Goal: Task Accomplishment & Management: Use online tool/utility

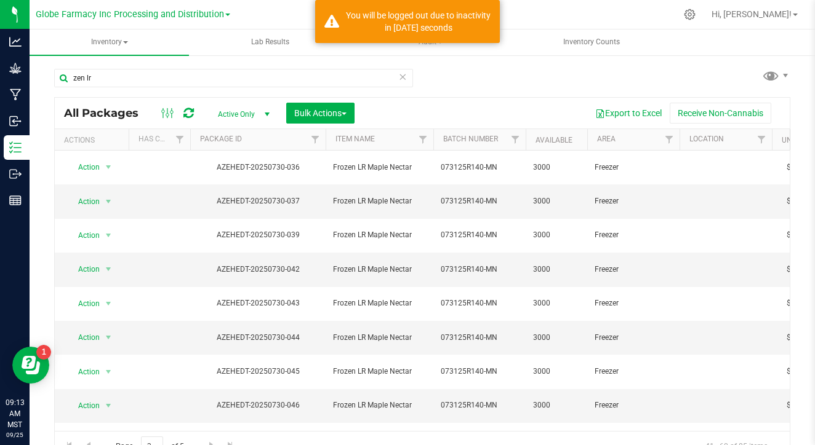
scroll to position [286, 0]
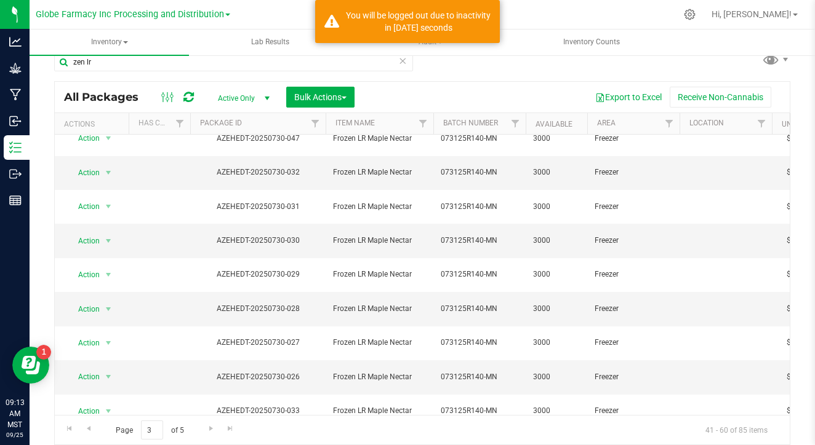
click at [403, 66] on icon at bounding box center [402, 60] width 9 height 15
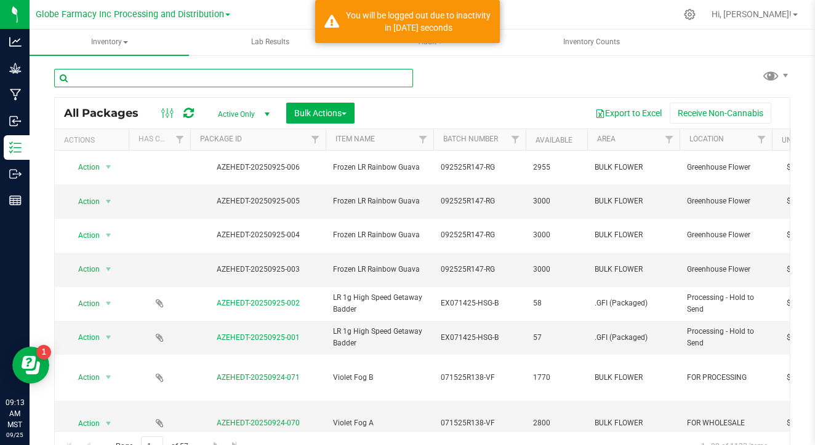
click at [259, 72] on input "text" at bounding box center [233, 78] width 359 height 18
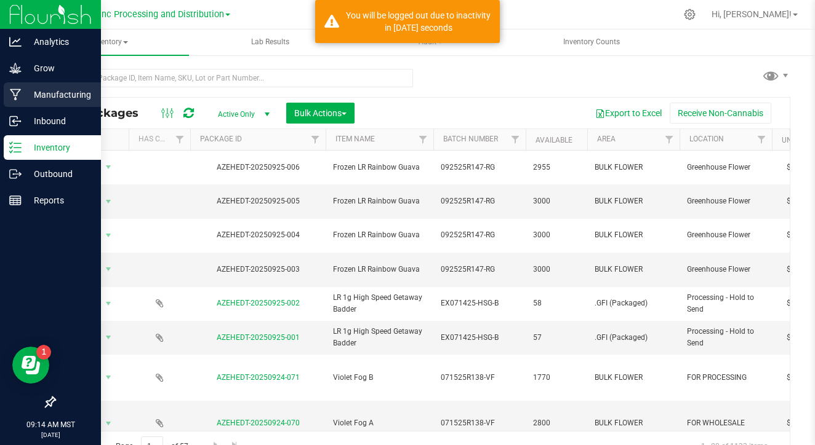
click at [17, 92] on icon at bounding box center [16, 95] width 12 height 12
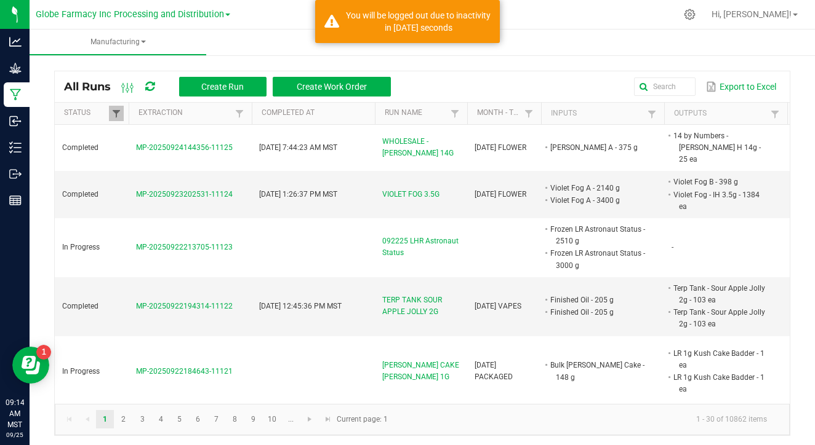
click at [114, 110] on span at bounding box center [116, 114] width 10 height 10
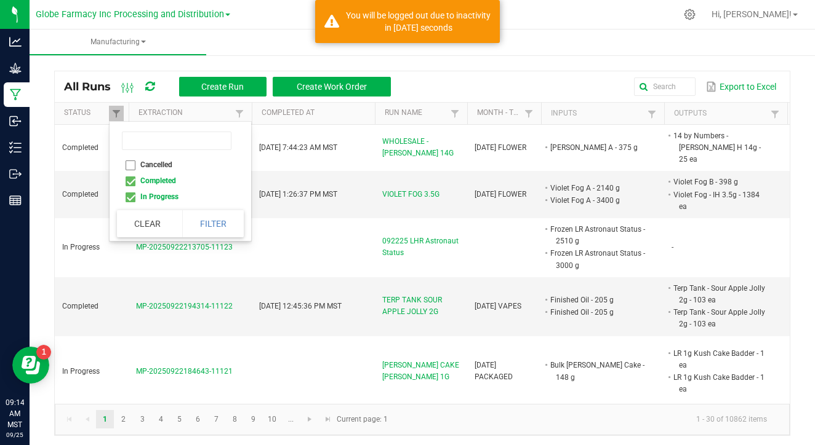
click at [132, 181] on li "Completed" at bounding box center [176, 181] width 119 height 16
checkbox input "false"
click at [214, 219] on button "Filter" at bounding box center [213, 223] width 62 height 27
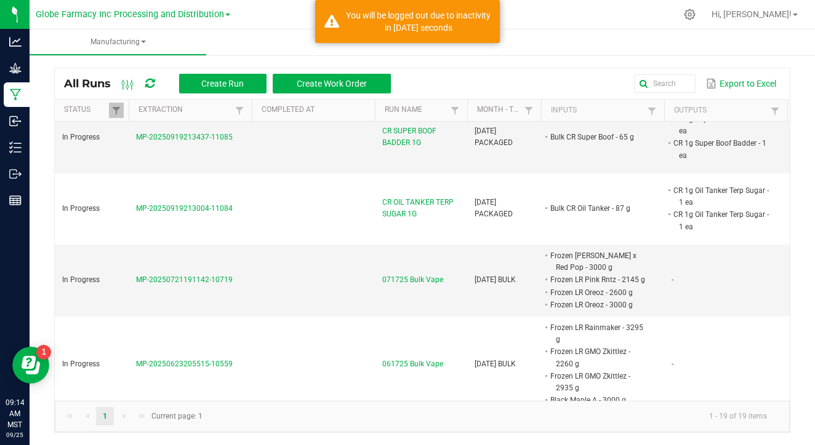
scroll to position [3, 0]
click at [162, 276] on span "MP-20250721191142-10719" at bounding box center [184, 280] width 97 height 9
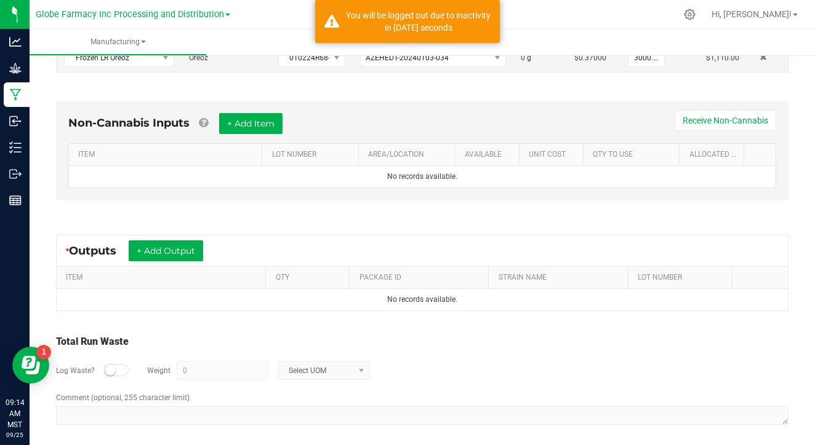
scroll to position [398, 0]
click at [181, 249] on button "+ Add Output" at bounding box center [166, 251] width 74 height 21
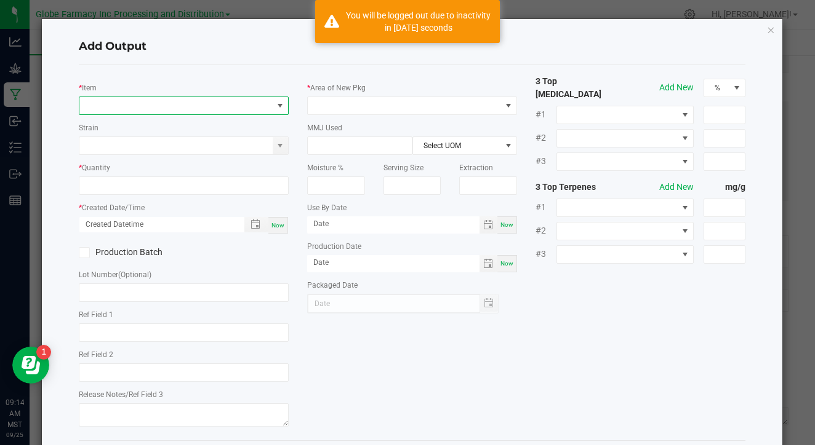
click at [187, 106] on span "NO DATA FOUND" at bounding box center [175, 105] width 193 height 17
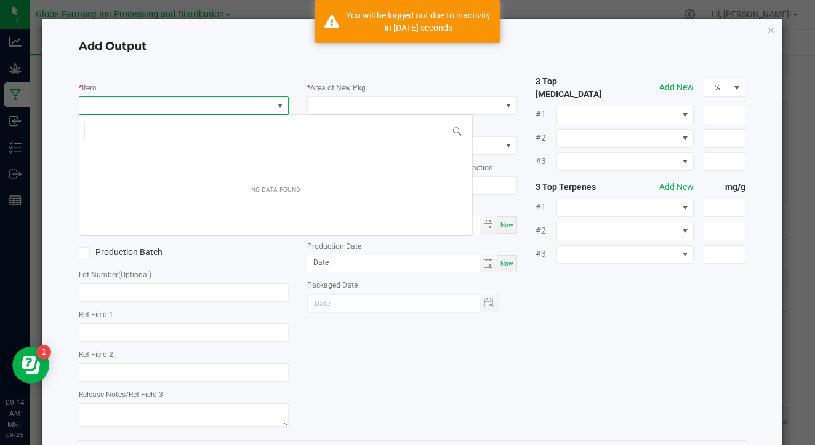
scroll to position [18, 210]
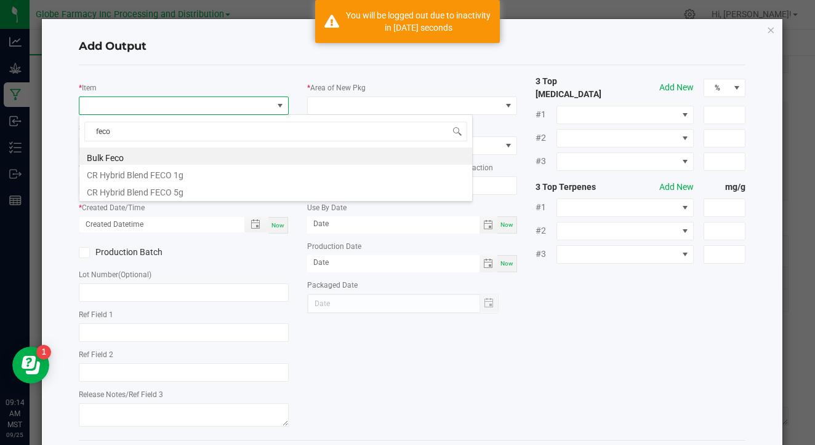
type input "deco"
drag, startPoint x: 187, startPoint y: 106, endPoint x: 199, endPoint y: 160, distance: 54.8
click at [199, 160] on li "Bulk Feco" at bounding box center [275, 156] width 393 height 17
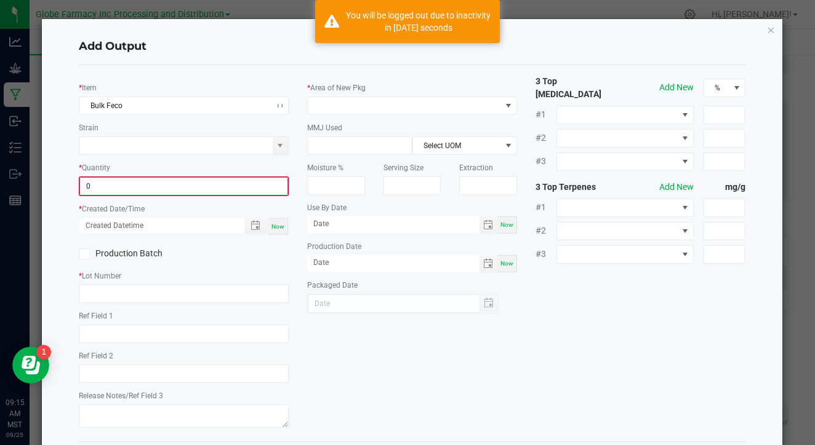
click at [257, 186] on input "0" at bounding box center [183, 186] width 207 height 17
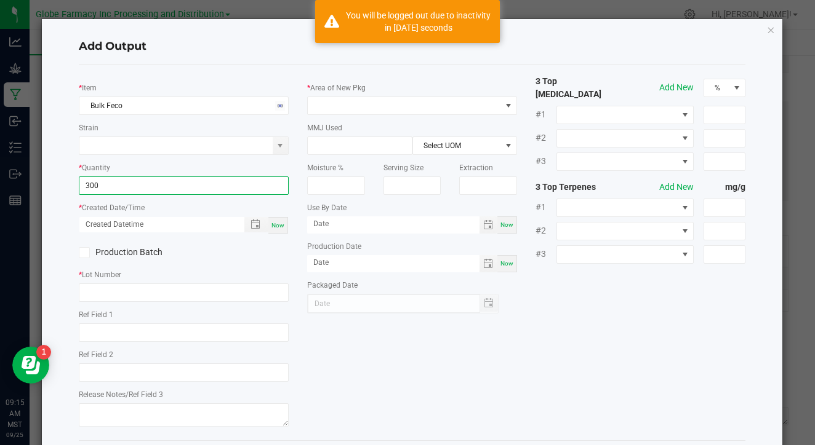
type input "300.0000 g"
click at [284, 225] on span "Now" at bounding box center [277, 225] width 13 height 7
type input "[DATE] 9:15 AM"
type input "[DATE]"
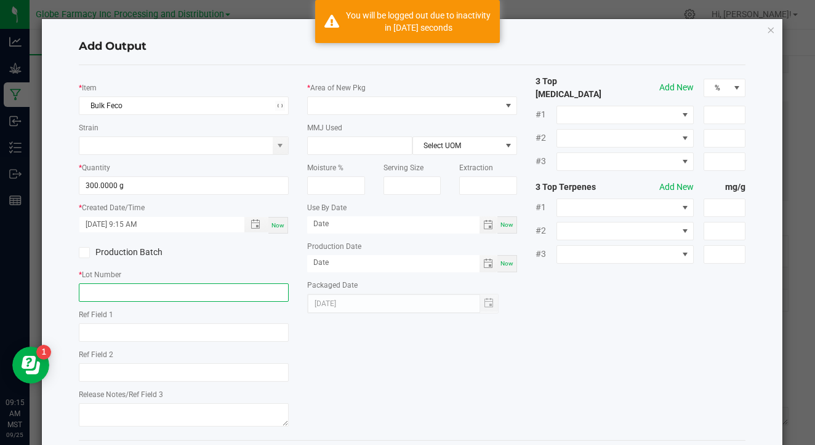
click at [246, 288] on input "text" at bounding box center [184, 293] width 210 height 18
type input "FECO"
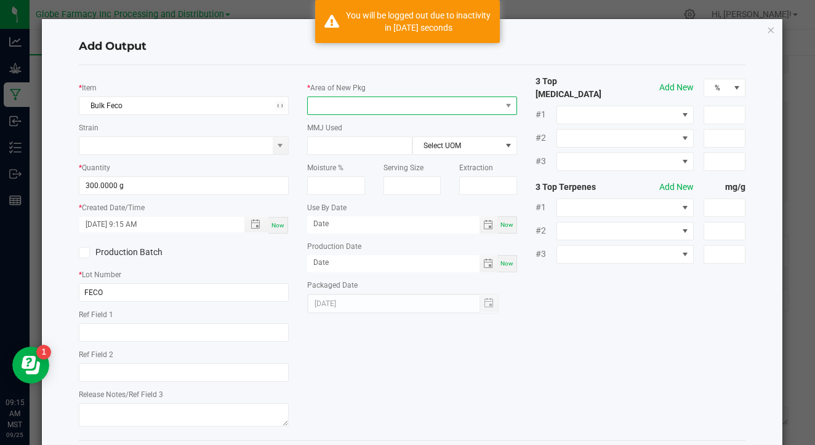
click at [342, 102] on span at bounding box center [404, 105] width 193 height 17
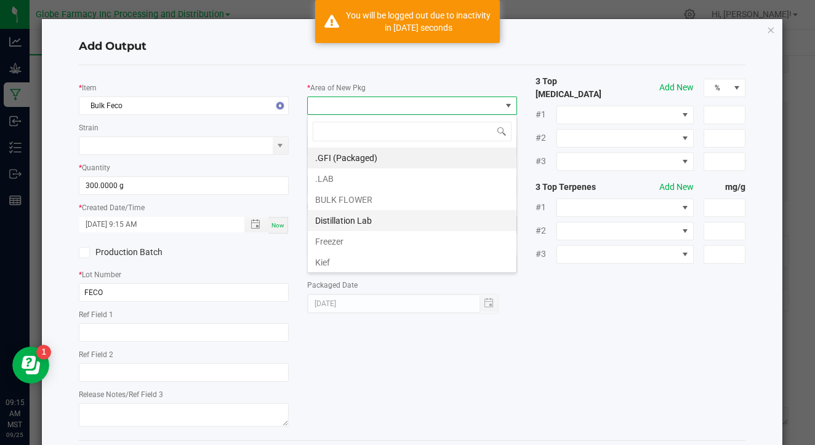
click at [350, 210] on li "Distillation Lab" at bounding box center [412, 220] width 209 height 21
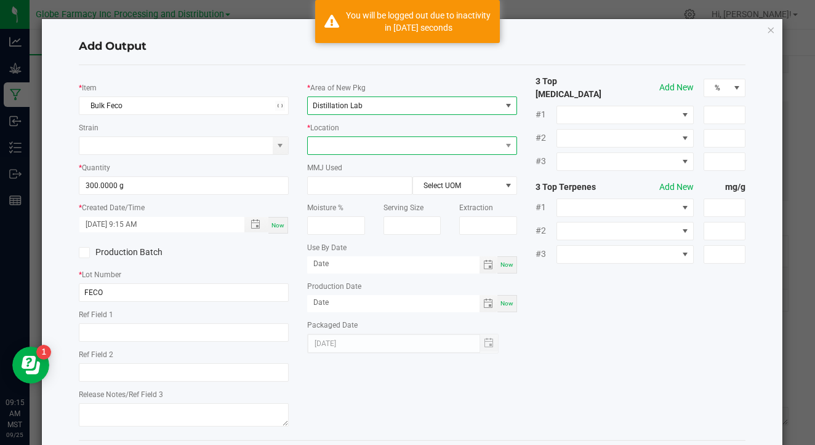
click at [380, 145] on span at bounding box center [404, 145] width 193 height 17
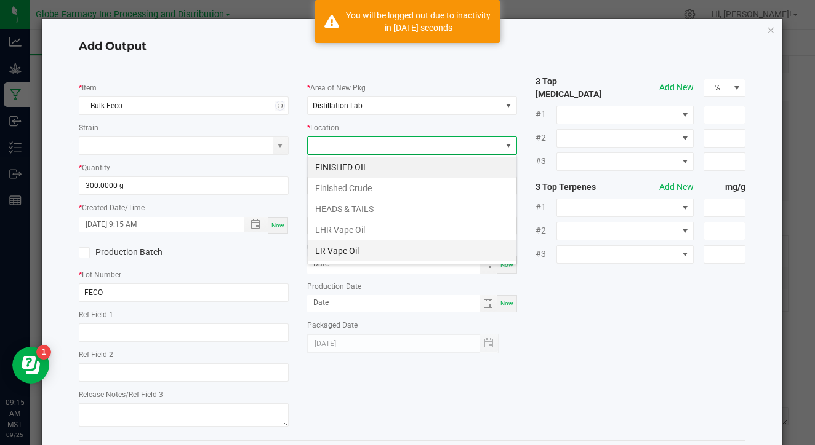
click at [374, 246] on li "LR Vape Oil" at bounding box center [412, 251] width 209 height 21
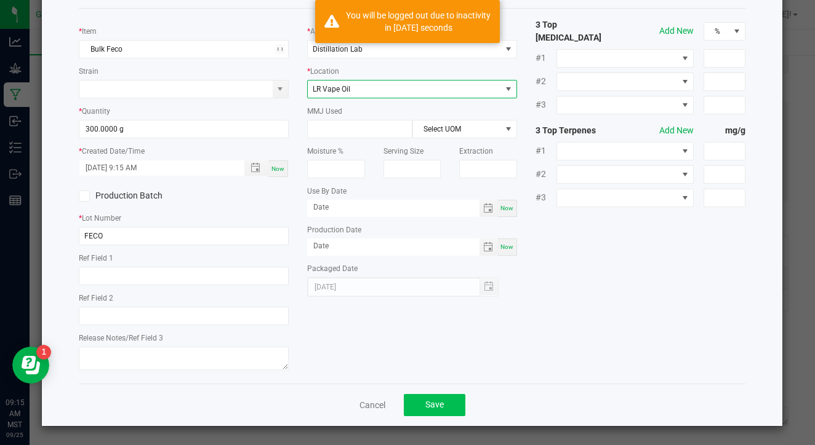
scroll to position [56, 0]
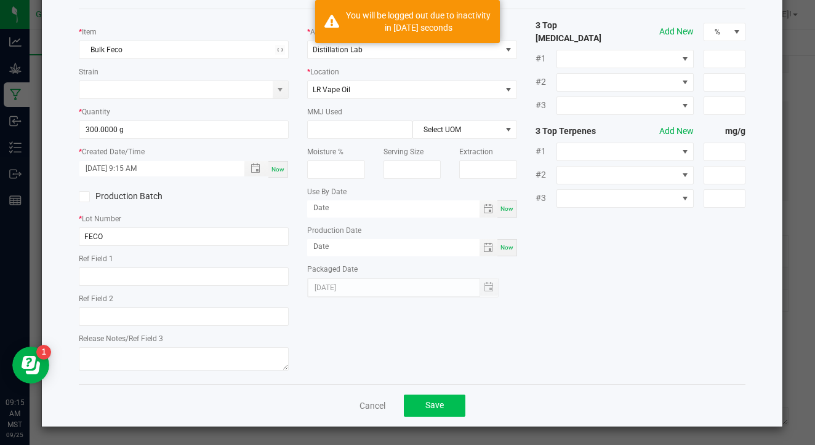
click at [445, 396] on button "Save" at bounding box center [435, 406] width 62 height 22
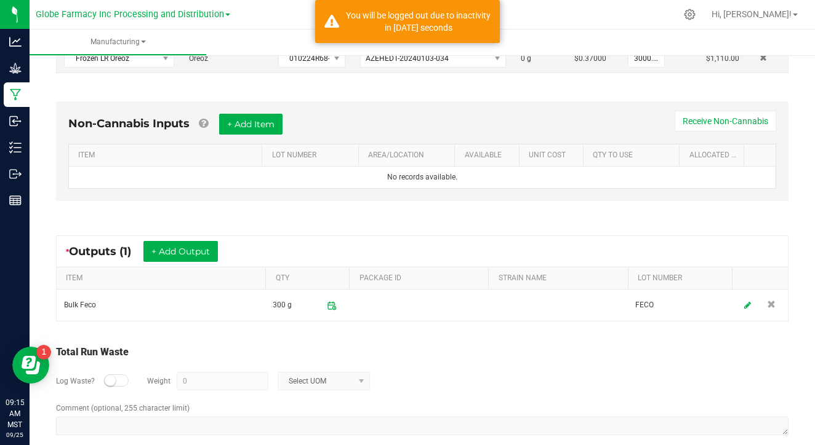
click at [106, 375] on small at bounding box center [110, 380] width 11 height 11
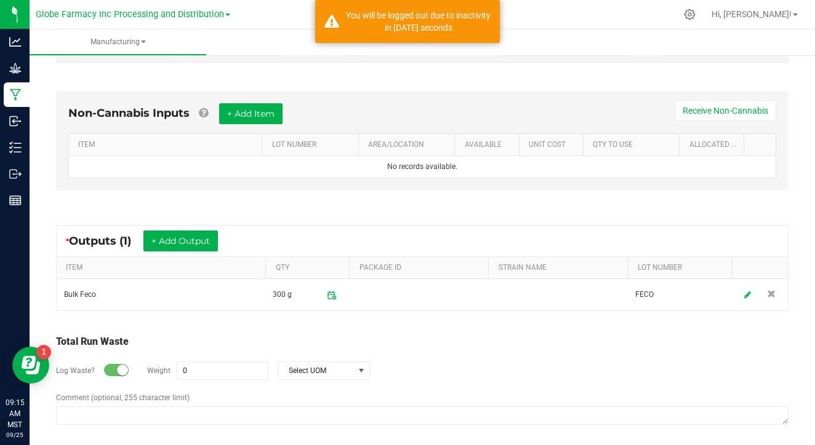
scroll to position [408, 0]
click at [199, 363] on input "0" at bounding box center [222, 371] width 90 height 17
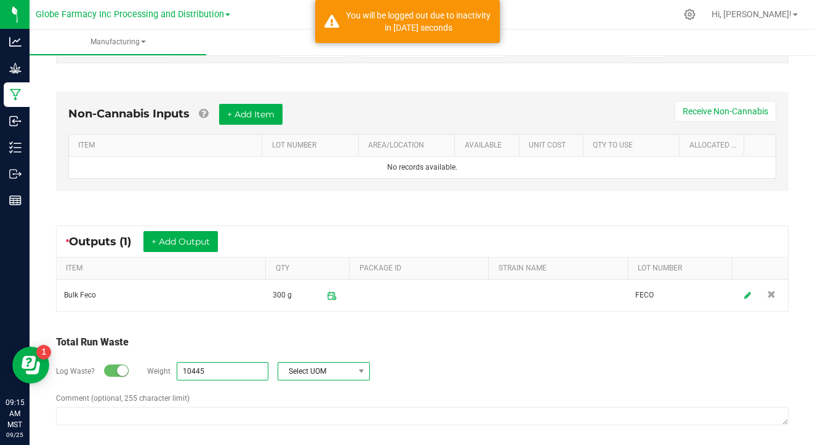
click at [303, 366] on span "Select UOM" at bounding box center [316, 371] width 76 height 17
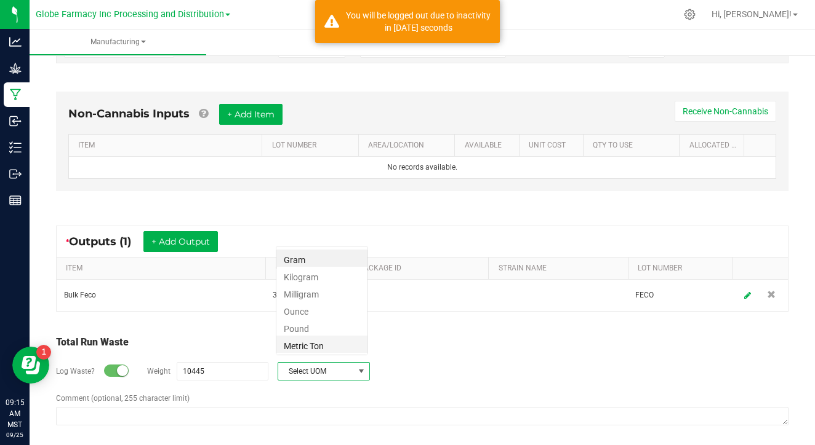
scroll to position [18, 92]
click at [345, 263] on li "Gram" at bounding box center [321, 258] width 91 height 17
type input "10445 g"
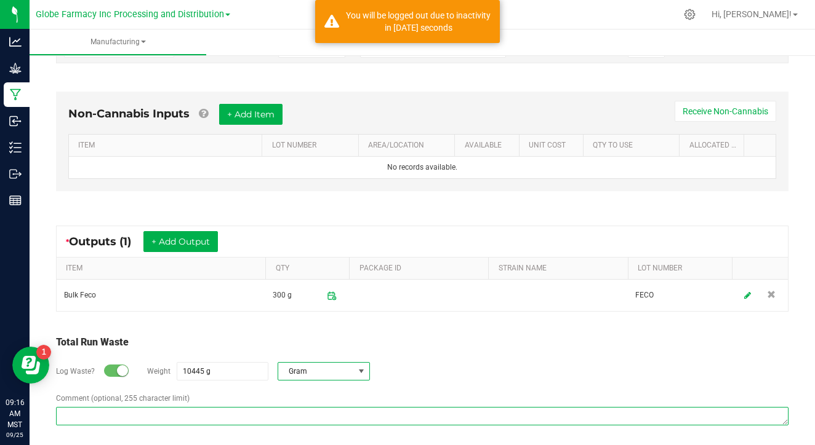
click at [286, 412] on textarea "Comment (optional, 255 character limit)" at bounding box center [422, 416] width 732 height 18
paste textarea "Waste disposed with ISO/ coffee grounds"
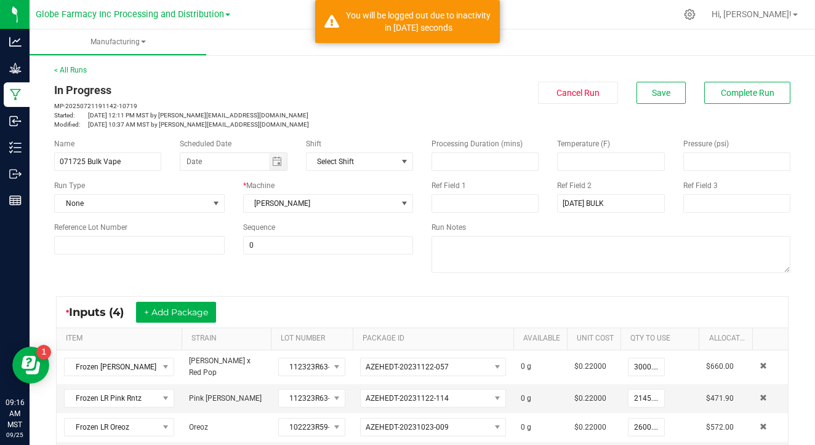
scroll to position [0, 0]
type textarea "Waste disposed with ISO/ coffee grounds"
click at [740, 92] on span "Complete Run" at bounding box center [748, 93] width 54 height 10
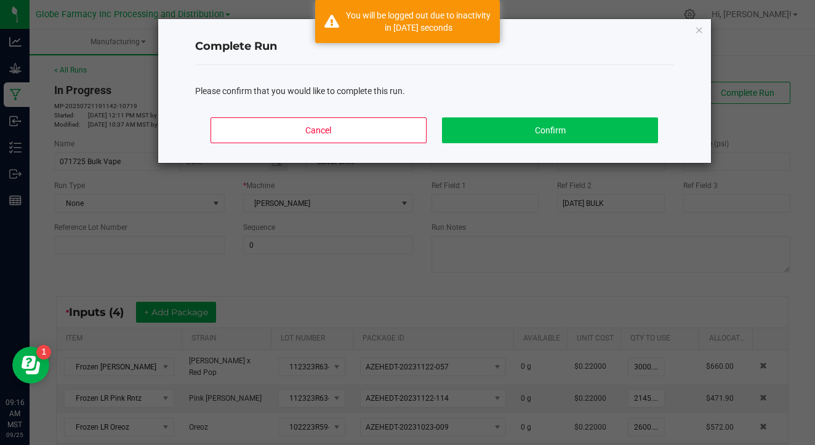
click at [595, 131] on button "Confirm" at bounding box center [549, 131] width 215 height 26
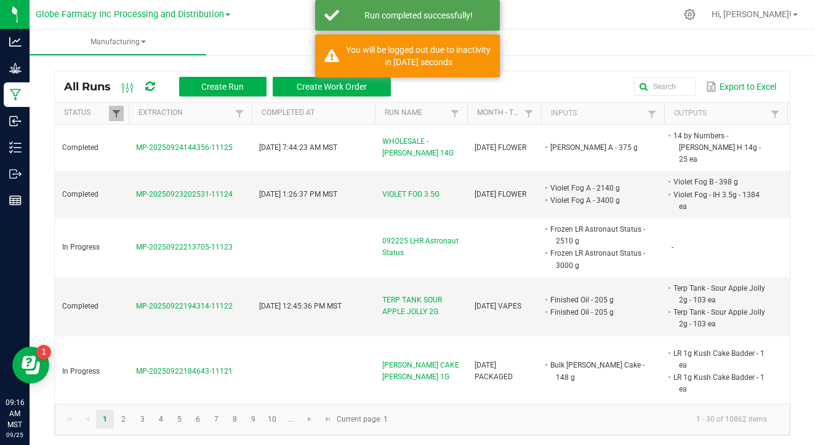
click at [112, 112] on span at bounding box center [116, 114] width 10 height 10
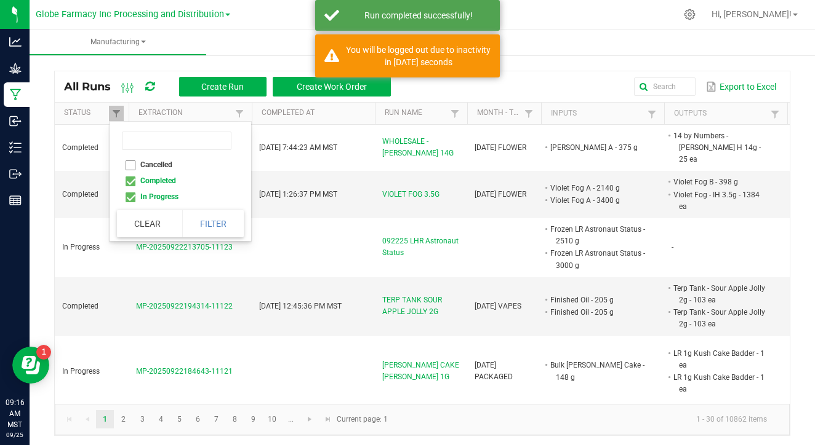
click at [130, 181] on li "Completed" at bounding box center [176, 181] width 119 height 16
checkbox input "false"
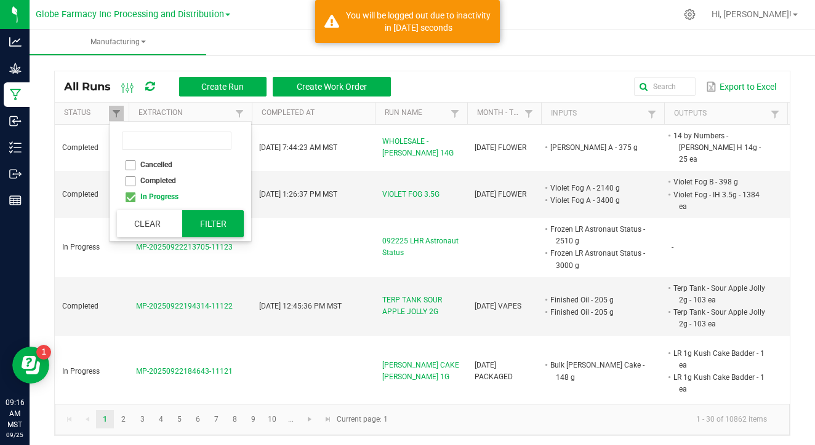
click at [209, 225] on button "Filter" at bounding box center [213, 223] width 62 height 27
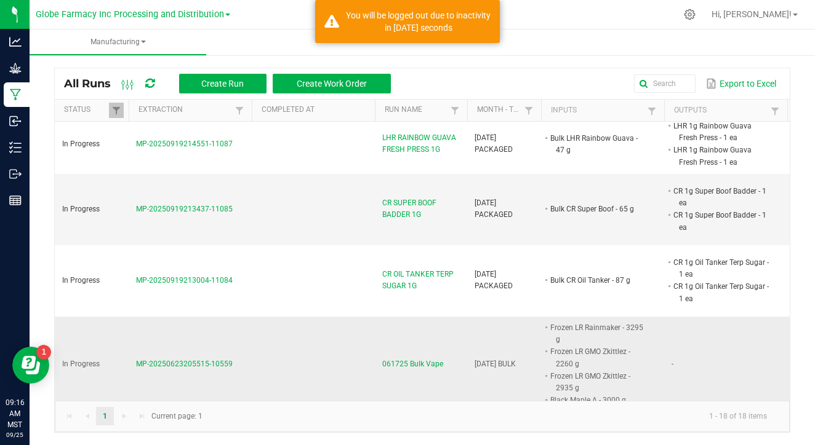
click at [192, 360] on span "MP-20250623205515-10559" at bounding box center [184, 364] width 97 height 9
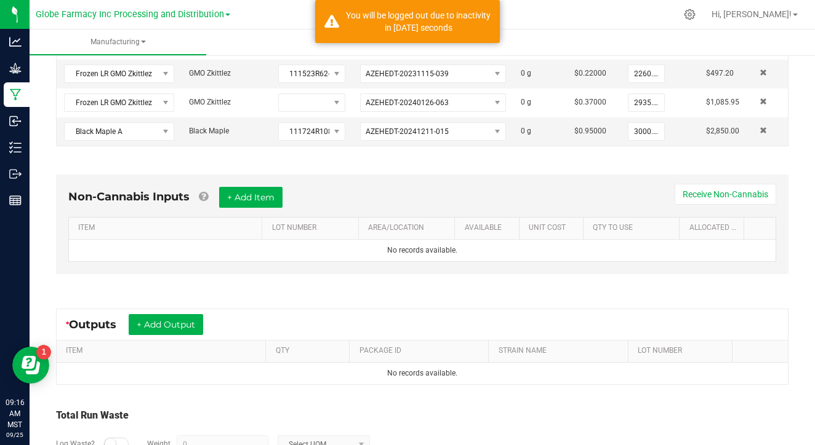
scroll to position [322, 0]
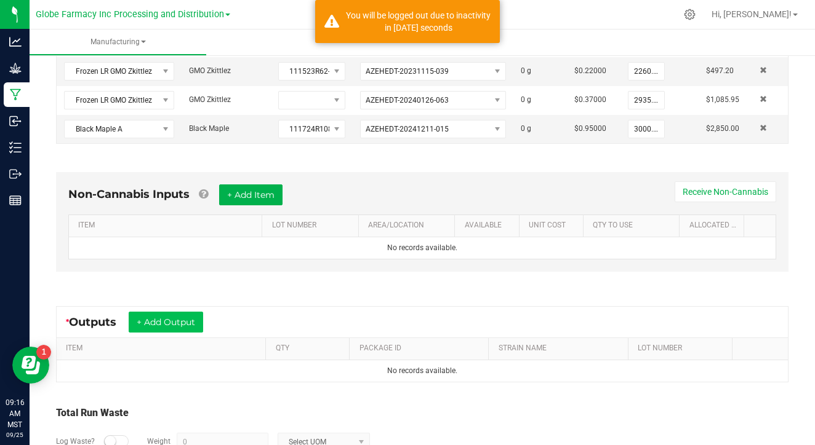
click at [191, 315] on button "+ Add Output" at bounding box center [166, 322] width 74 height 21
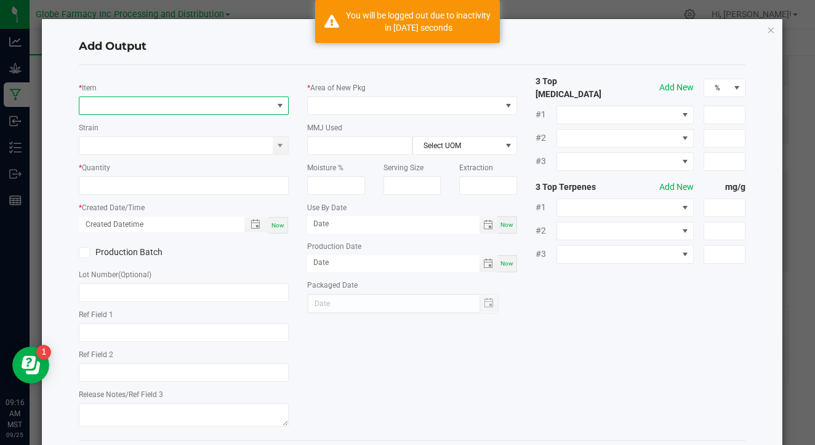
click at [199, 109] on span "NO DATA FOUND" at bounding box center [175, 105] width 193 height 17
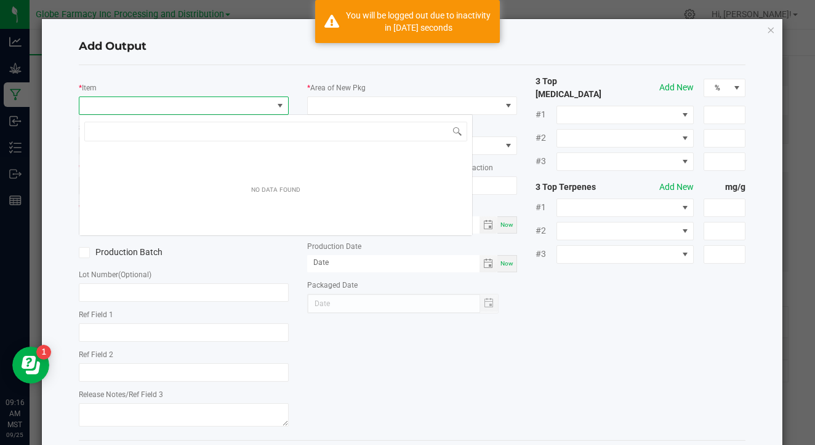
scroll to position [18, 210]
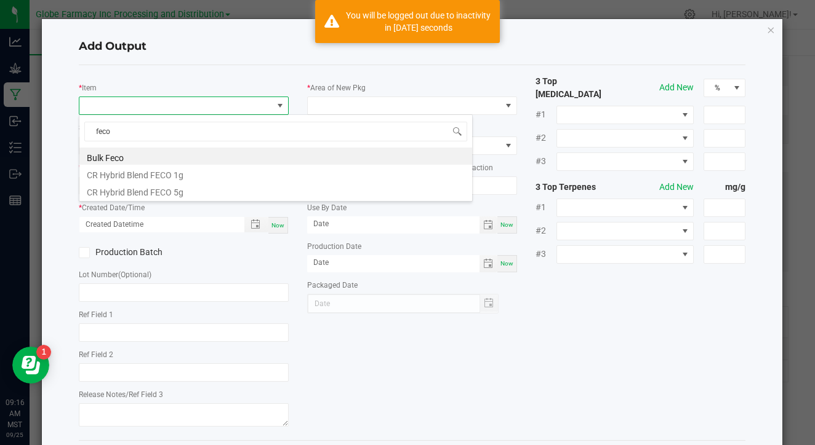
type input "deco"
drag, startPoint x: 199, startPoint y: 109, endPoint x: 222, endPoint y: 156, distance: 52.8
click at [222, 156] on li "Bulk Feco" at bounding box center [275, 156] width 393 height 17
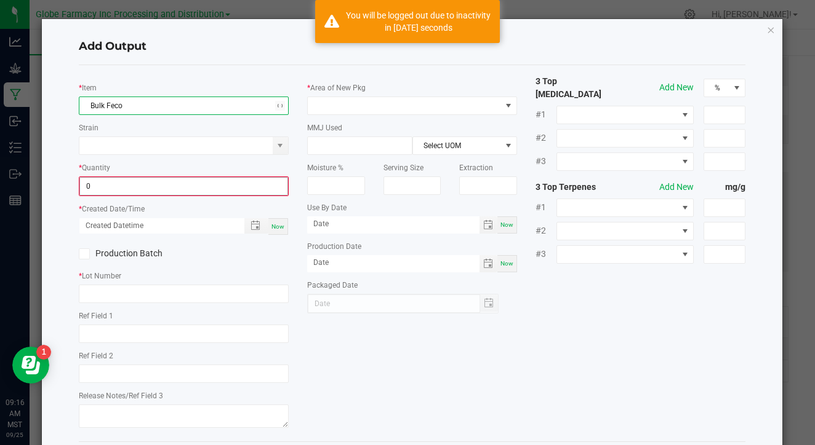
click at [228, 182] on input "0" at bounding box center [183, 186] width 207 height 17
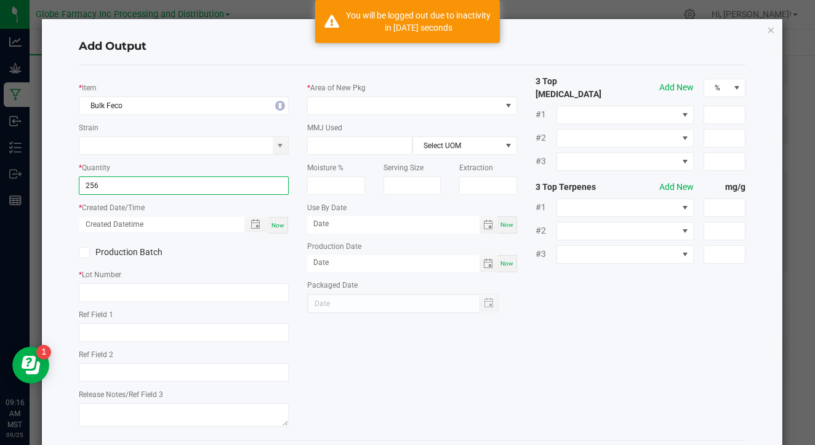
type input "256.0000 g"
click at [279, 220] on div "Now" at bounding box center [278, 225] width 20 height 17
type input "[DATE] 9:16 AM"
type input "[DATE]"
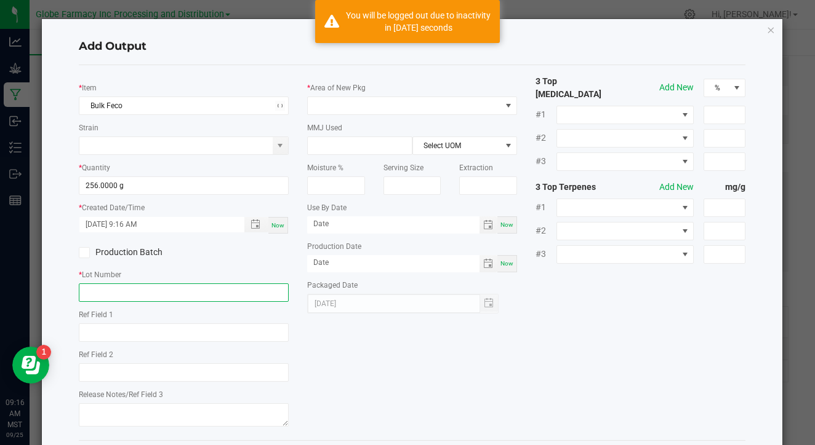
click at [257, 291] on input "text" at bounding box center [184, 293] width 210 height 18
type input "FECO"
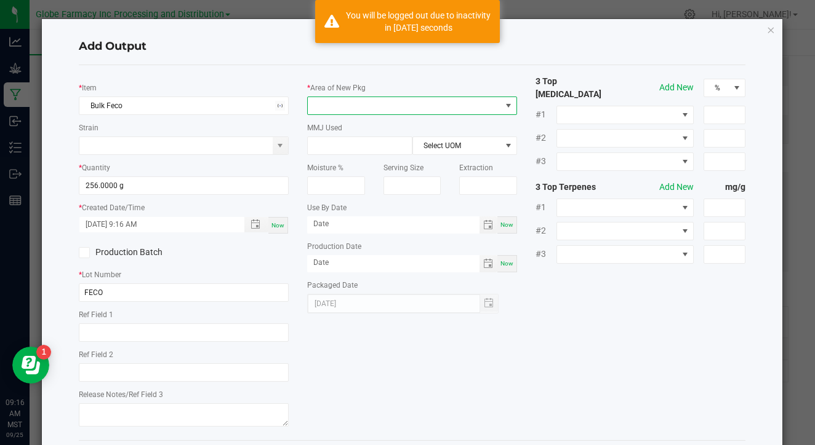
click at [425, 105] on span at bounding box center [404, 105] width 193 height 17
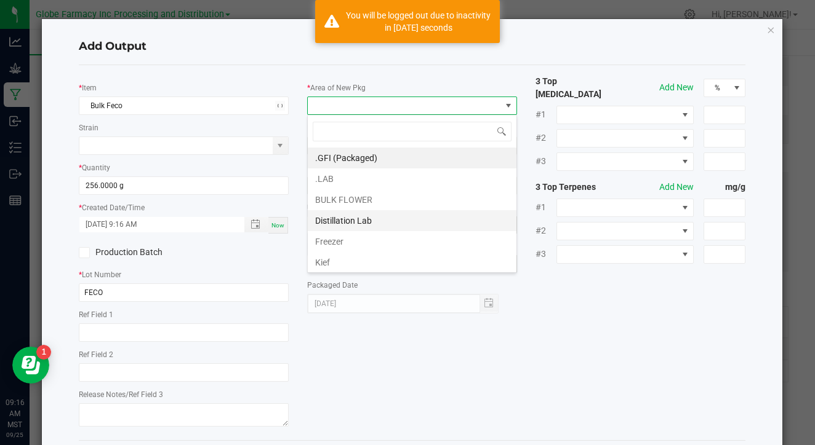
click at [401, 212] on li "Distillation Lab" at bounding box center [412, 220] width 209 height 21
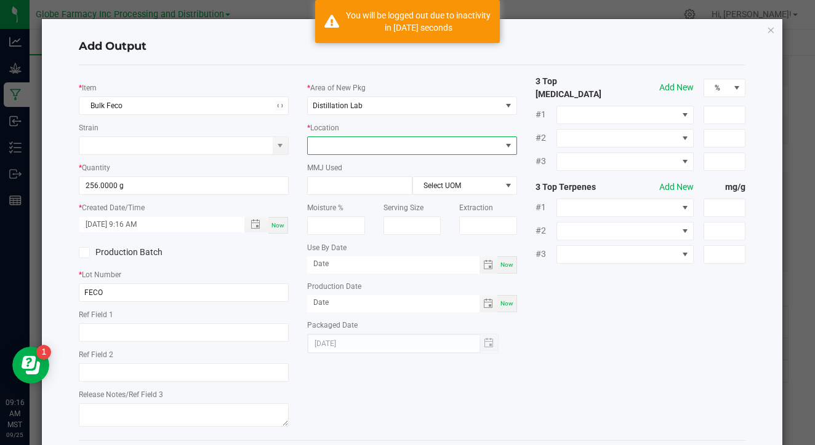
click at [414, 147] on span at bounding box center [404, 145] width 193 height 17
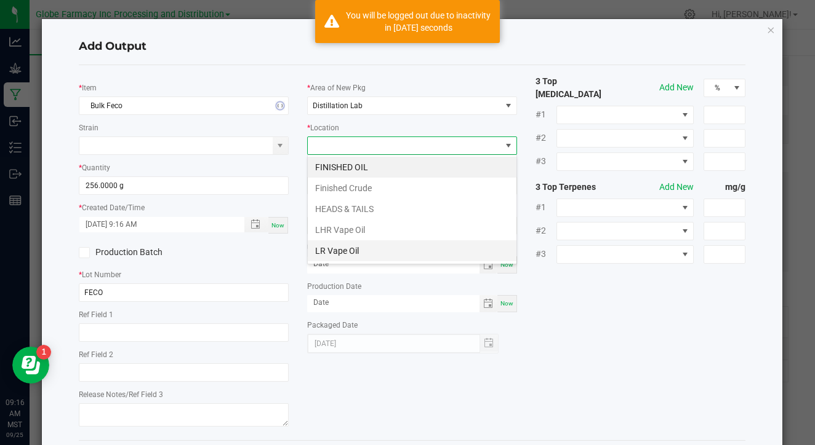
click at [400, 246] on li "LR Vape Oil" at bounding box center [412, 251] width 209 height 21
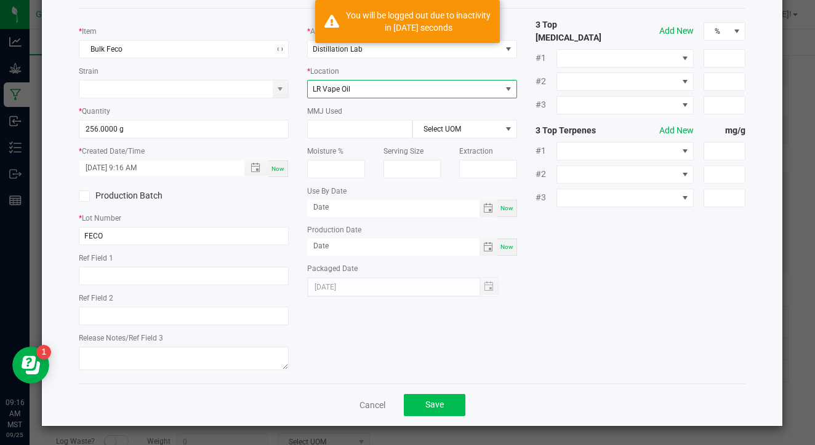
scroll to position [56, 0]
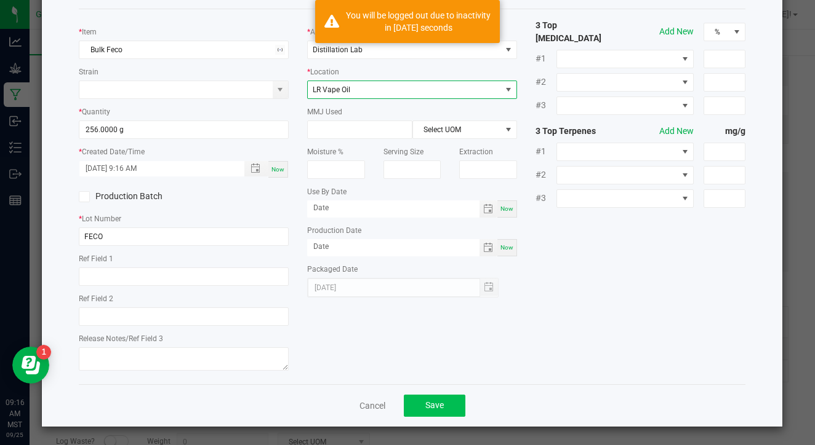
click at [413, 406] on button "Save" at bounding box center [435, 406] width 62 height 22
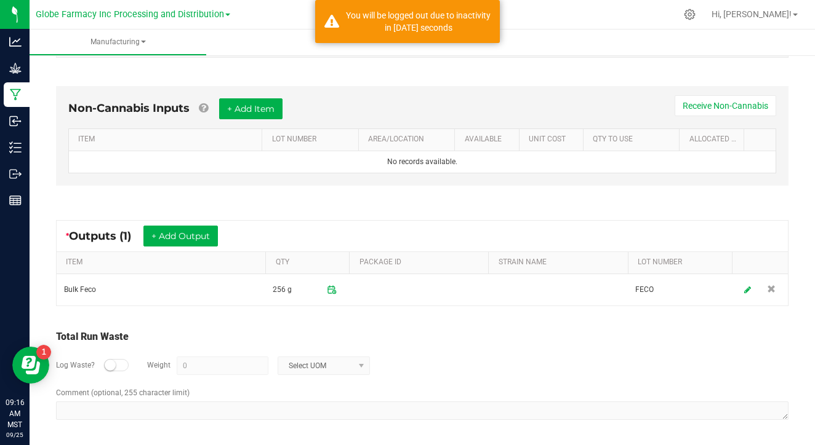
scroll to position [408, 0]
click at [116, 366] on div at bounding box center [116, 366] width 25 height 12
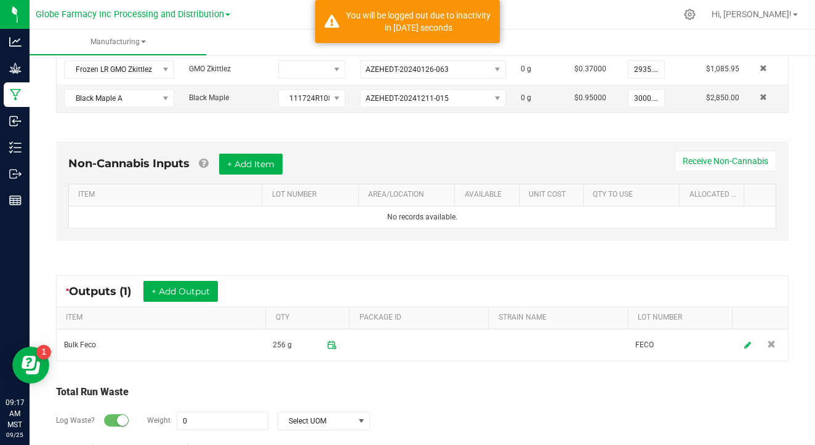
scroll to position [353, 0]
click at [229, 415] on input "0" at bounding box center [222, 421] width 90 height 17
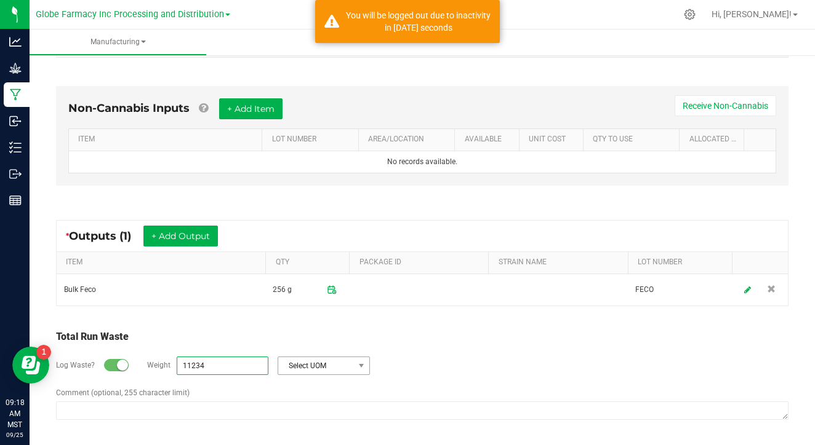
scroll to position [408, 0]
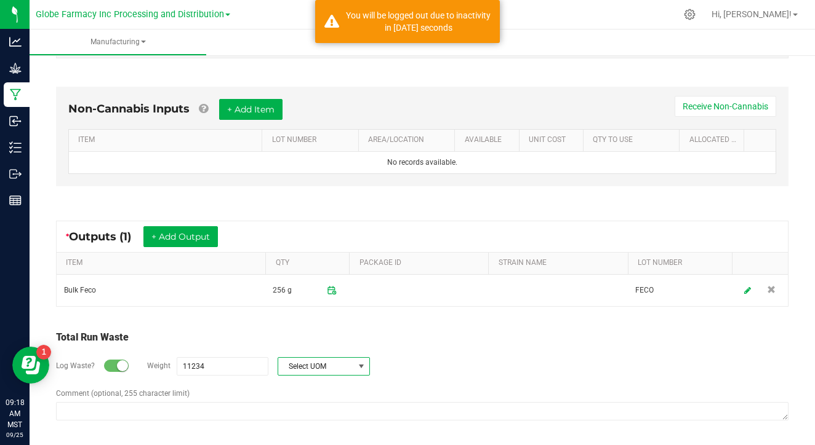
click at [298, 366] on span "Select UOM" at bounding box center [316, 366] width 76 height 17
click at [308, 255] on li "Gram" at bounding box center [321, 258] width 91 height 17
type input "11234 g"
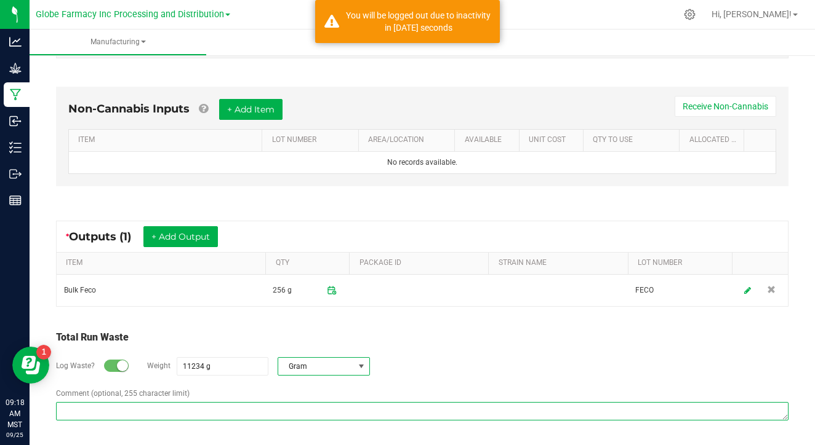
click at [236, 403] on textarea "Comment (optional, 255 character limit)" at bounding box center [422, 411] width 732 height 18
paste textarea "Waste disposed with ISO/ coffee grounds"
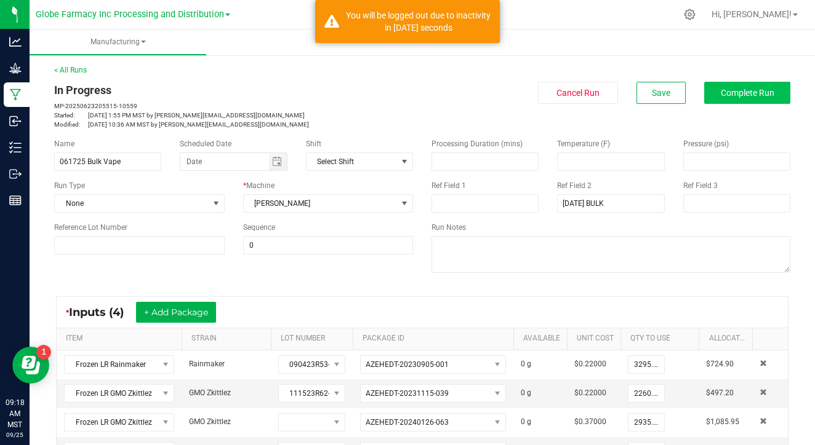
scroll to position [0, 0]
type textarea "Waste disposed with ISO/ coffee grounds"
click at [722, 99] on button "Complete Run" at bounding box center [747, 93] width 86 height 22
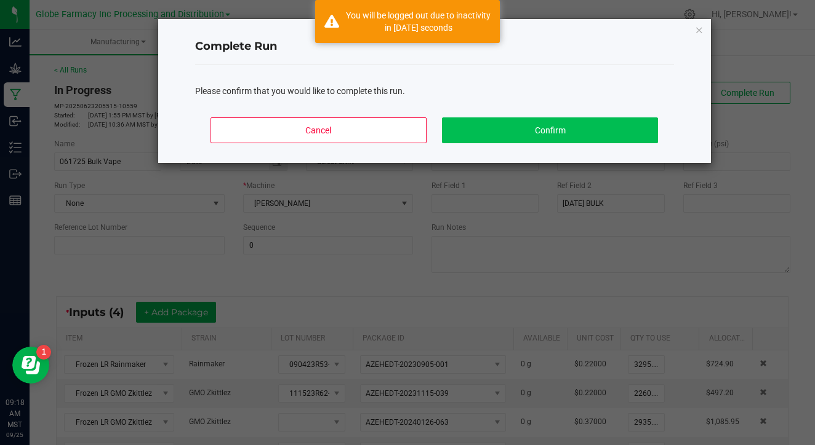
click at [528, 126] on button "Confirm" at bounding box center [549, 131] width 215 height 26
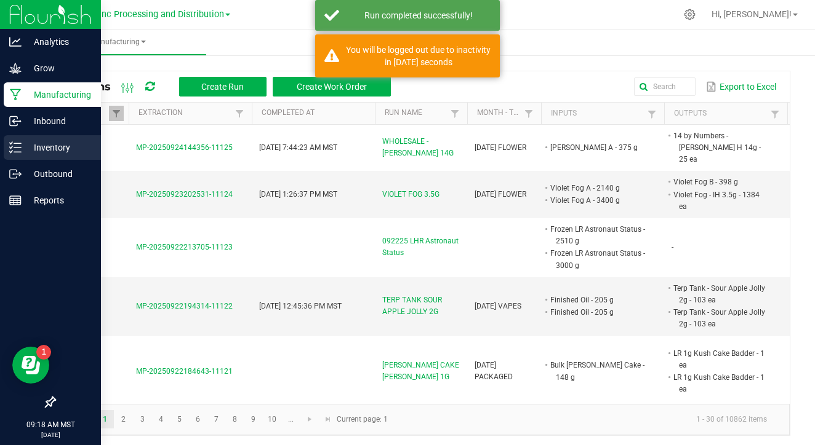
click at [28, 151] on p "Inventory" at bounding box center [59, 147] width 74 height 15
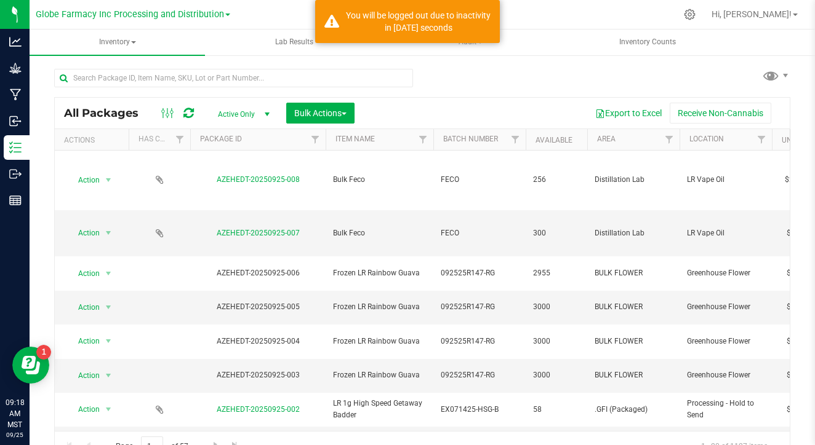
click at [313, 116] on span "Bulk Actions" at bounding box center [320, 113] width 52 height 10
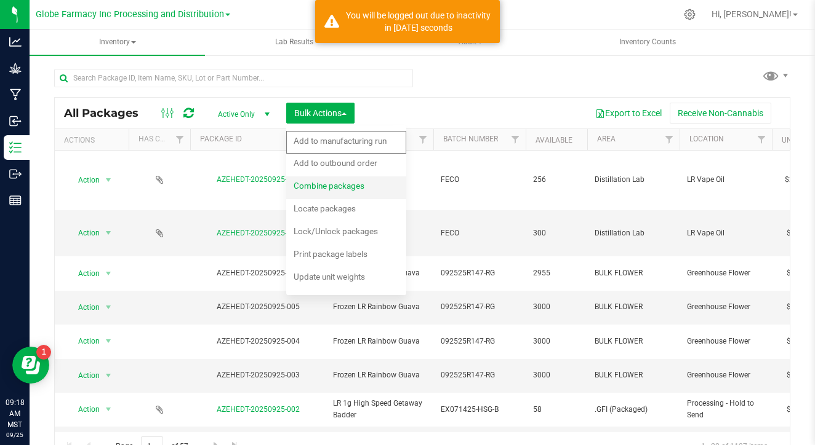
click at [353, 193] on div "Combine packages" at bounding box center [337, 188] width 87 height 20
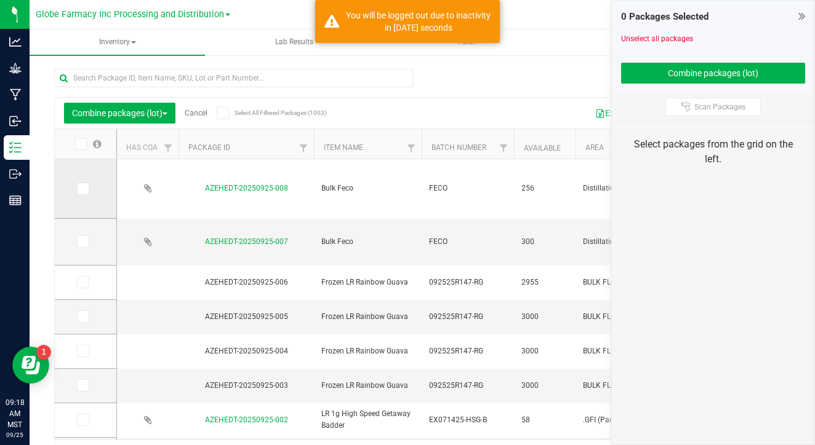
click at [78, 189] on icon at bounding box center [82, 189] width 8 height 0
click at [0, 0] on input "checkbox" at bounding box center [0, 0] width 0 height 0
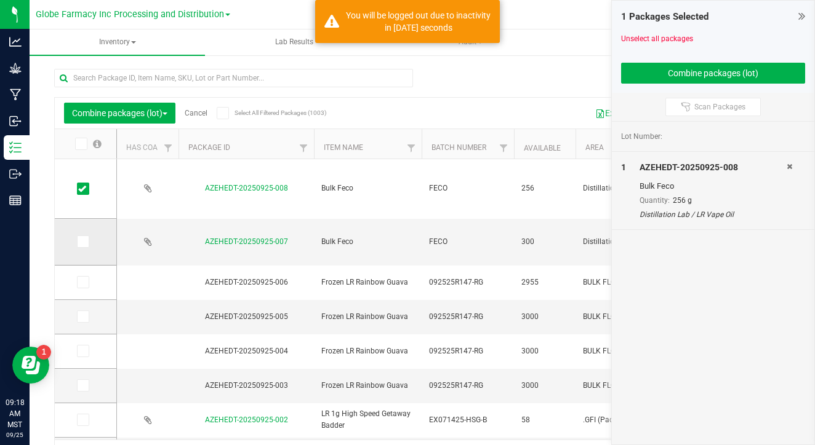
click at [78, 242] on icon at bounding box center [82, 242] width 8 height 0
click at [0, 0] on input "checkbox" at bounding box center [0, 0] width 0 height 0
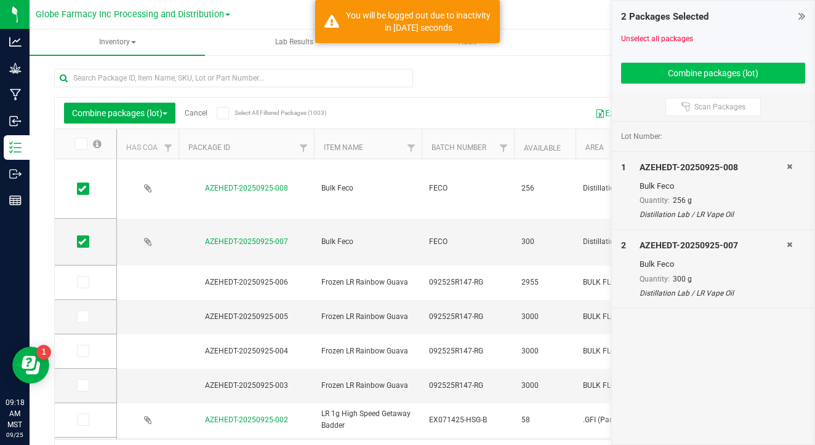
click at [655, 65] on button "Combine packages (lot)" at bounding box center [713, 73] width 184 height 21
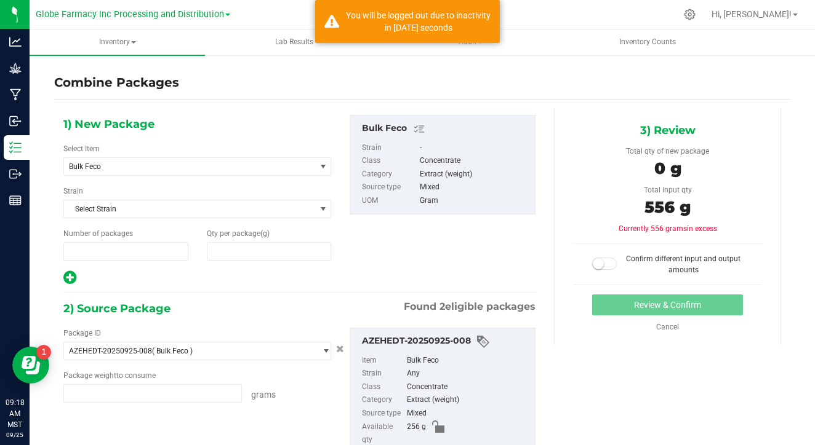
type input "1"
type input "0"
type input "256.0000 g"
type input "300.0000 g"
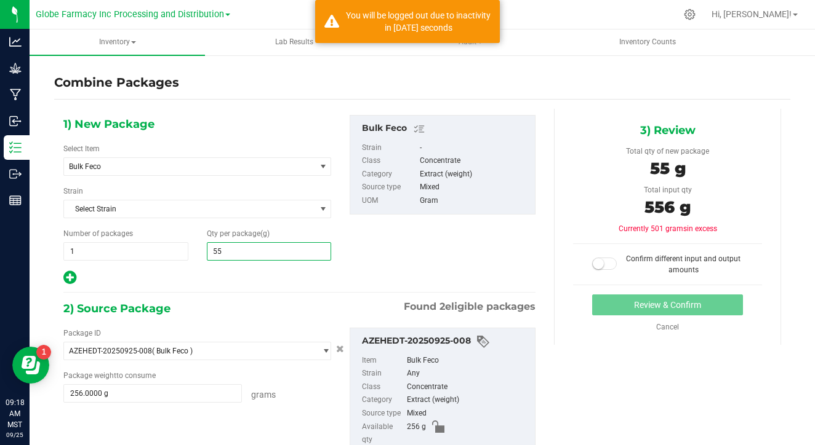
type input "556"
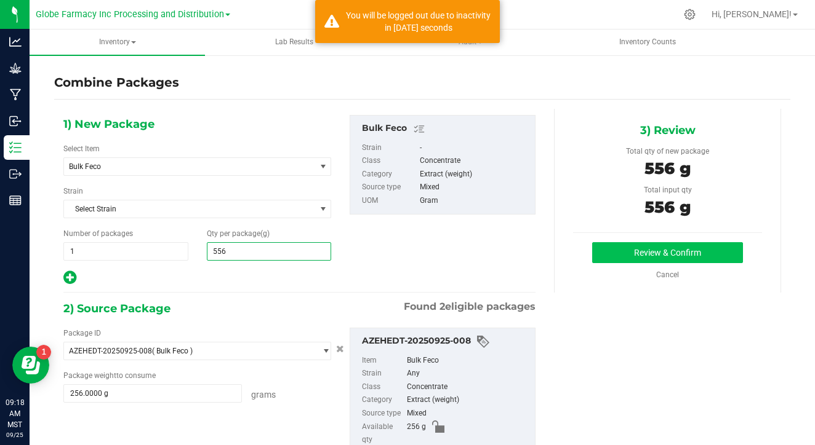
type input "556"
click at [603, 254] on button "Review & Confirm" at bounding box center [667, 252] width 151 height 21
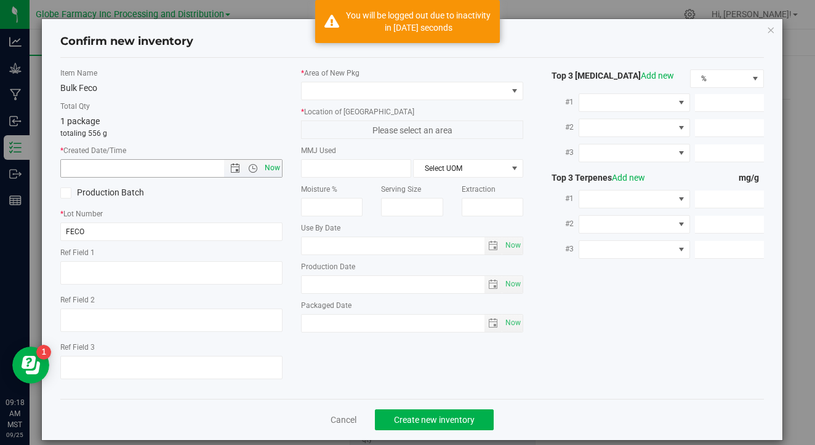
click at [279, 174] on span "Now" at bounding box center [272, 168] width 21 height 18
type input "[DATE] 9:18 AM"
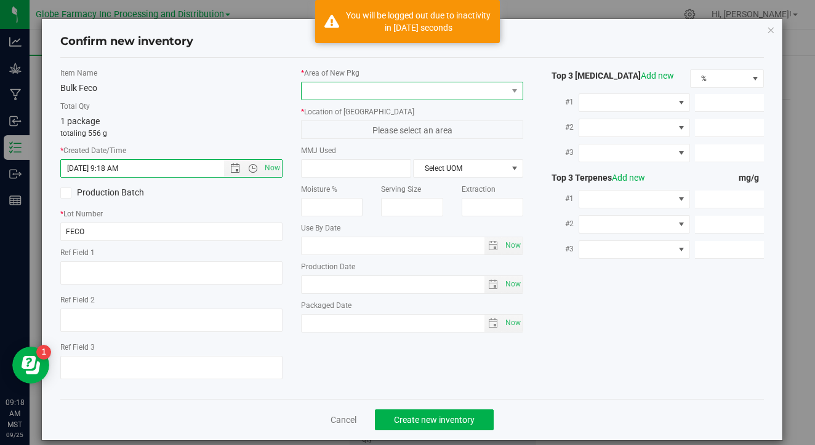
click at [358, 88] on span at bounding box center [405, 90] width 206 height 17
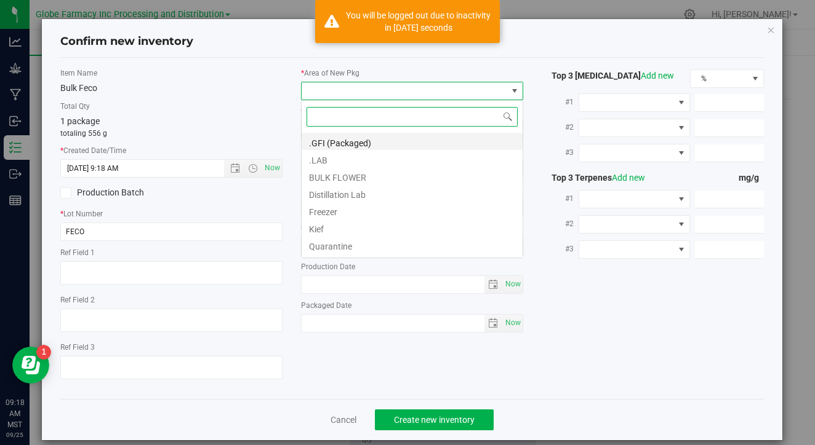
scroll to position [18, 222]
click at [350, 188] on li "Distillation Lab" at bounding box center [412, 193] width 221 height 17
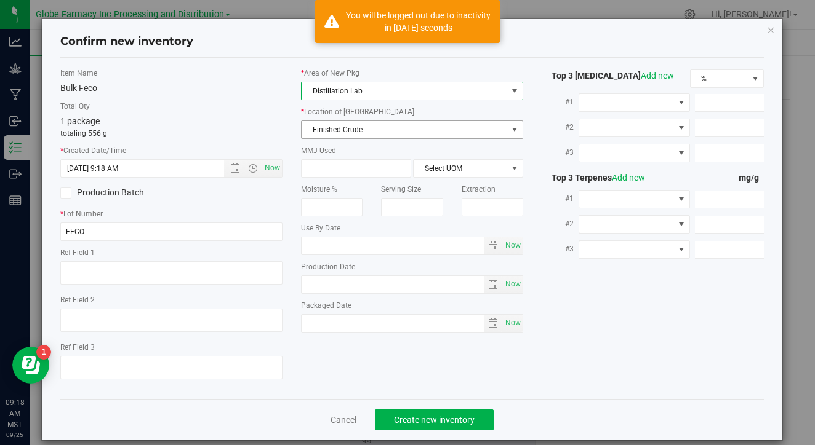
click at [375, 130] on span "Finished Crude" at bounding box center [405, 129] width 206 height 17
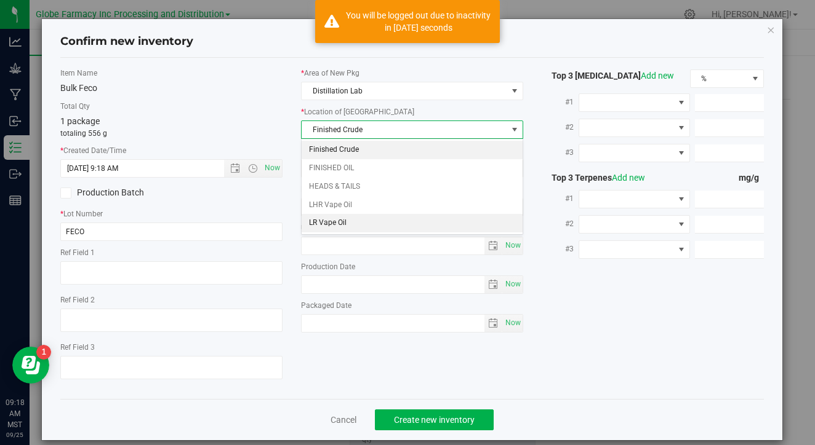
click at [364, 216] on li "LR Vape Oil" at bounding box center [412, 223] width 221 height 18
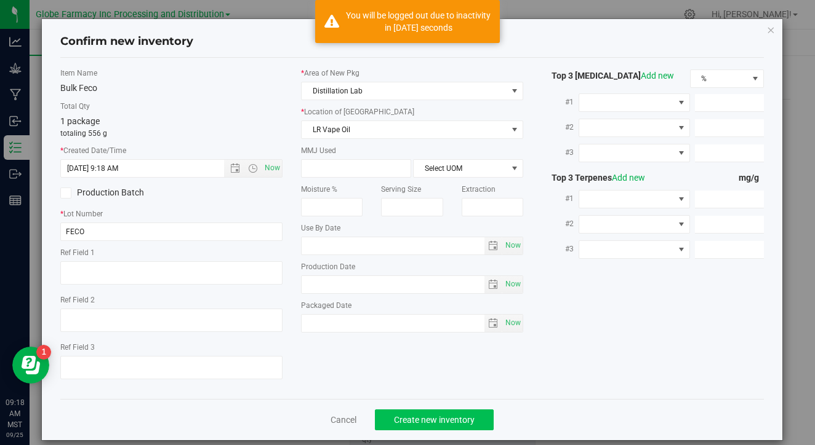
click at [424, 425] on button "Create new inventory" at bounding box center [434, 420] width 119 height 21
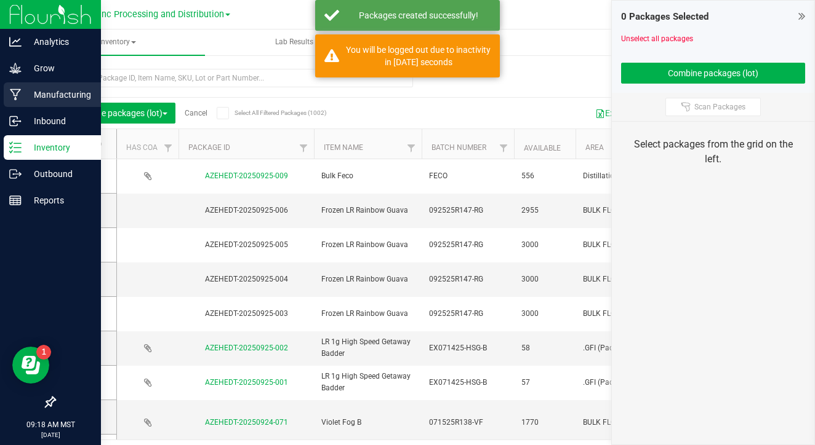
click at [58, 97] on p "Manufacturing" at bounding box center [59, 94] width 74 height 15
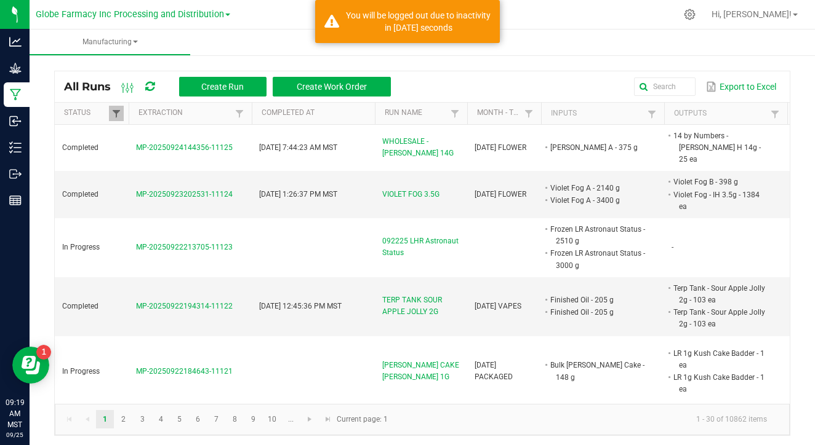
click at [119, 113] on span at bounding box center [116, 114] width 10 height 10
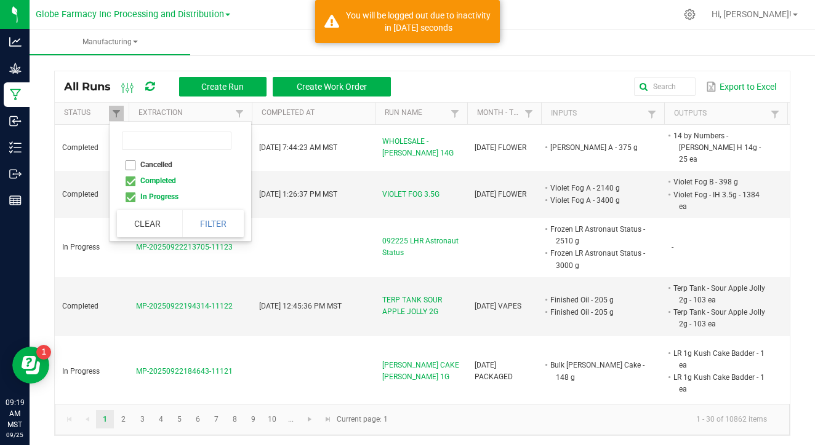
click at [132, 186] on li "Completed" at bounding box center [176, 181] width 119 height 16
checkbox input "false"
click at [198, 223] on button "Filter" at bounding box center [213, 223] width 62 height 27
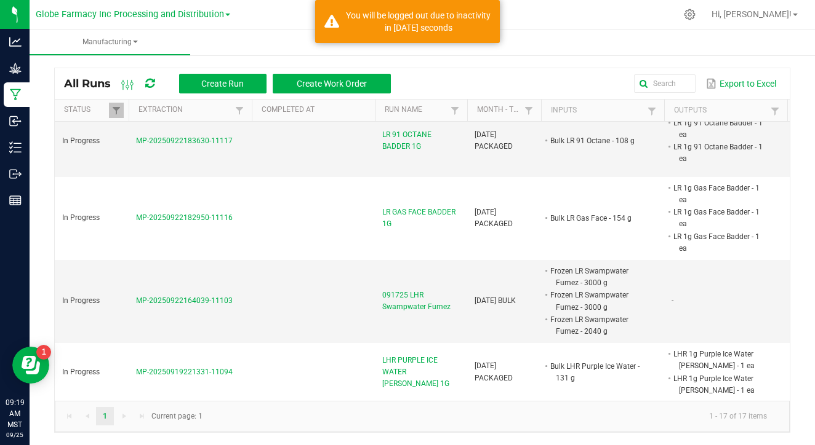
scroll to position [359, 0]
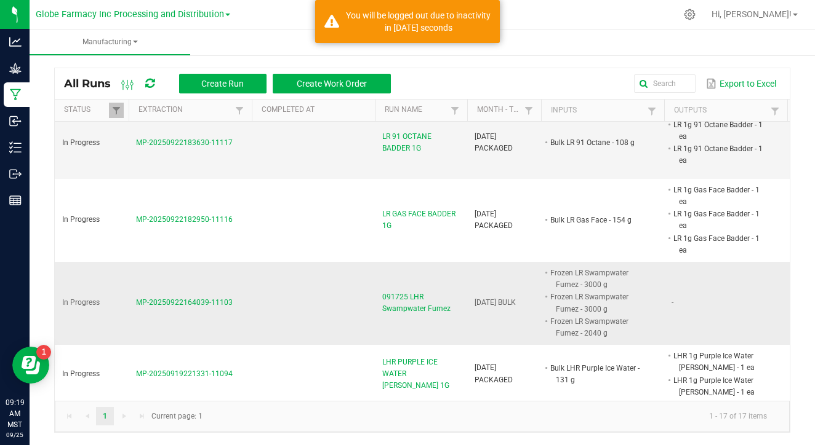
click at [178, 302] on span "MP-20250922164039-11103" at bounding box center [184, 302] width 97 height 9
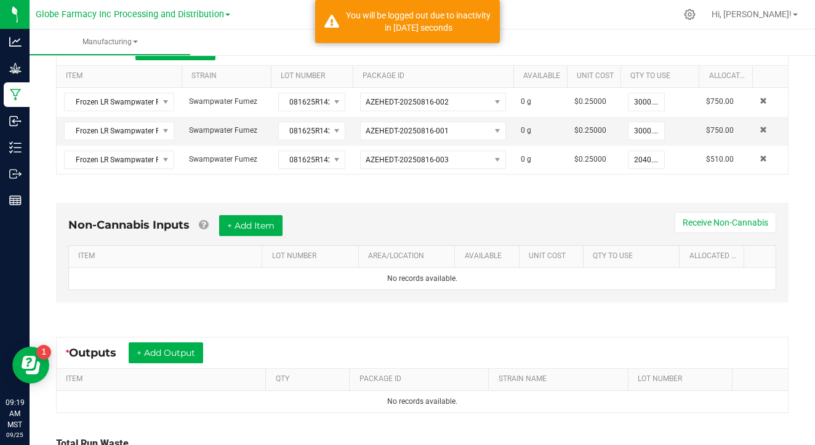
scroll to position [322, 0]
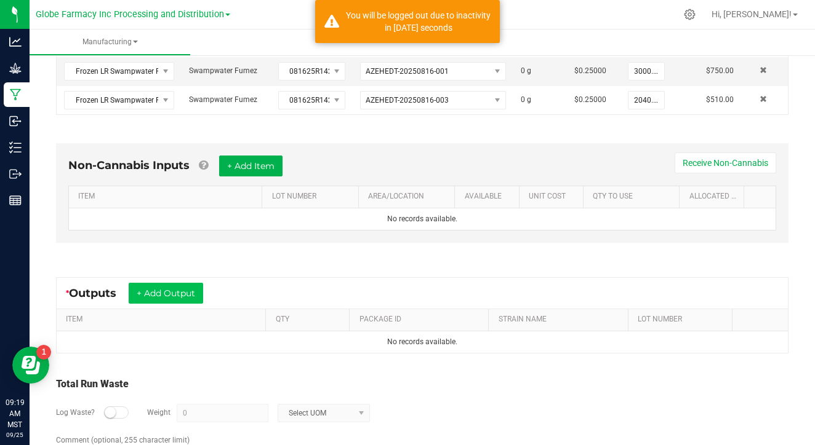
click at [180, 289] on button "+ Add Output" at bounding box center [166, 293] width 74 height 21
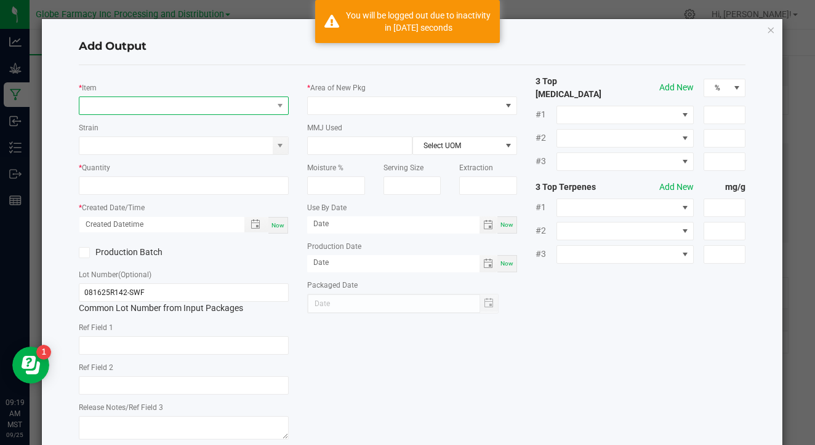
click at [193, 105] on span "NO DATA FOUND" at bounding box center [175, 105] width 193 height 17
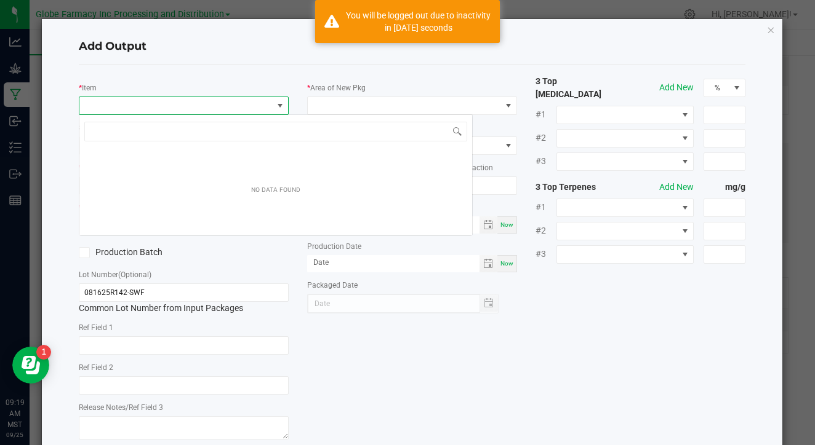
scroll to position [18, 210]
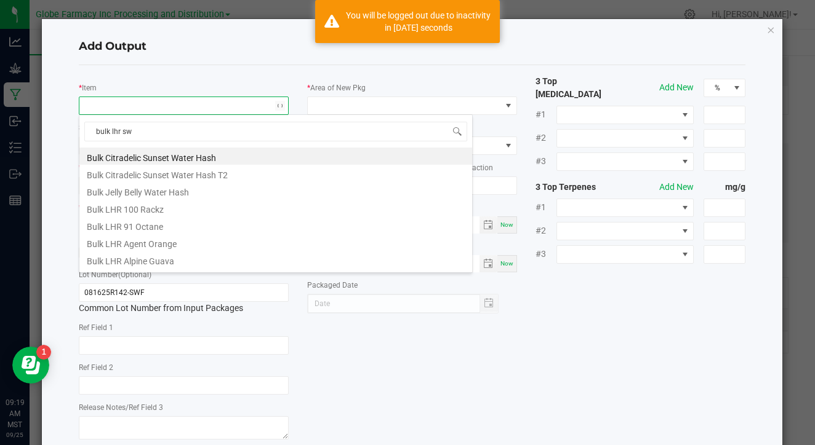
type input "bulk lhr swa"
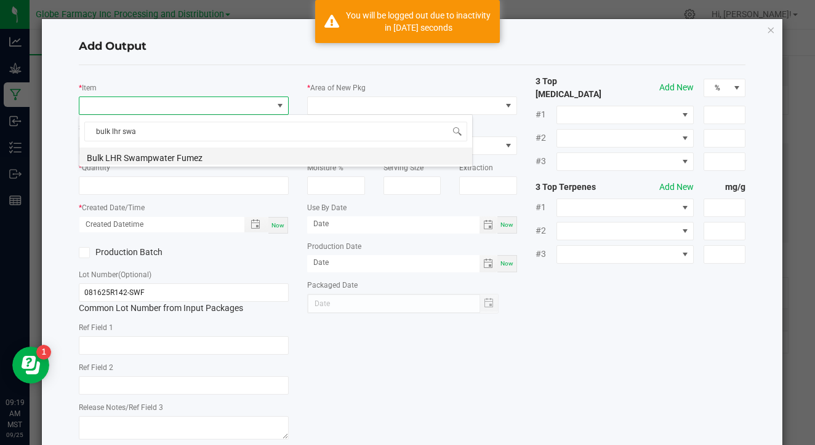
click at [206, 158] on li "Bulk LHR Swampwater Fumez" at bounding box center [275, 156] width 393 height 17
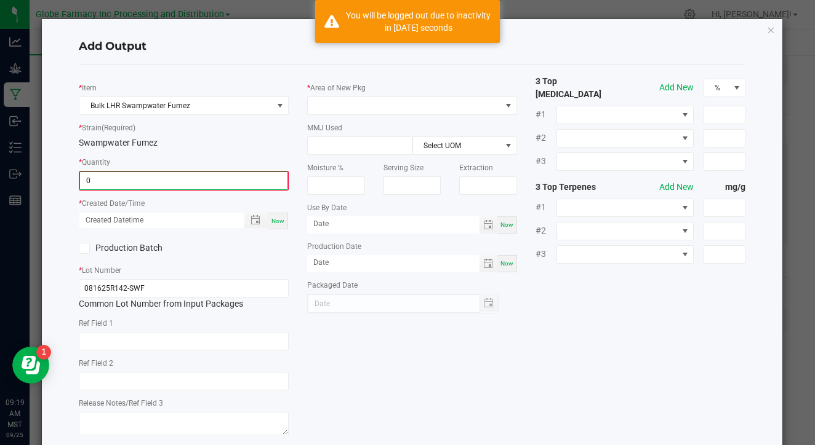
click at [198, 176] on input "0" at bounding box center [183, 180] width 207 height 17
type input "191.0000 g"
click at [283, 219] on span "Now" at bounding box center [277, 220] width 13 height 7
type input "[DATE] 9:19 AM"
type input "[DATE]"
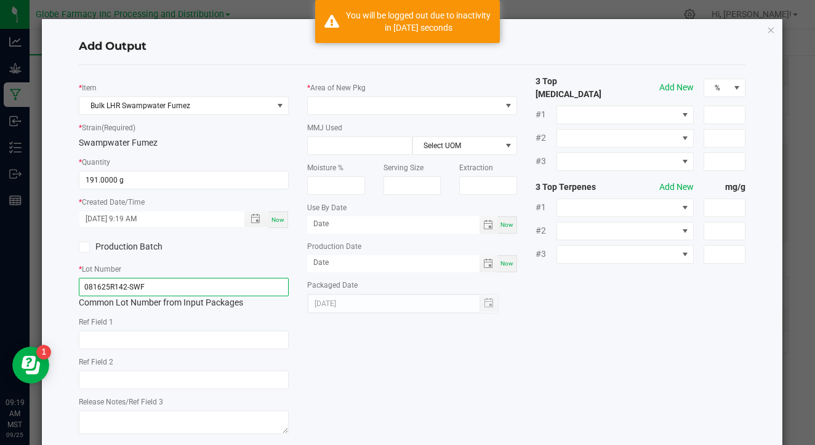
click at [242, 285] on input "081625R142-SWF" at bounding box center [184, 287] width 210 height 18
type input "EX"
click at [353, 358] on div "* Item Bulk LHR Swampwater Fumez * Strain (Required) Swampwater Fumez * Quantit…" at bounding box center [412, 256] width 685 height 363
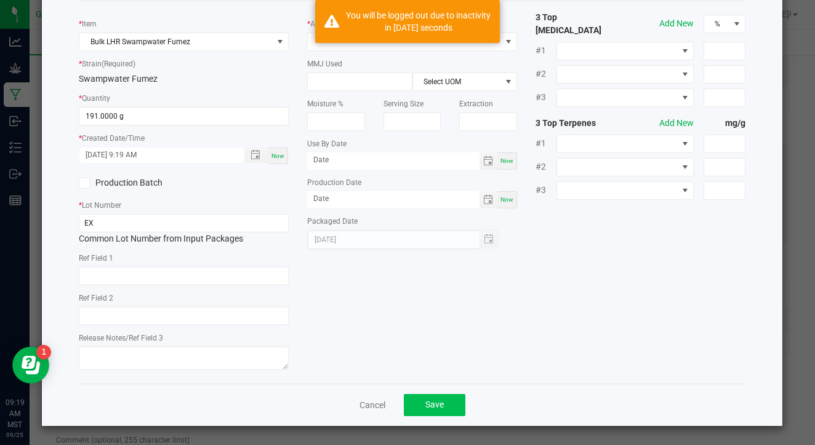
scroll to position [63, 0]
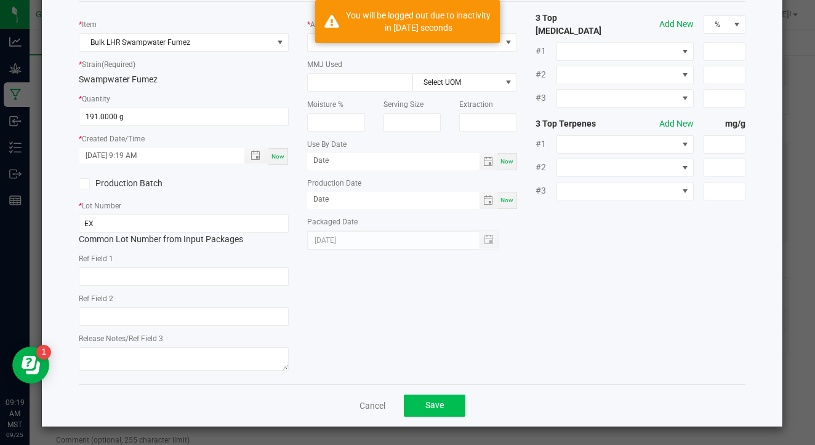
click at [413, 404] on button "Save" at bounding box center [435, 406] width 62 height 22
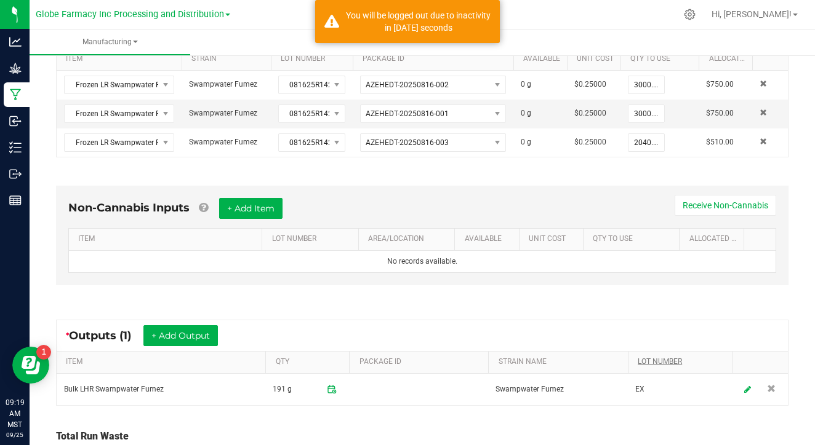
scroll to position [349, 0]
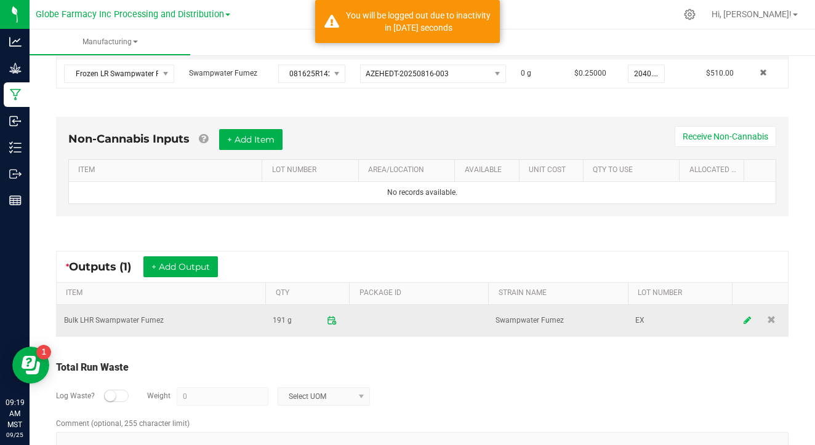
click at [746, 322] on icon at bounding box center [747, 320] width 7 height 9
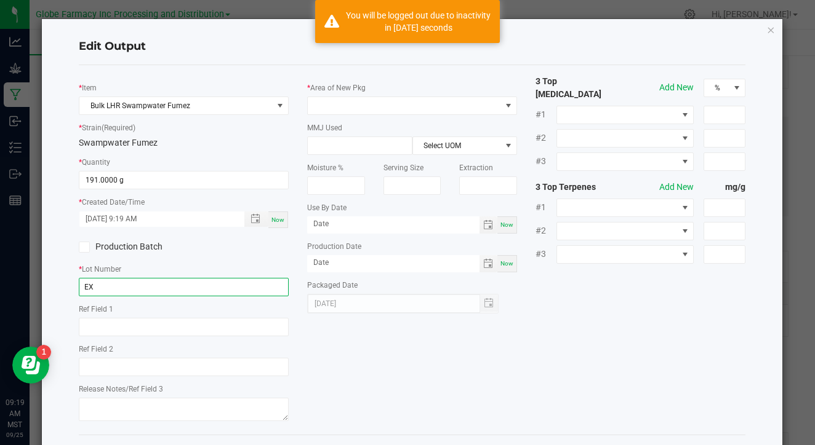
click at [250, 288] on input "EX" at bounding box center [184, 287] width 210 height 18
type input "EX091725-SWF-A"
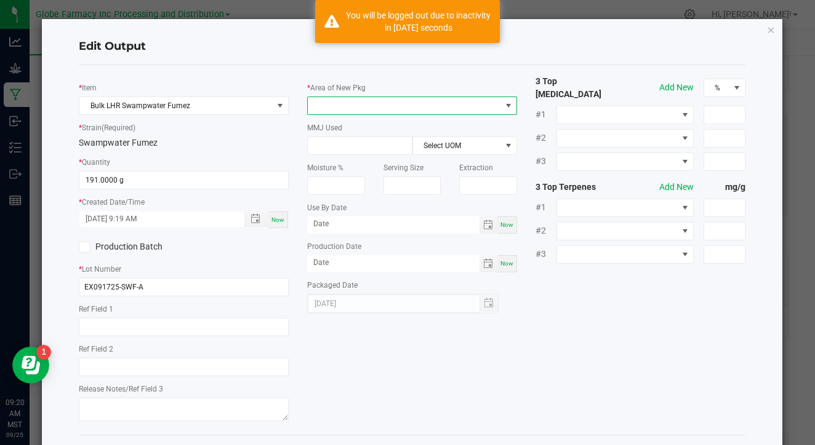
click at [417, 103] on span at bounding box center [404, 105] width 193 height 17
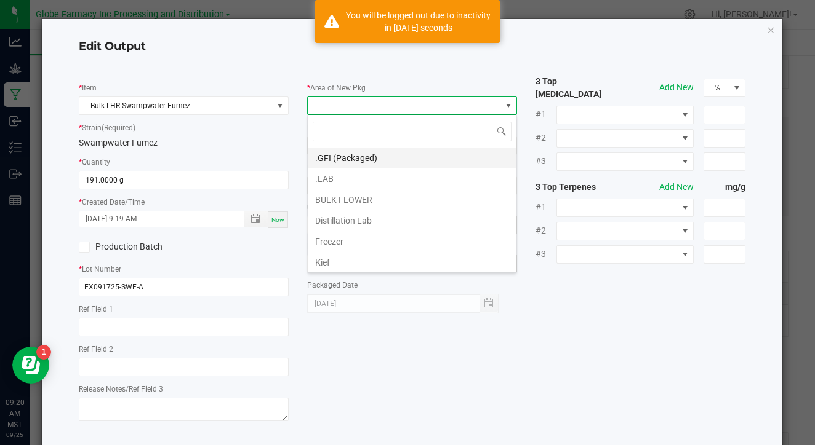
scroll to position [18, 210]
click at [380, 180] on li ".LAB" at bounding box center [412, 179] width 209 height 21
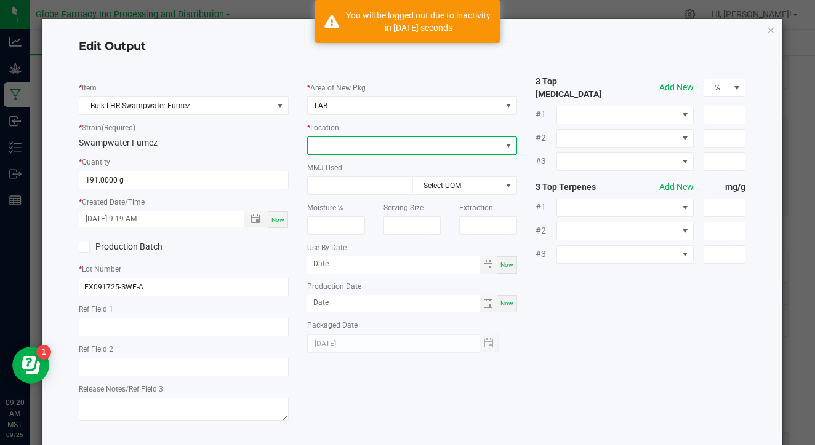
click at [394, 145] on span at bounding box center [404, 145] width 193 height 17
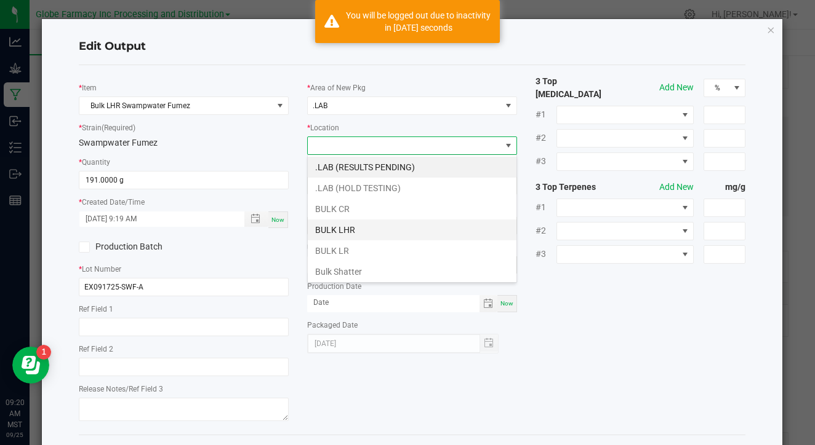
click at [377, 228] on li "BULK LHR" at bounding box center [412, 230] width 209 height 21
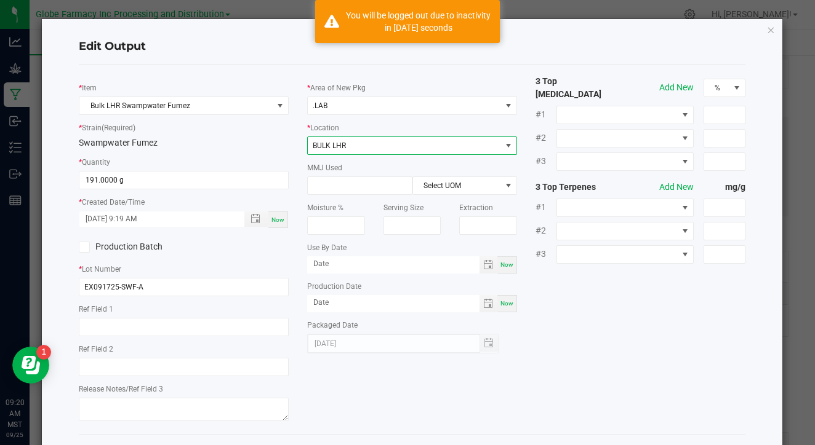
scroll to position [18, 0]
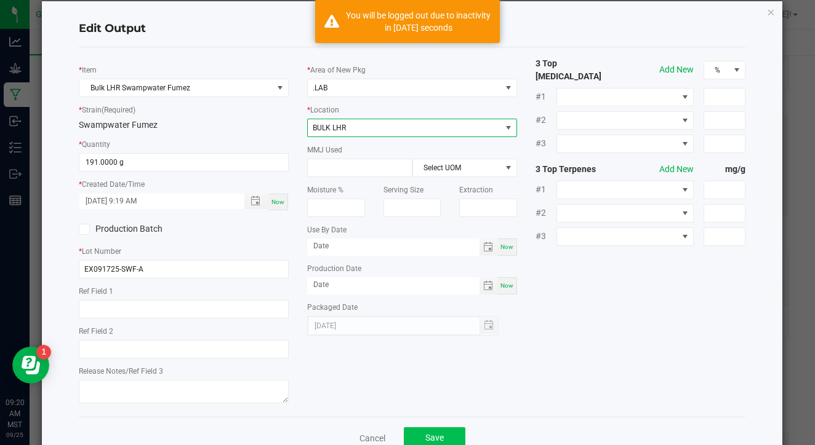
click at [434, 429] on button "Save" at bounding box center [435, 439] width 62 height 22
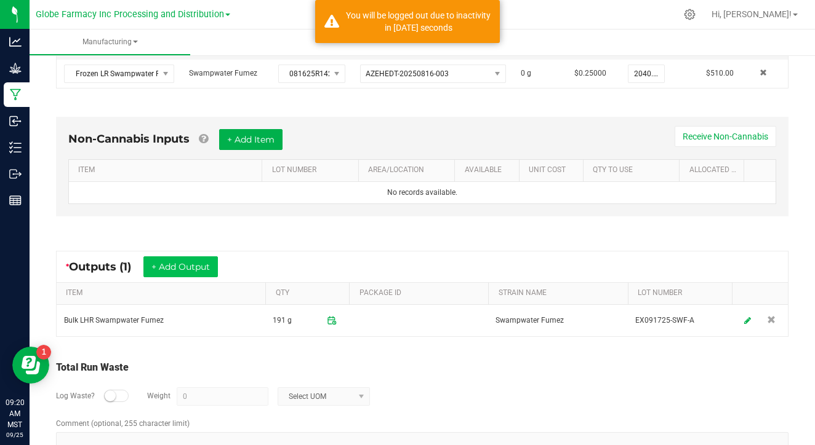
click at [197, 271] on button "+ Add Output" at bounding box center [180, 267] width 74 height 21
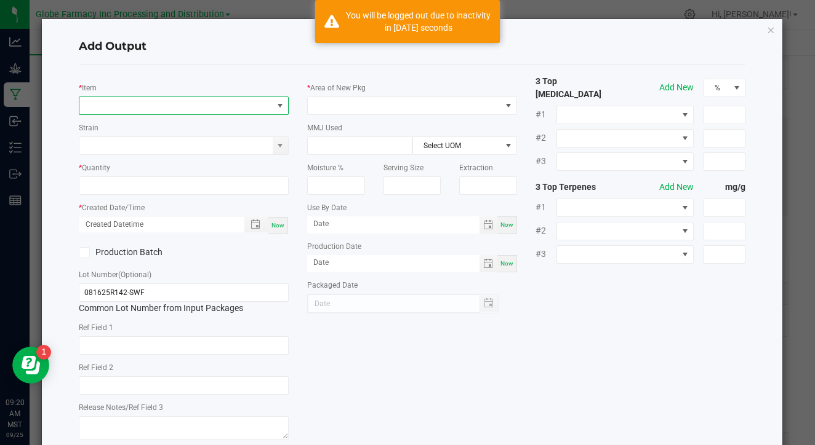
click at [217, 102] on span "NO DATA FOUND" at bounding box center [175, 105] width 193 height 17
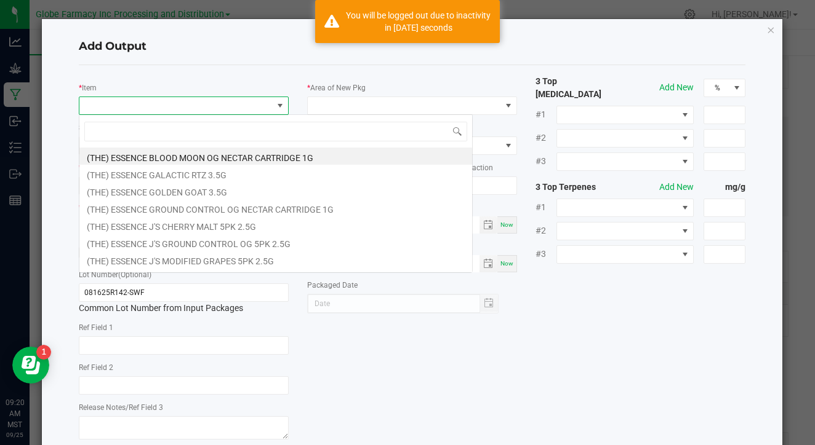
scroll to position [18, 210]
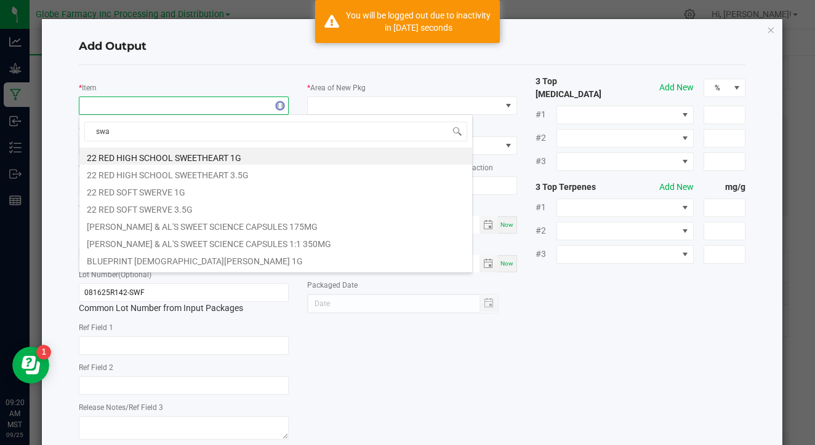
type input "swam"
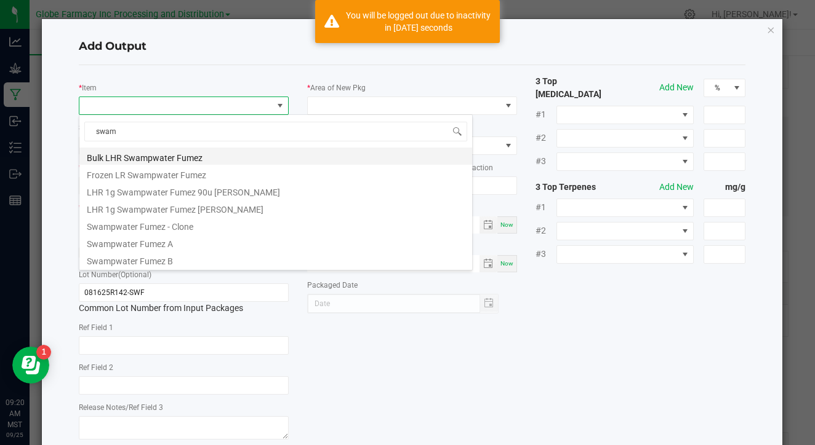
click at [198, 163] on li "Bulk LHR Swampwater Fumez" at bounding box center [275, 156] width 393 height 17
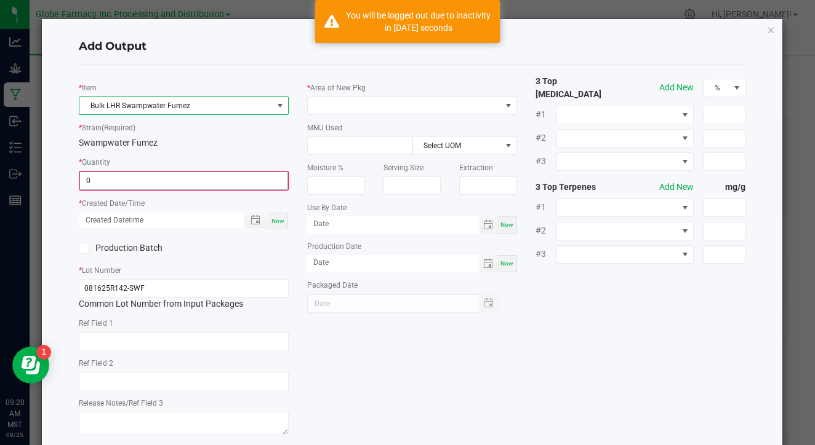
click at [173, 184] on input "0" at bounding box center [183, 180] width 207 height 17
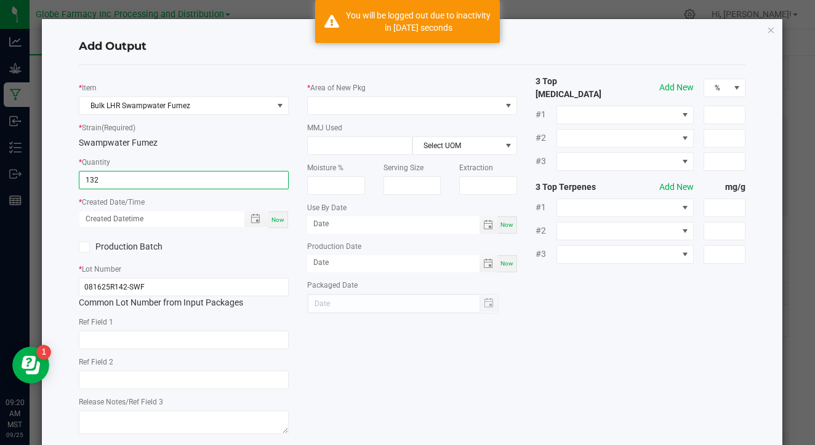
type input "132.0000 g"
click at [278, 225] on div "Now" at bounding box center [278, 220] width 20 height 17
type input "[DATE] 9:20 AM"
type input "[DATE]"
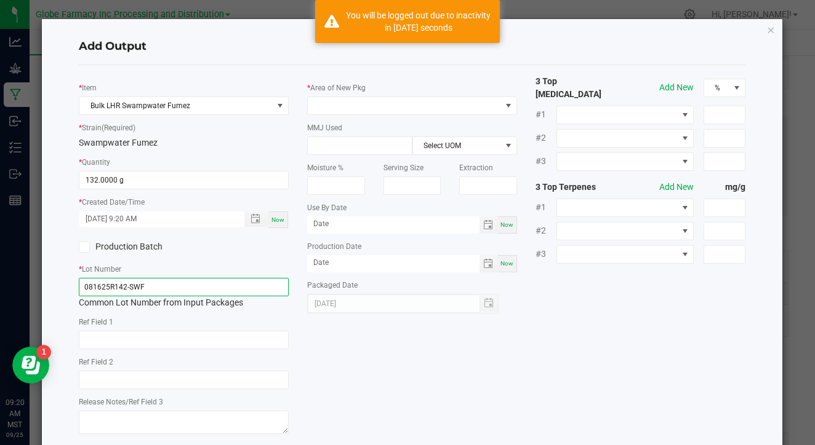
click at [204, 283] on input "081625R142-SWF" at bounding box center [184, 287] width 210 height 18
paste input "Waste disposed with ISO/ coffee grounds"
type input "W"
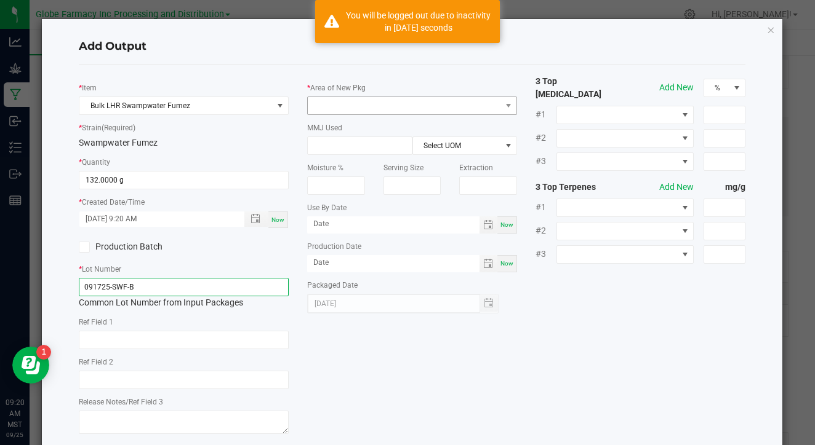
type input "091725-SWF-B"
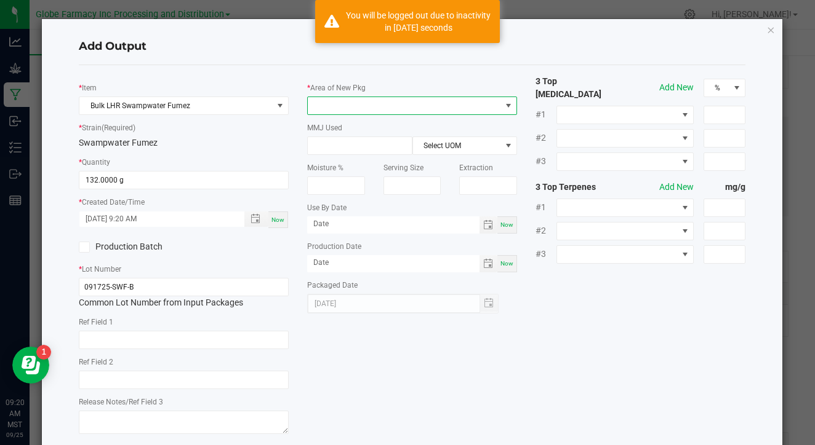
click at [393, 99] on span at bounding box center [404, 105] width 193 height 17
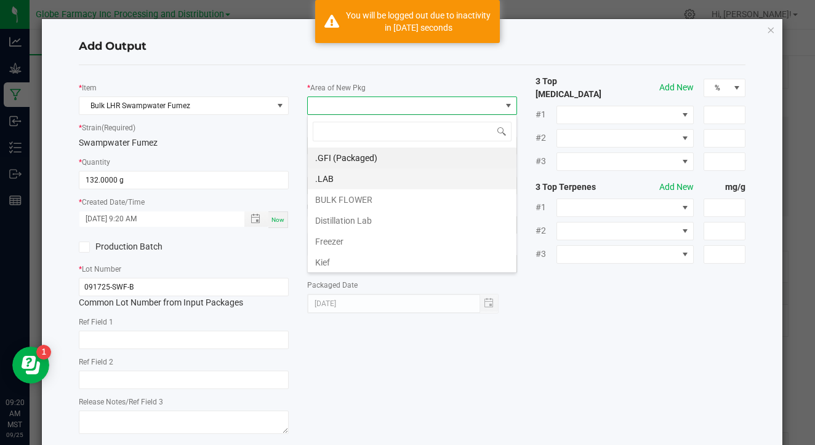
click at [382, 172] on li ".LAB" at bounding box center [412, 179] width 209 height 21
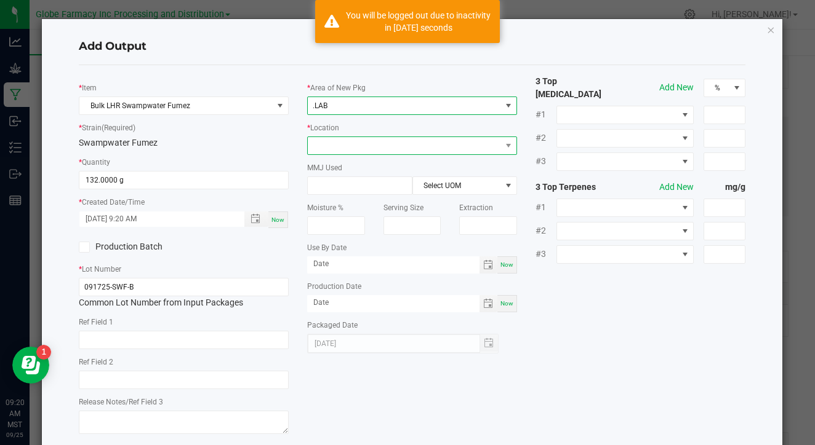
click at [394, 145] on span at bounding box center [404, 145] width 193 height 17
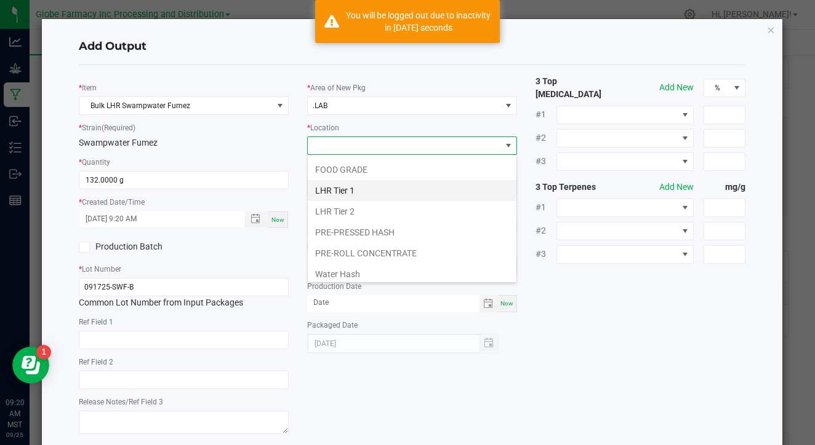
scroll to position [190, 0]
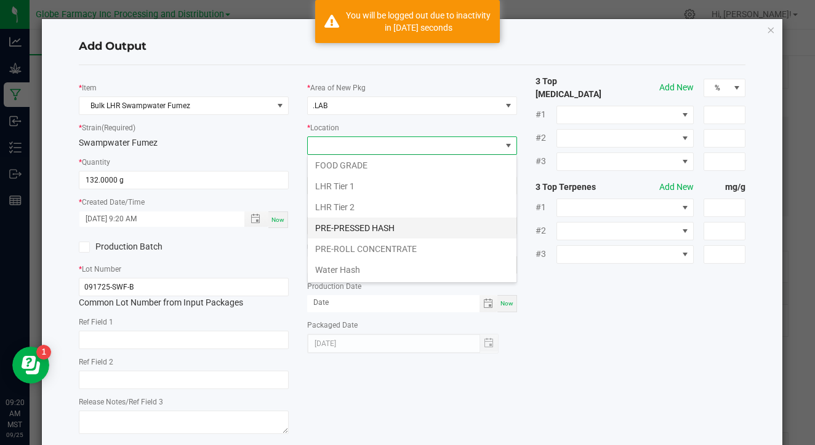
click at [390, 231] on li "PRE-PRESSED HASH" at bounding box center [412, 228] width 209 height 21
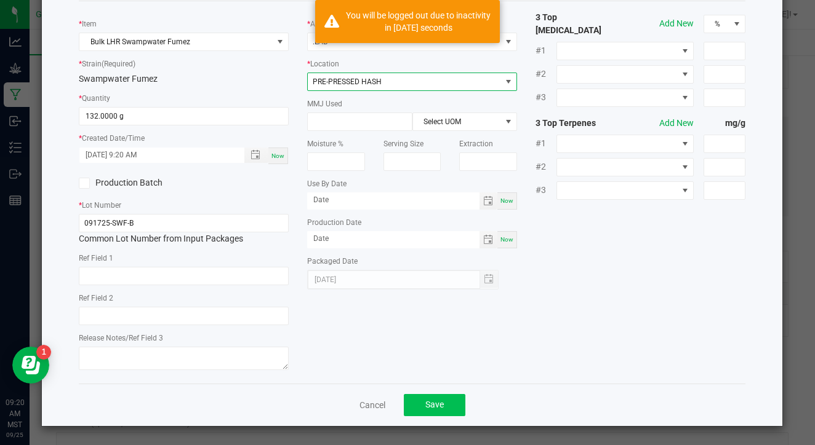
scroll to position [63, 0]
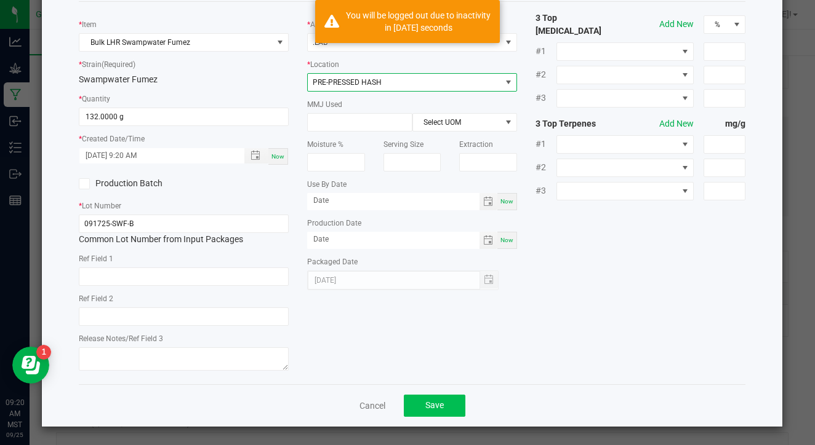
click at [431, 396] on button "Save" at bounding box center [435, 406] width 62 height 22
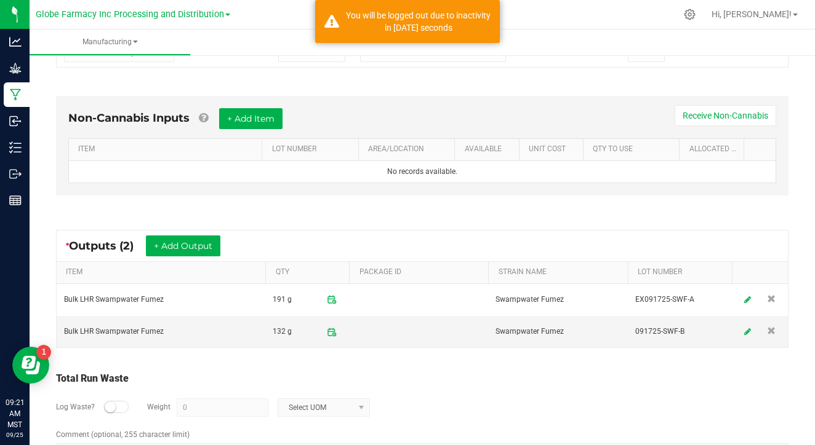
scroll to position [372, 0]
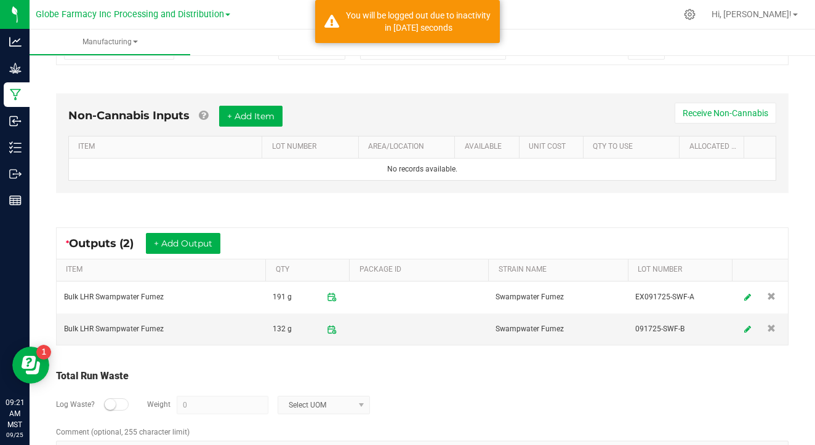
click at [114, 404] on small at bounding box center [110, 404] width 11 height 11
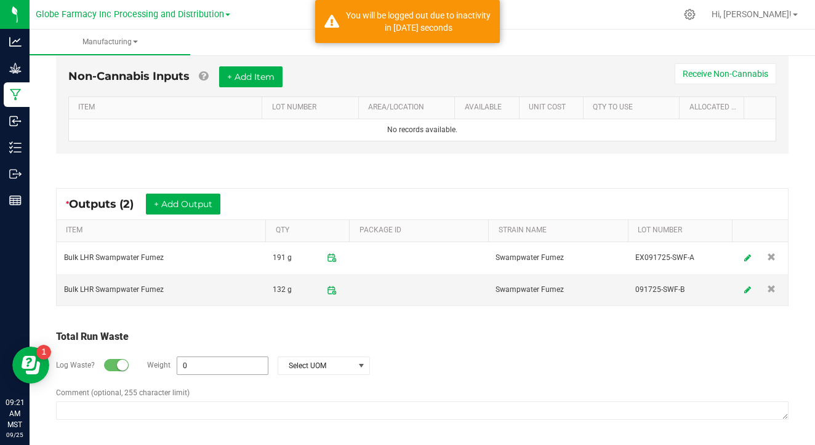
scroll to position [411, 0]
click at [203, 367] on input "0" at bounding box center [222, 366] width 90 height 17
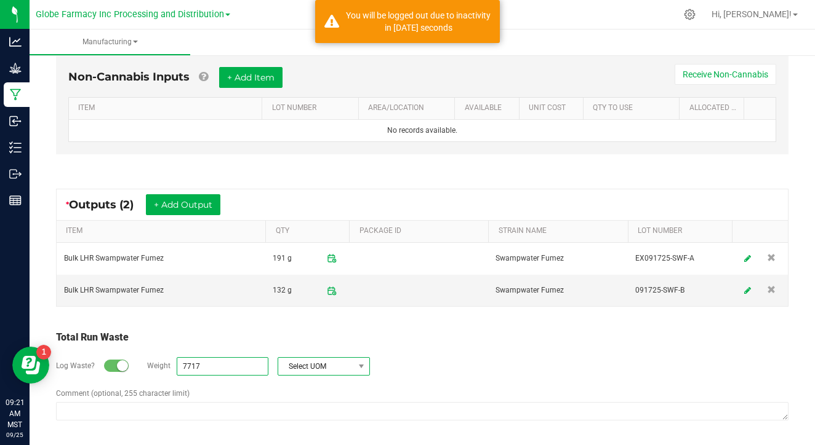
click at [287, 364] on span "Select UOM" at bounding box center [316, 366] width 76 height 17
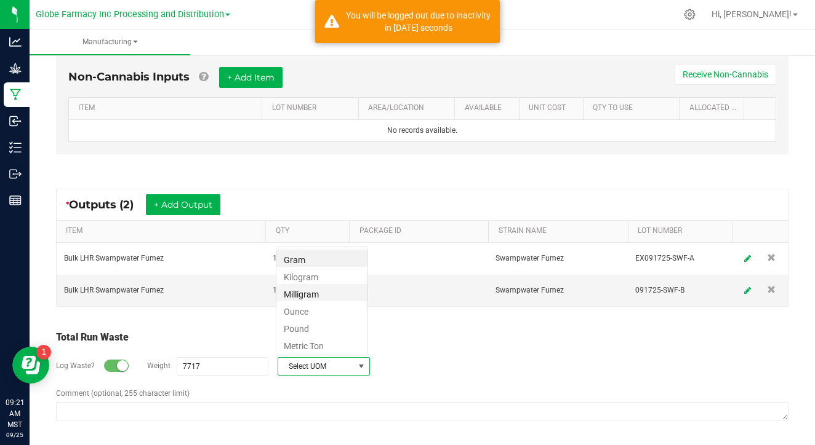
scroll to position [18, 92]
click at [310, 258] on li "Gram" at bounding box center [321, 258] width 91 height 17
type input "7717 g"
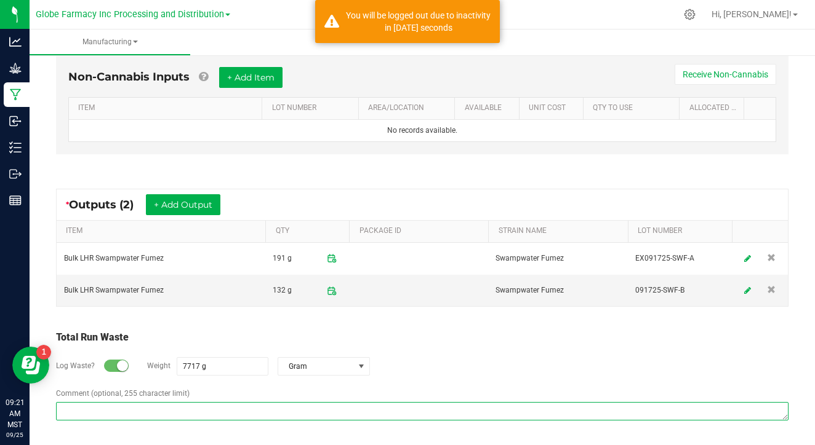
click at [264, 402] on textarea "Comment (optional, 255 character limit)" at bounding box center [422, 411] width 732 height 18
paste textarea "Waste disposed with ISO/ coffee grounds"
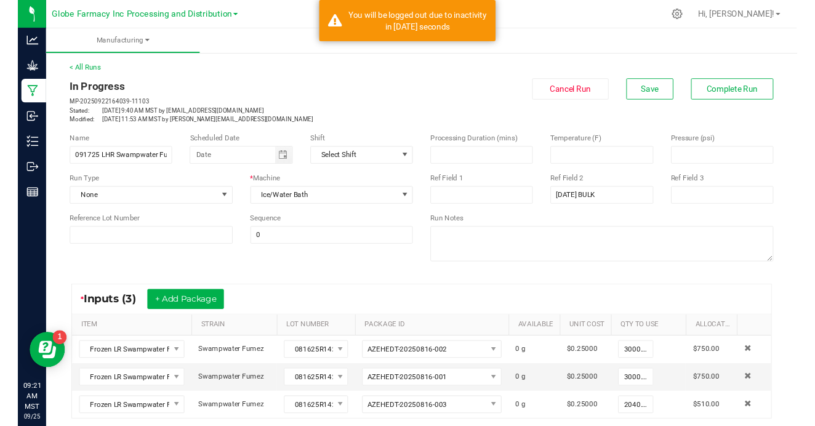
scroll to position [0, 0]
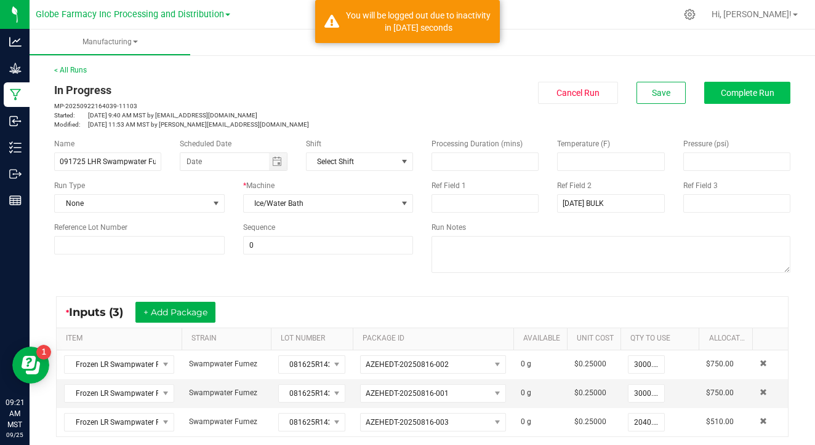
type textarea "Waste disposed with ISO/ coffee grounds"
click at [722, 82] on button "Complete Run" at bounding box center [747, 93] width 86 height 22
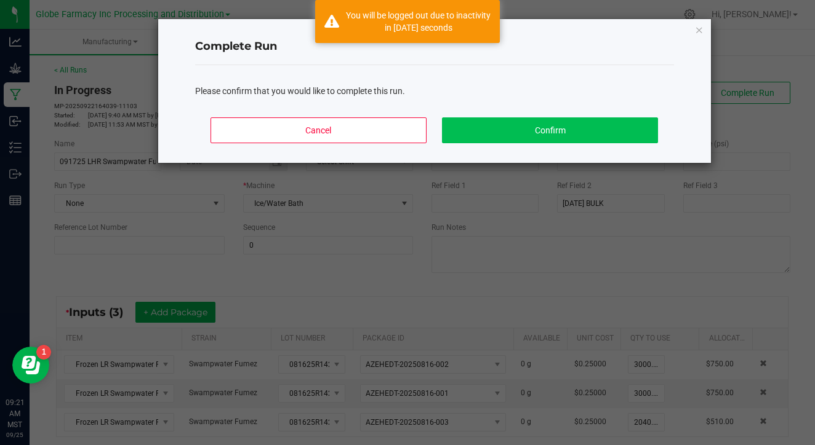
click at [551, 129] on button "Confirm" at bounding box center [549, 131] width 215 height 26
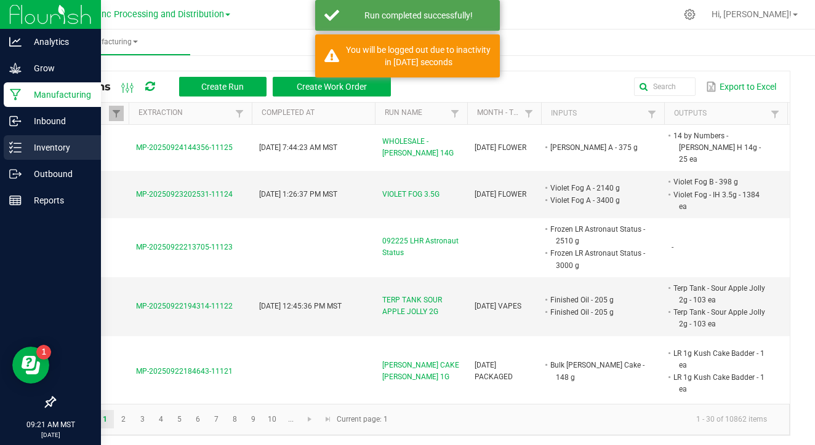
click at [19, 141] on div "Inventory" at bounding box center [52, 147] width 97 height 25
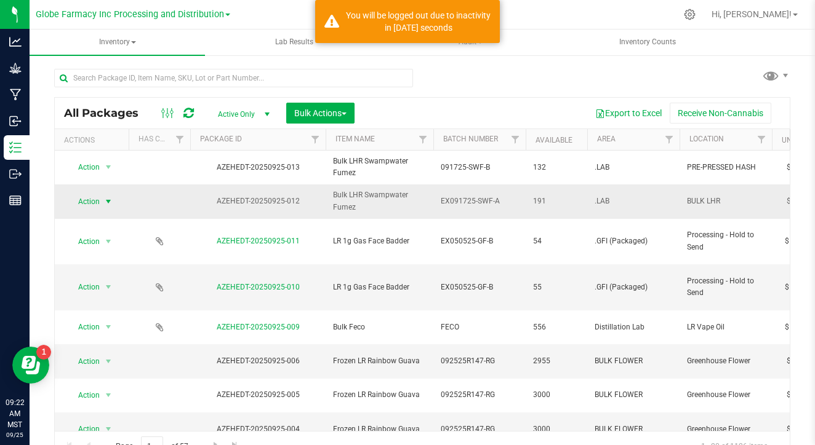
click at [104, 201] on span "select" at bounding box center [108, 202] width 10 height 10
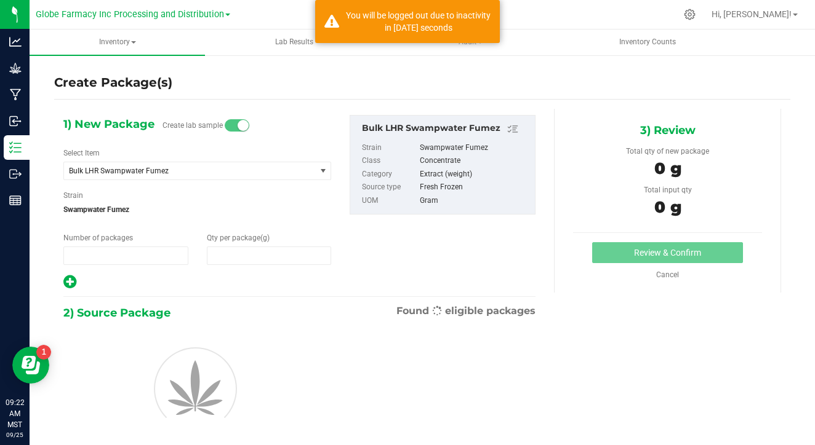
type input "1"
type input "0.0000"
type input "0"
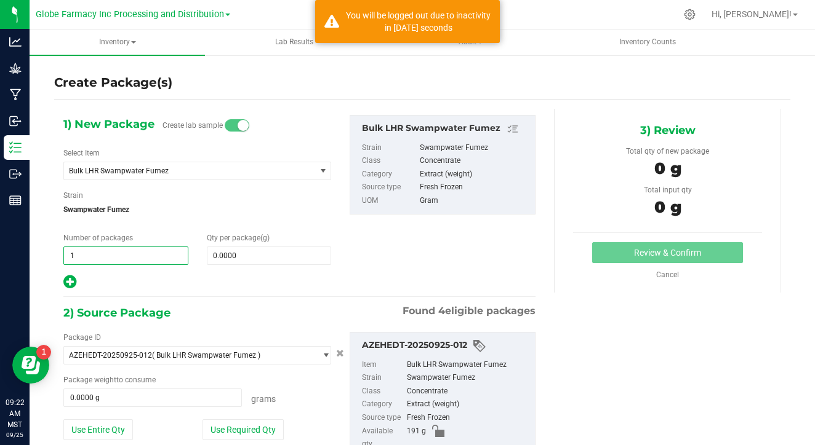
click at [158, 255] on input "1" at bounding box center [126, 255] width 124 height 17
type input "2"
type input "8"
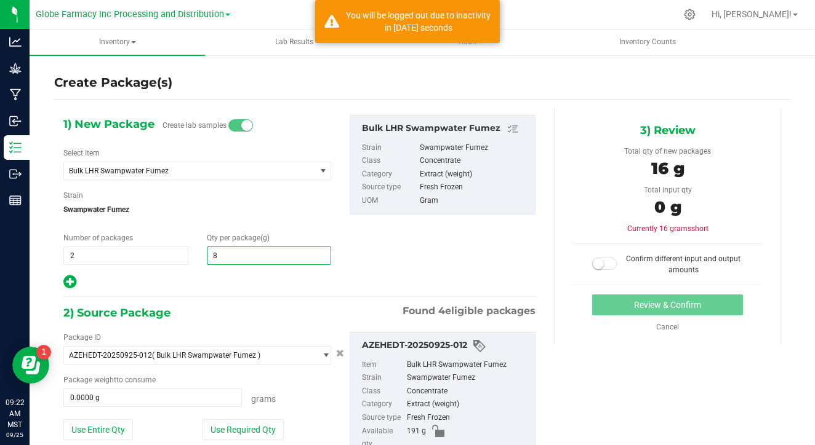
type input "8.0000"
click at [426, 257] on div "1) New Package Create lab samples Select Item Bulk LHR Swampwater Fumez (THE) E…" at bounding box center [299, 202] width 490 height 175
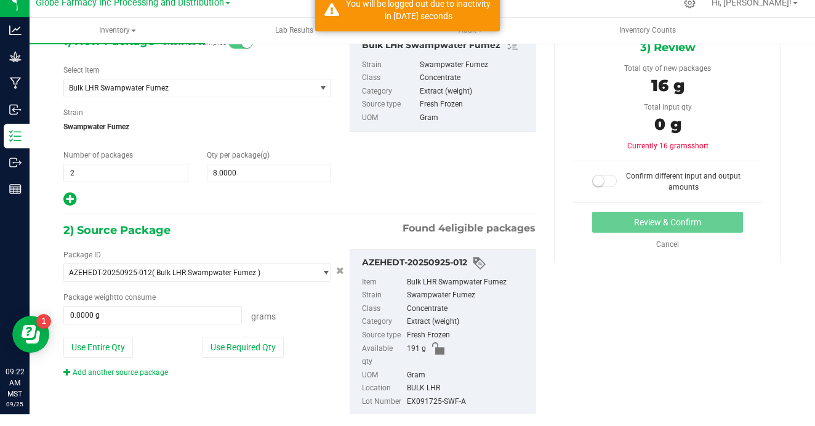
scroll to position [71, 0]
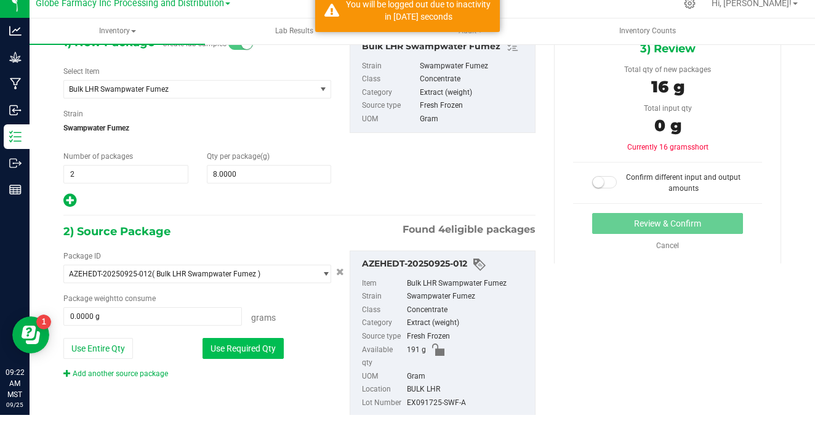
click at [263, 349] on button "Use Required Qty" at bounding box center [242, 359] width 81 height 21
type input "16.0000 g"
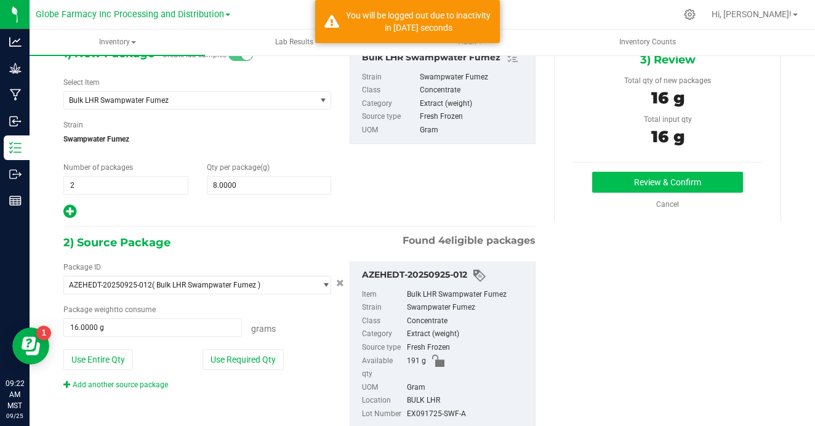
click at [660, 172] on button "Review & Confirm" at bounding box center [667, 182] width 151 height 21
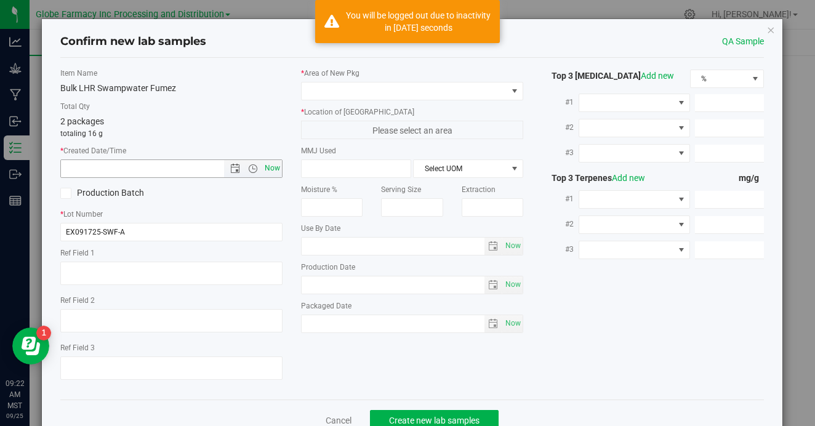
click at [273, 164] on span "Now" at bounding box center [272, 168] width 21 height 18
type input "[DATE] 9:22 AM"
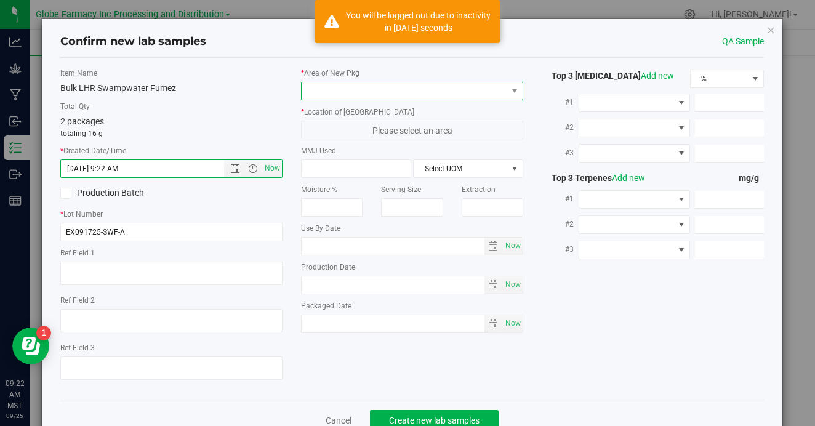
click at [358, 91] on span at bounding box center [405, 90] width 206 height 17
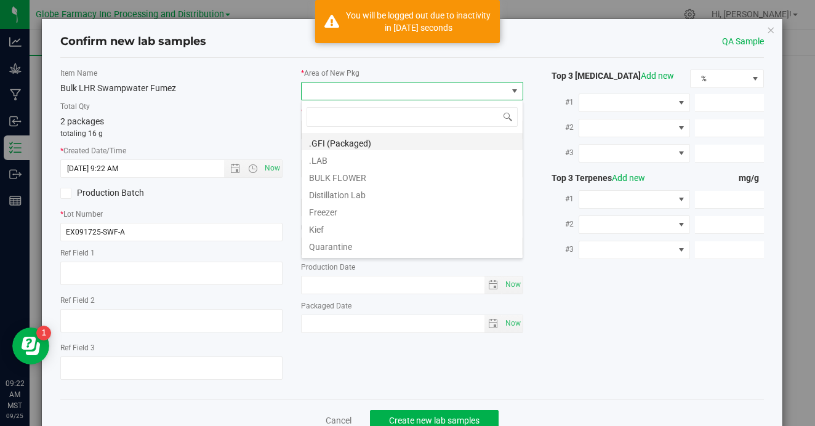
scroll to position [18, 222]
click at [345, 154] on li ".LAB" at bounding box center [412, 158] width 221 height 17
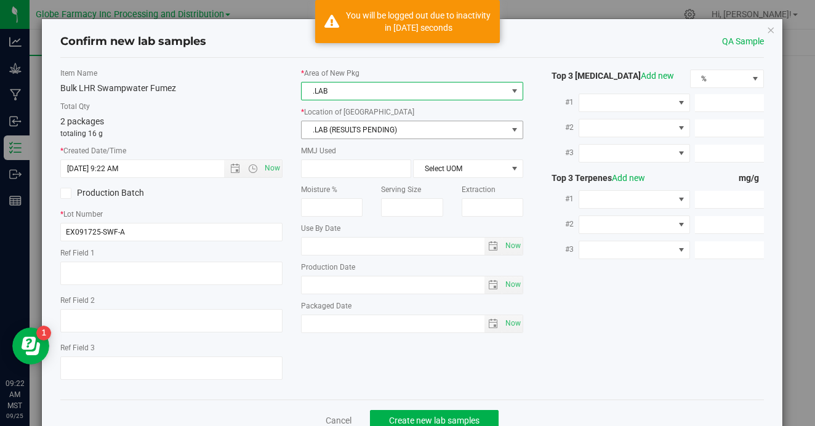
click at [357, 129] on span ".LAB (RESULTS PENDING)" at bounding box center [405, 129] width 206 height 17
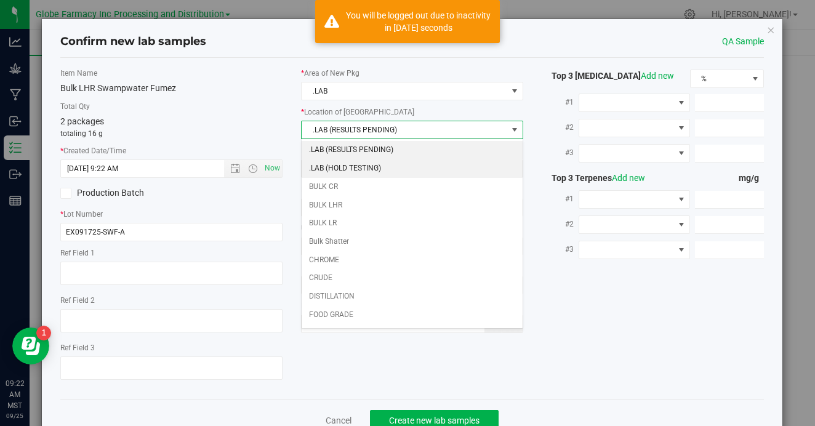
click at [355, 164] on li ".LAB (HOLD TESTING)" at bounding box center [412, 168] width 221 height 18
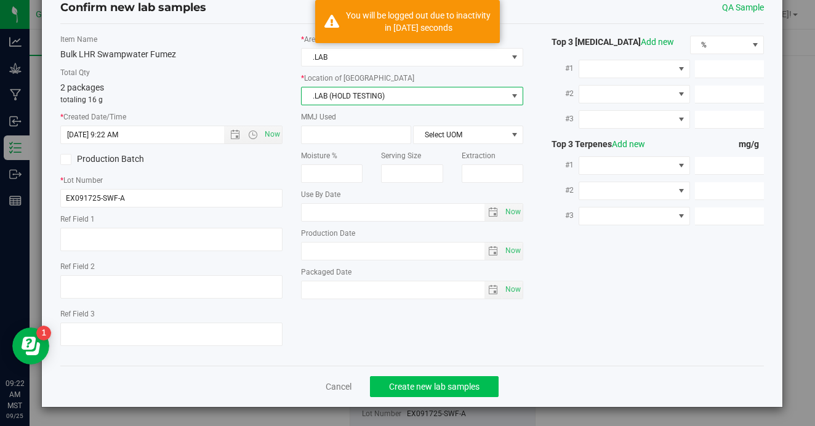
scroll to position [33, 0]
click at [426, 385] on span "Create new lab samples" at bounding box center [434, 387] width 90 height 10
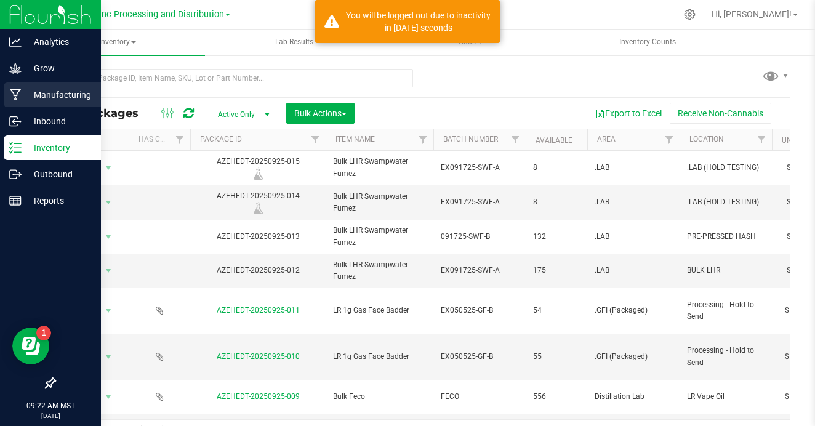
click at [66, 99] on p "Manufacturing" at bounding box center [59, 94] width 74 height 15
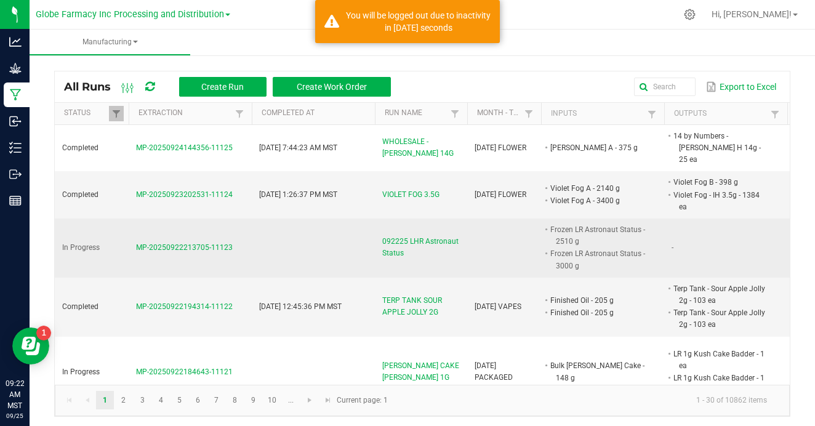
click at [188, 243] on span "MP-20250922213705-11123" at bounding box center [184, 247] width 97 height 9
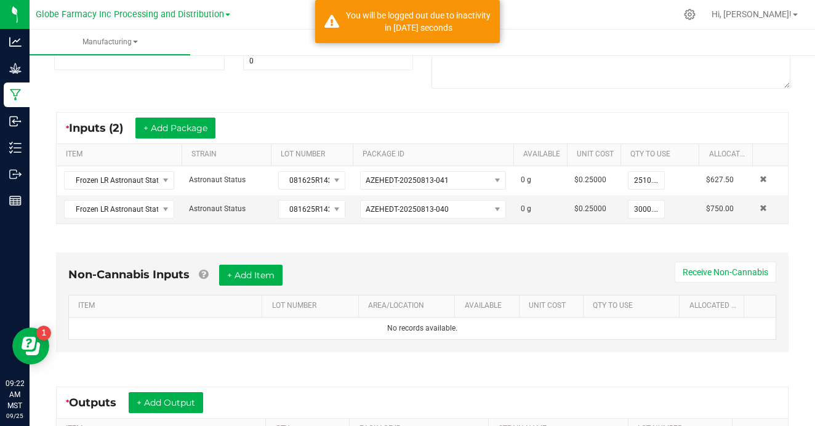
scroll to position [248, 0]
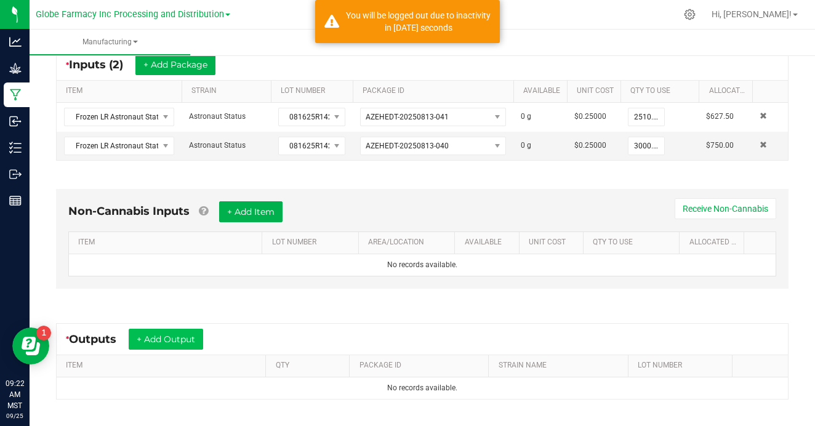
click at [156, 334] on button "+ Add Output" at bounding box center [166, 339] width 74 height 21
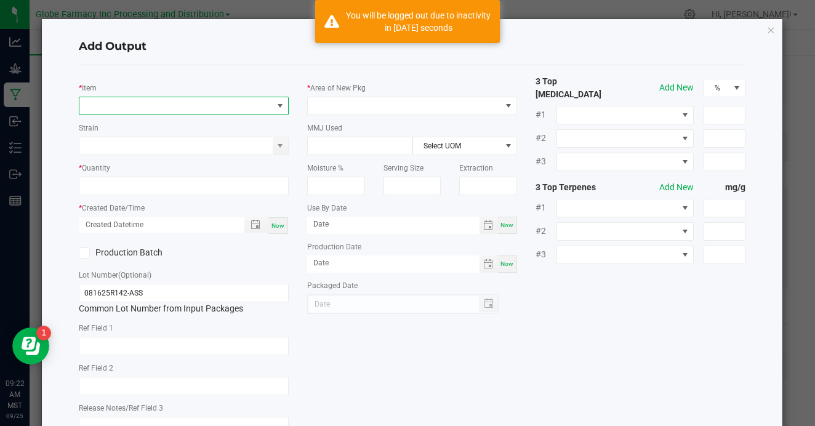
click at [167, 102] on span "NO DATA FOUND" at bounding box center [175, 105] width 193 height 17
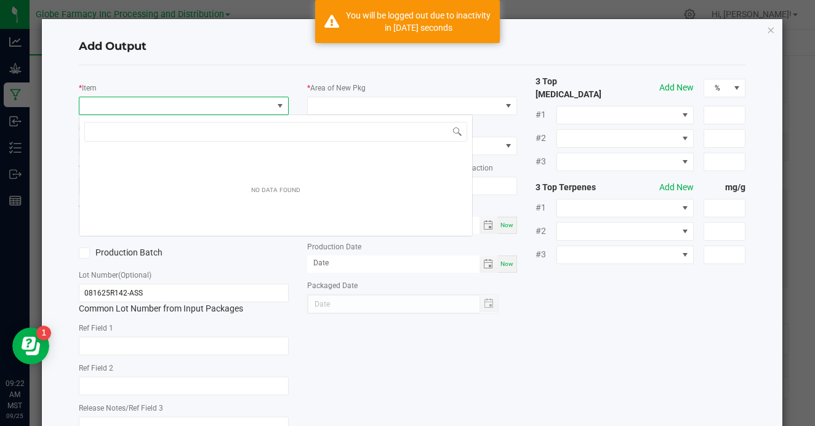
scroll to position [18, 210]
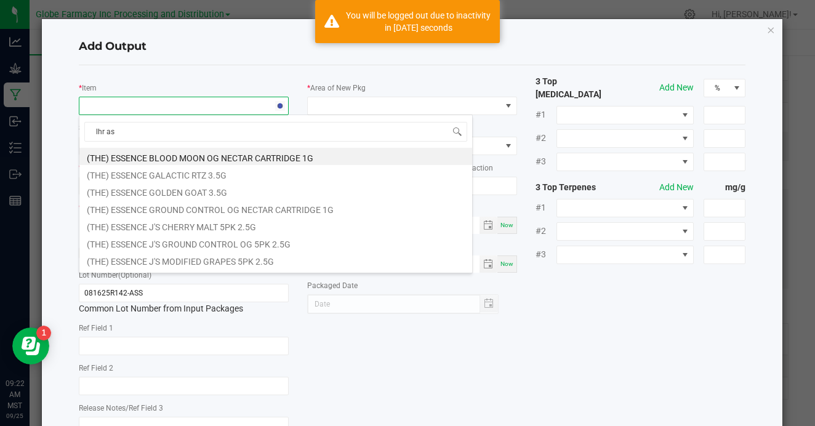
type input "lhr ast"
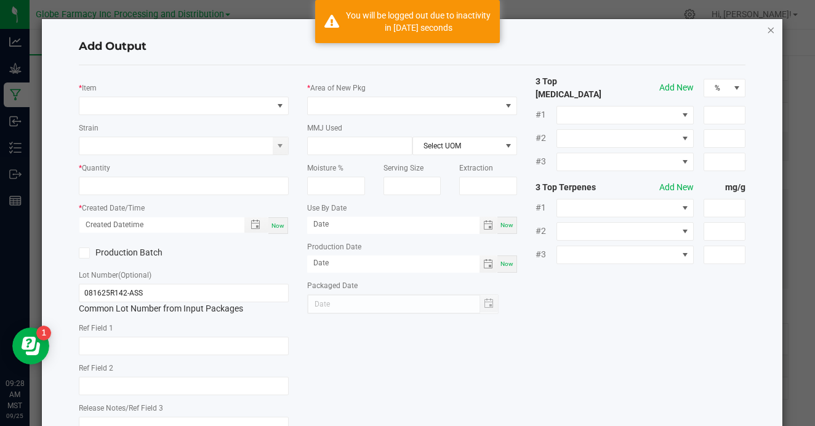
click at [769, 27] on icon "button" at bounding box center [771, 29] width 9 height 15
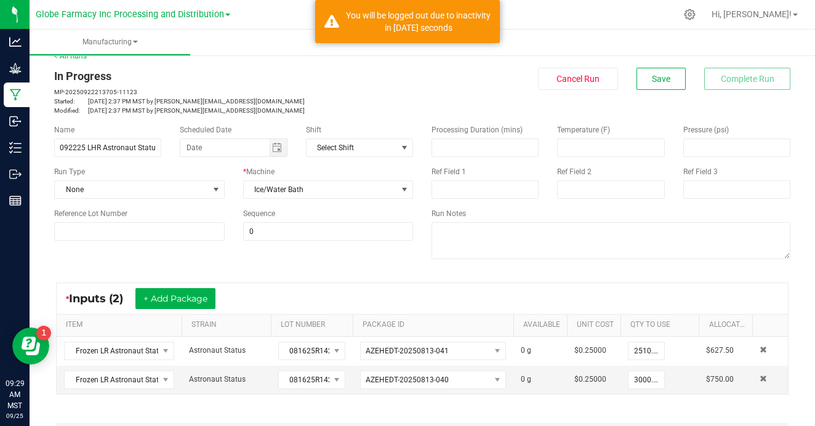
scroll to position [0, 0]
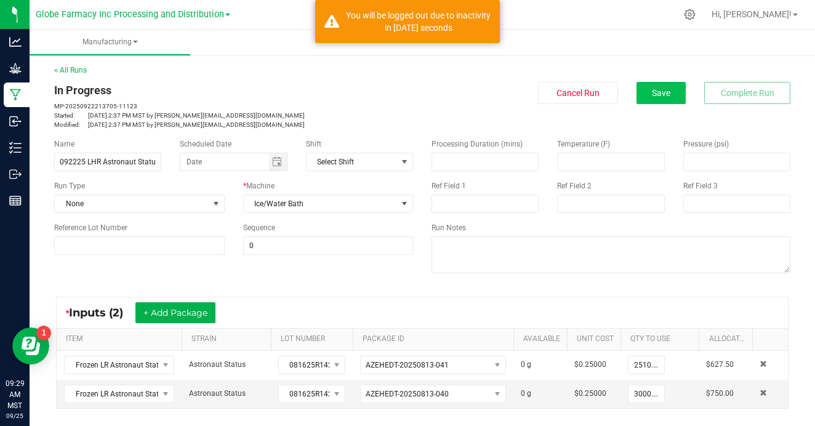
click at [659, 101] on button "Save" at bounding box center [660, 93] width 49 height 22
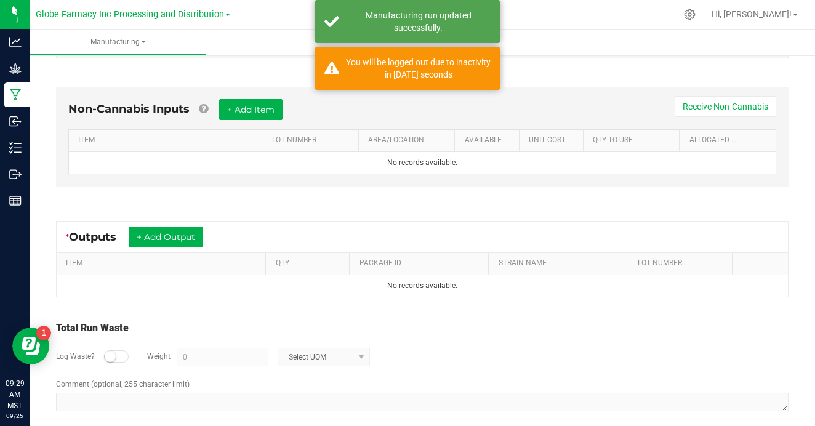
scroll to position [353, 0]
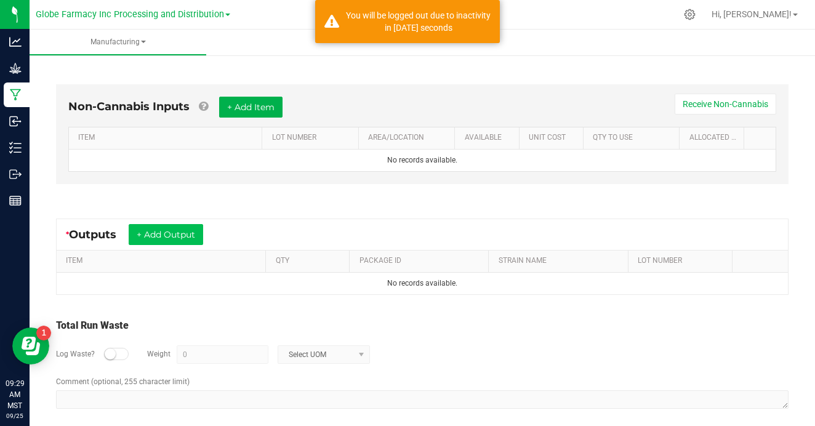
click at [179, 233] on button "+ Add Output" at bounding box center [166, 234] width 74 height 21
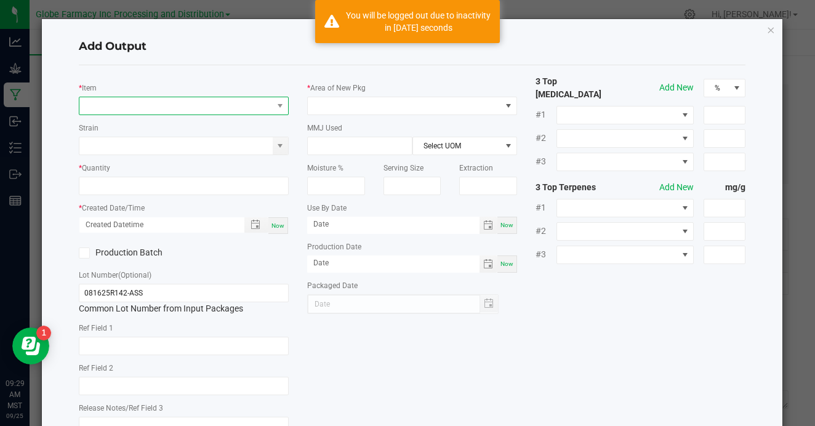
click at [216, 102] on span "NO DATA FOUND" at bounding box center [175, 105] width 193 height 17
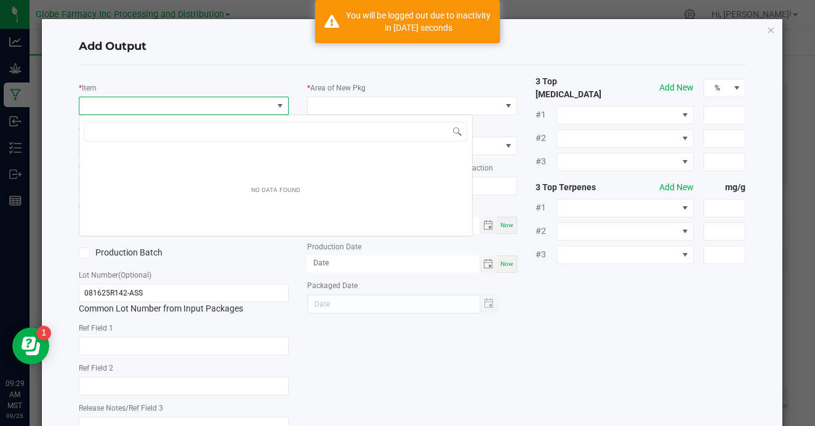
scroll to position [18, 210]
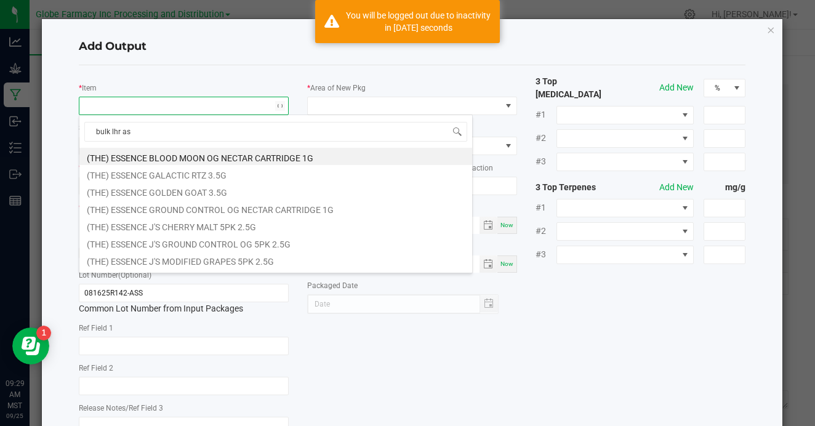
type input "bulk lhr ast"
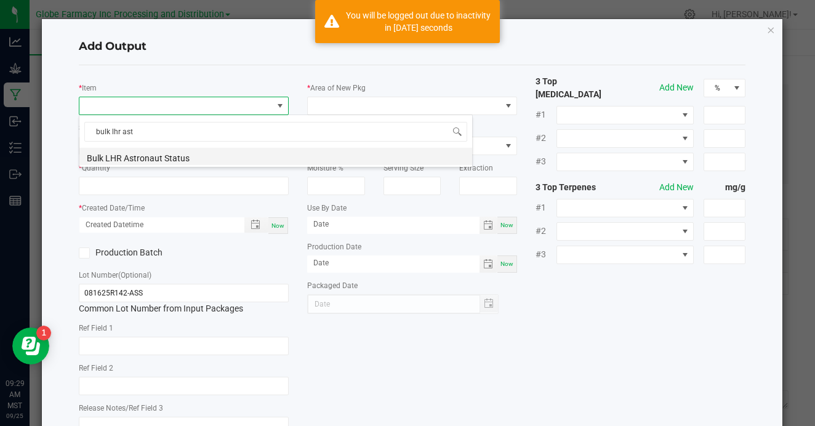
click at [214, 161] on li "Bulk LHR Astronaut Status" at bounding box center [275, 156] width 393 height 17
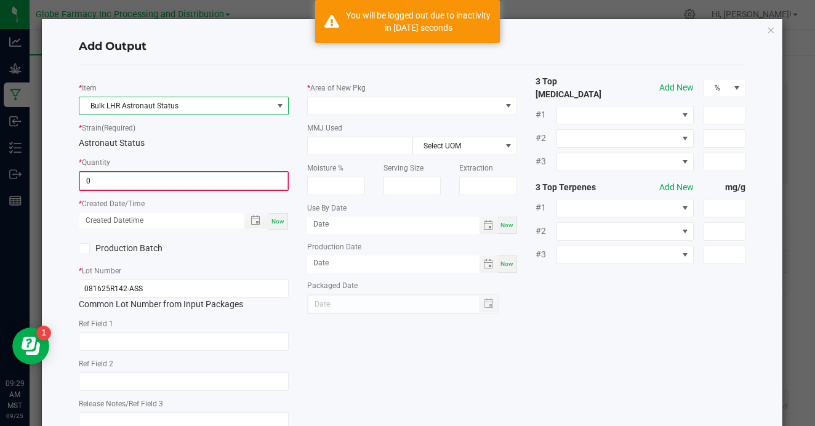
click at [215, 184] on input "0" at bounding box center [183, 180] width 207 height 17
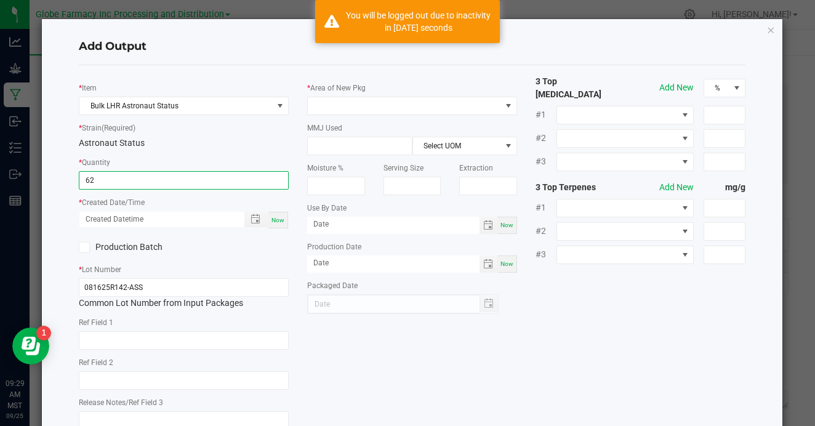
type input "62.0000 g"
click at [282, 213] on div "Now" at bounding box center [278, 220] width 20 height 17
type input "[DATE] 9:29 AM"
type input "[DATE]"
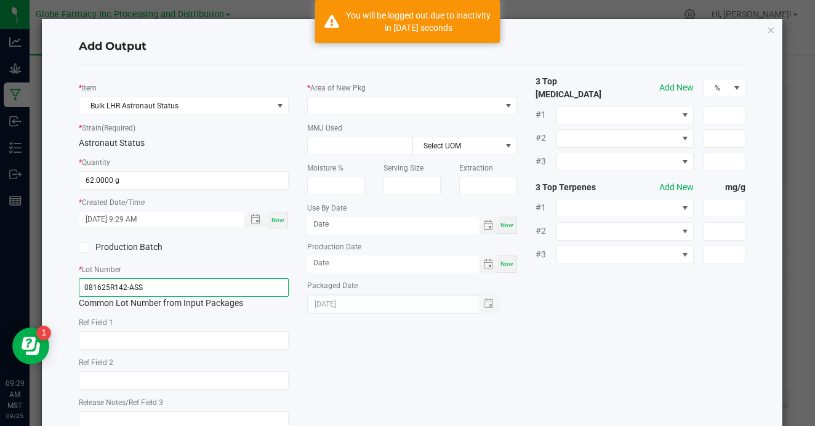
drag, startPoint x: 126, startPoint y: 284, endPoint x: 2, endPoint y: 279, distance: 123.8
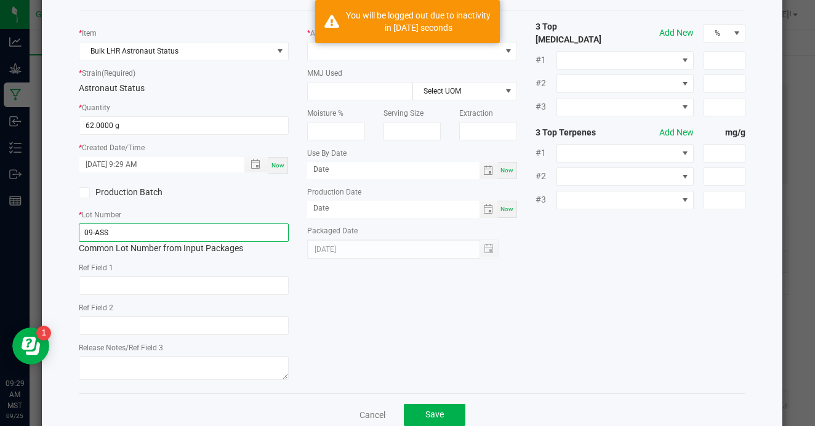
scroll to position [74, 0]
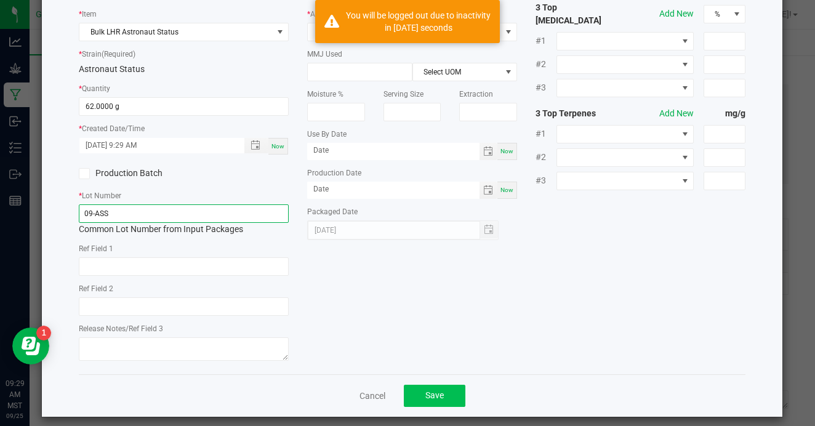
type input "09-ASS"
click at [415, 390] on button "Save" at bounding box center [435, 396] width 62 height 22
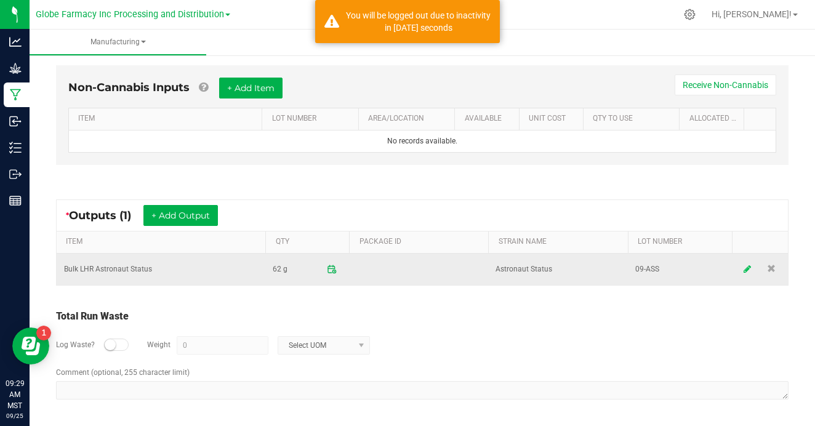
scroll to position [370, 0]
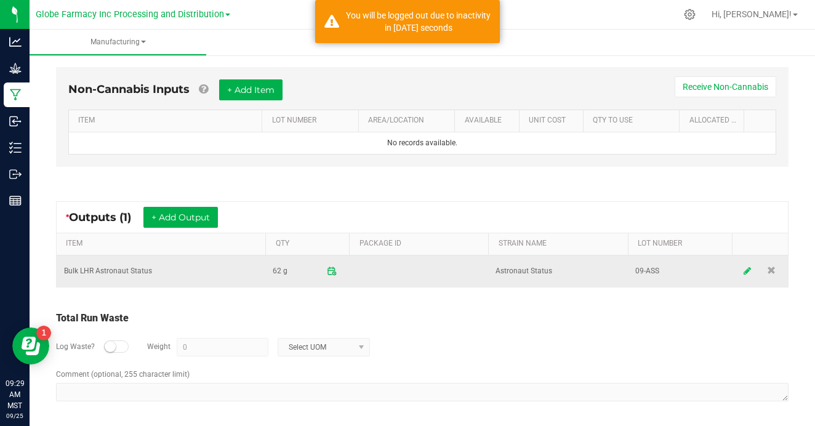
click at [747, 270] on icon at bounding box center [747, 270] width 7 height 9
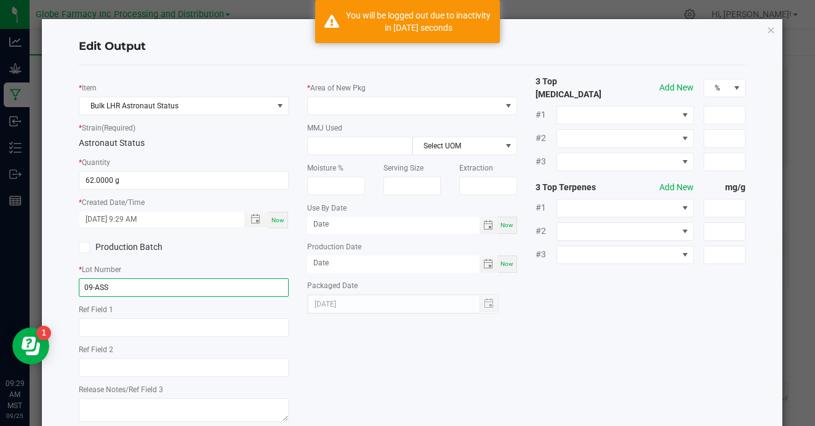
click at [83, 289] on input "09-ASS" at bounding box center [184, 287] width 210 height 18
type input "EX092225-ASS-A"
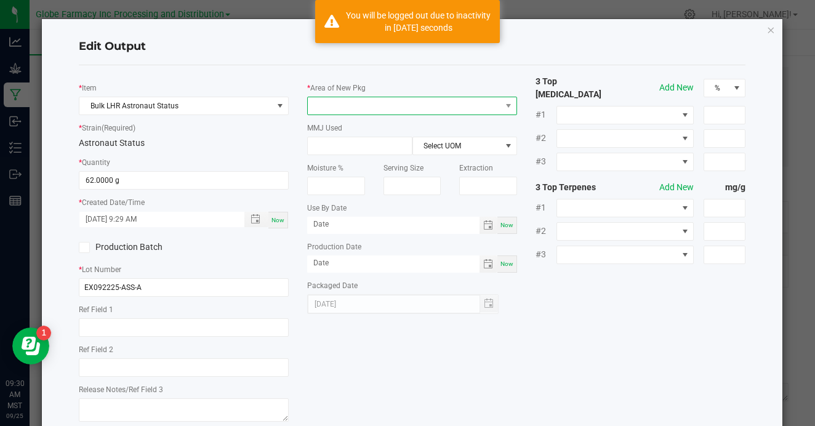
click at [383, 100] on span at bounding box center [404, 105] width 193 height 17
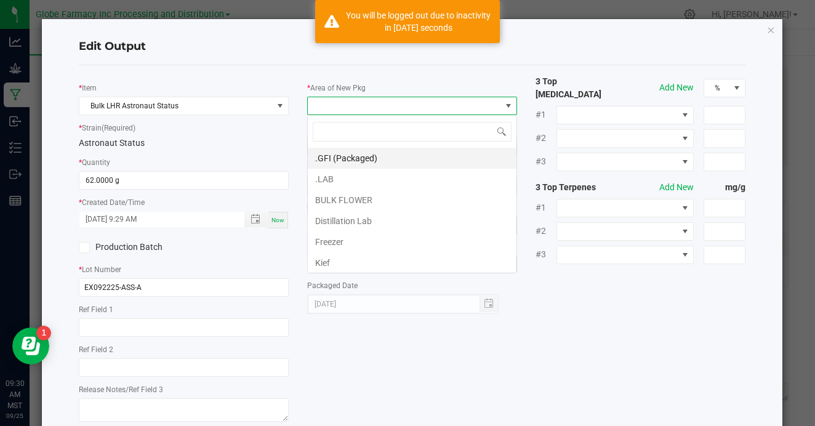
scroll to position [18, 210]
click at [369, 182] on li ".LAB" at bounding box center [412, 179] width 209 height 21
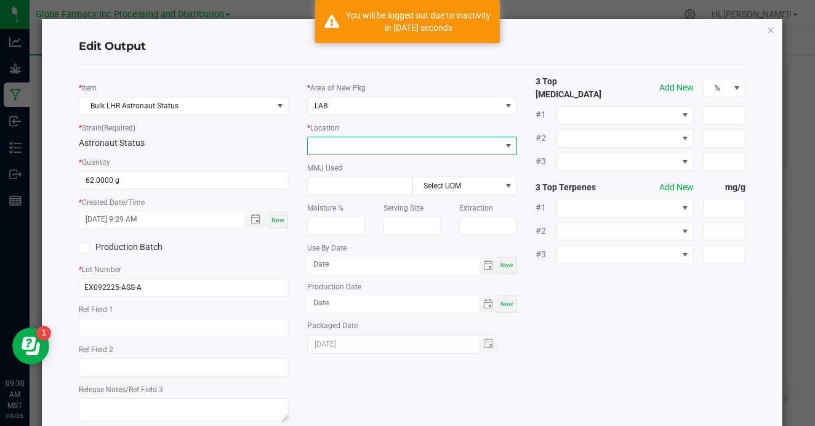
click at [380, 145] on span at bounding box center [404, 145] width 193 height 17
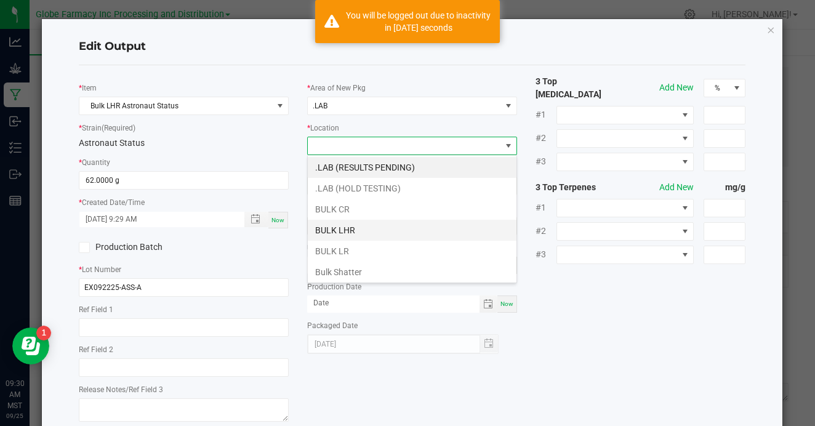
click at [376, 228] on li "BULK LHR" at bounding box center [412, 230] width 209 height 21
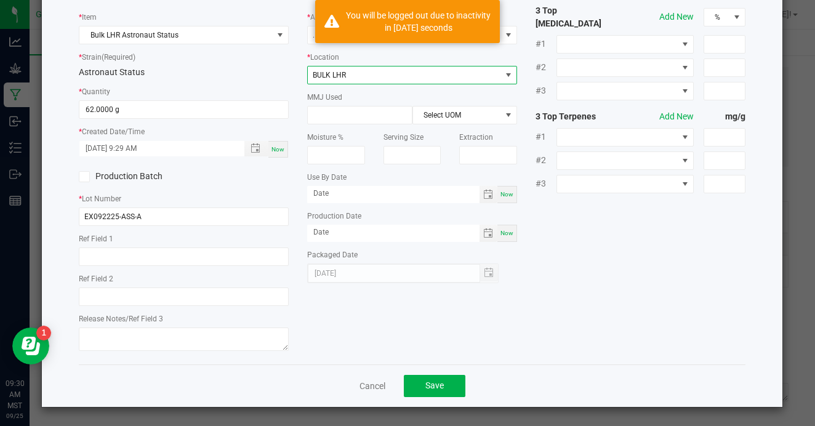
scroll to position [70, 0]
click at [433, 390] on span "Save" at bounding box center [434, 386] width 18 height 10
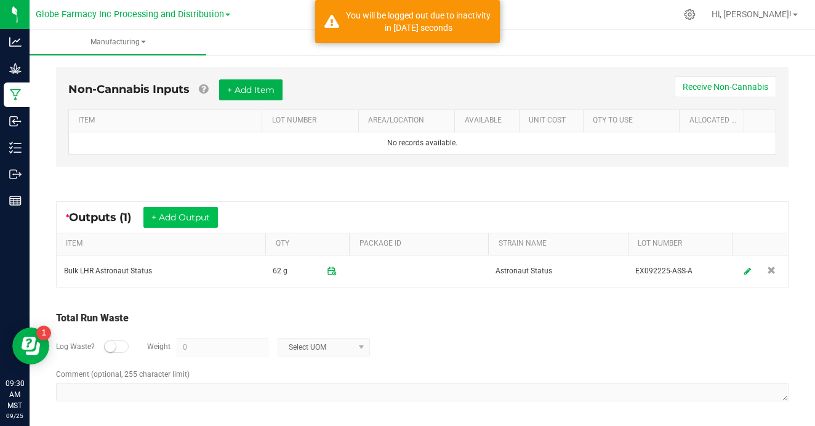
click at [199, 221] on button "+ Add Output" at bounding box center [180, 217] width 74 height 21
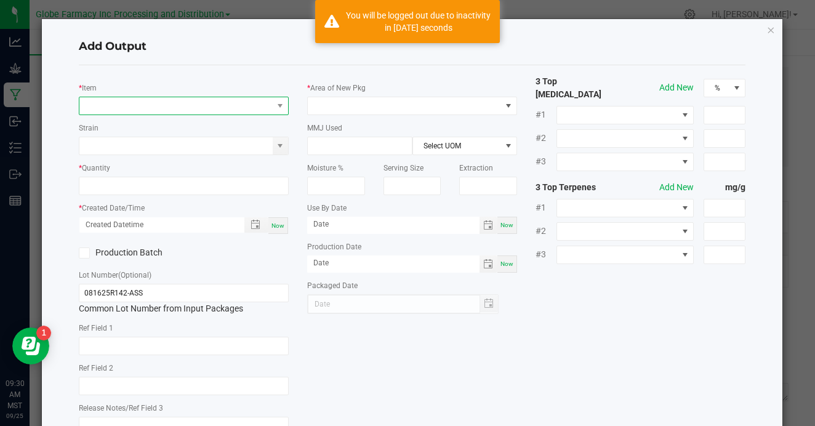
click at [184, 113] on span "NO DATA FOUND" at bounding box center [175, 105] width 193 height 17
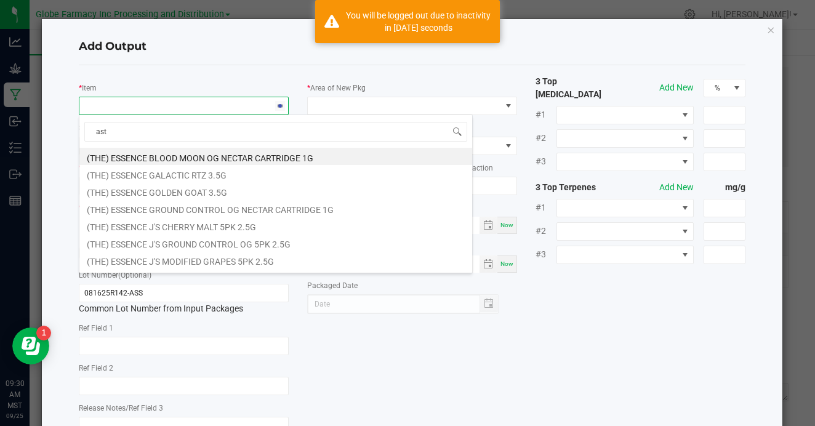
scroll to position [18, 210]
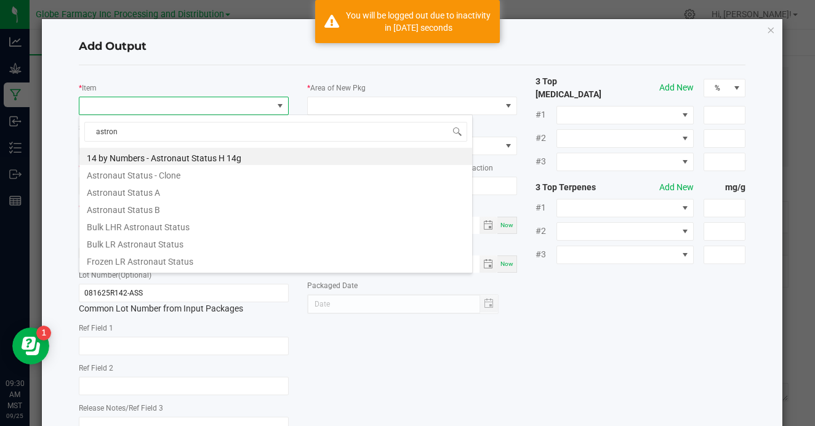
type input "astronaut"
click at [145, 220] on li "Bulk LHR Astronaut Status" at bounding box center [275, 225] width 393 height 17
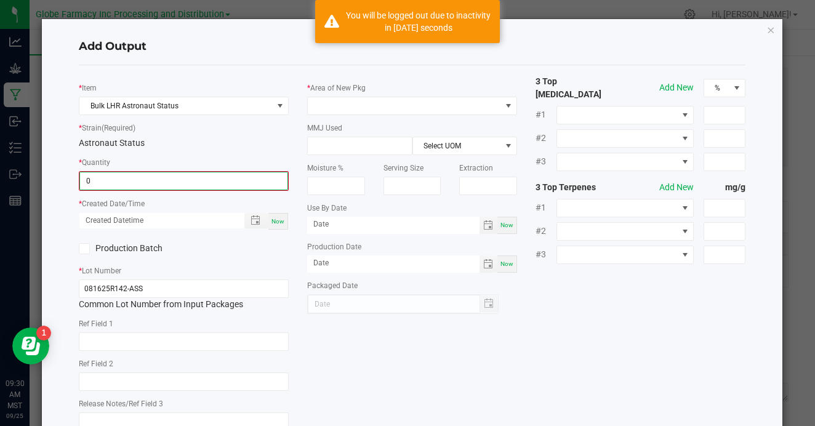
click at [146, 185] on input "0" at bounding box center [183, 180] width 207 height 17
type input "71.0000 g"
click at [275, 217] on span "Now" at bounding box center [277, 220] width 13 height 7
type input "[DATE] 9:30 AM"
type input "[DATE]"
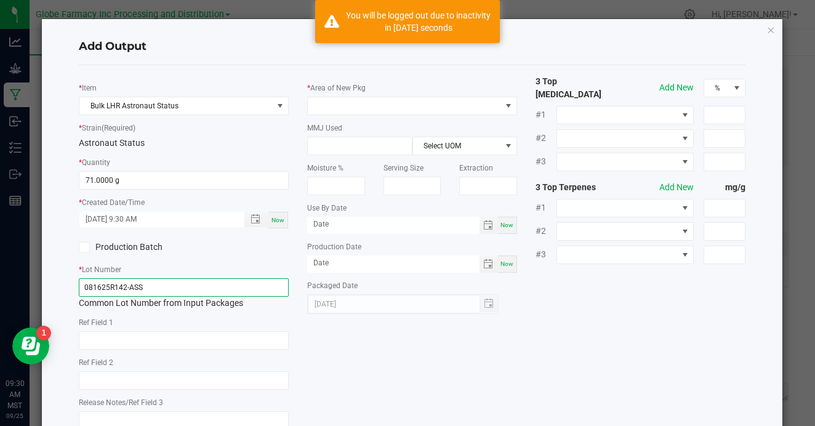
click at [241, 281] on input "081625R142-ASS" at bounding box center [184, 287] width 210 height 18
type input "092225-ASS-B"
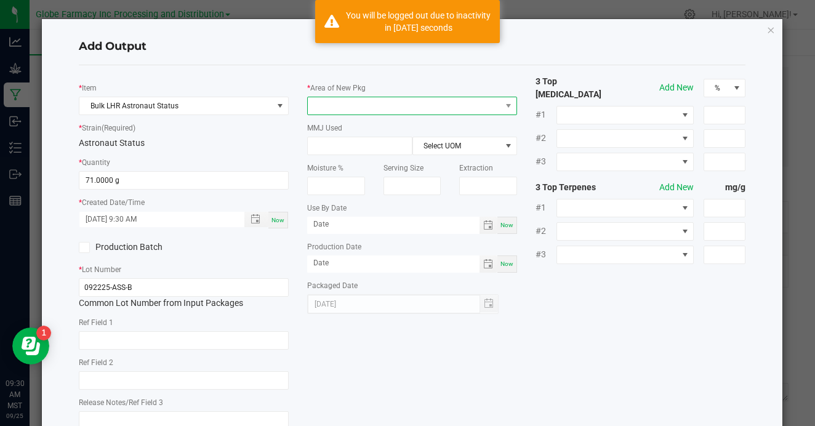
click at [433, 109] on span at bounding box center [404, 105] width 193 height 17
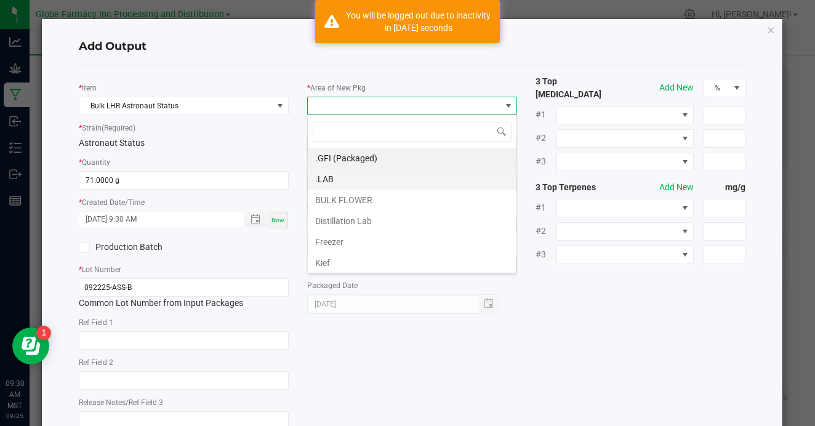
click at [419, 175] on li ".LAB" at bounding box center [412, 179] width 209 height 21
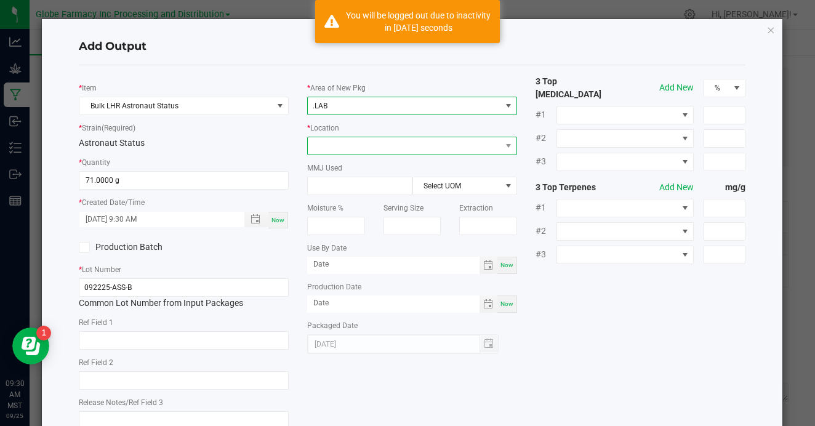
click at [423, 143] on span at bounding box center [404, 145] width 193 height 17
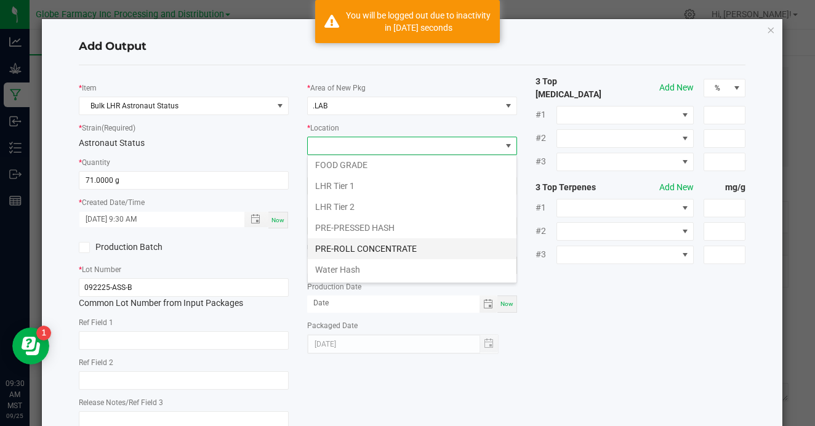
scroll to position [191, 0]
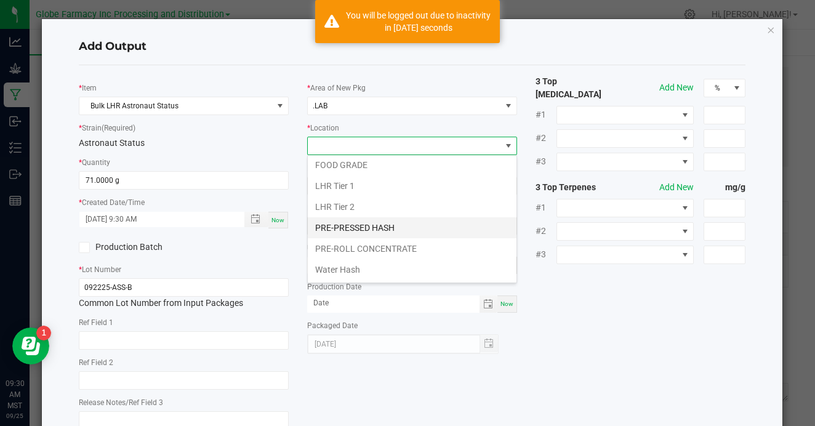
click at [399, 228] on li "PRE-PRESSED HASH" at bounding box center [412, 227] width 209 height 21
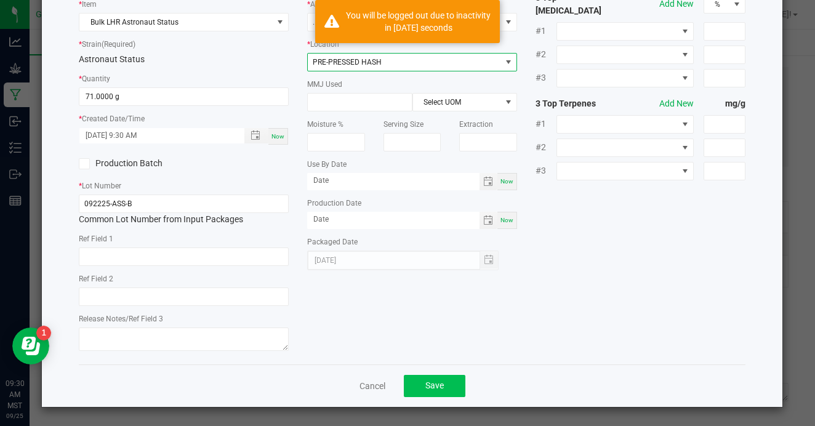
scroll to position [83, 0]
click at [429, 383] on span "Save" at bounding box center [434, 386] width 18 height 10
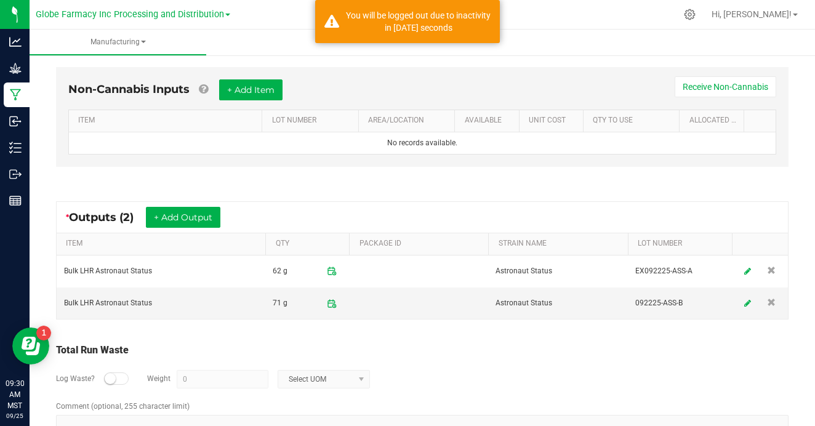
click at [111, 380] on small at bounding box center [110, 378] width 11 height 11
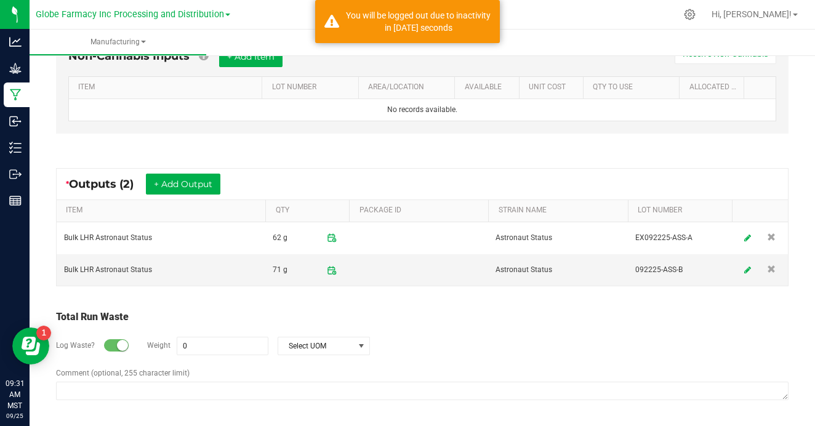
scroll to position [402, 0]
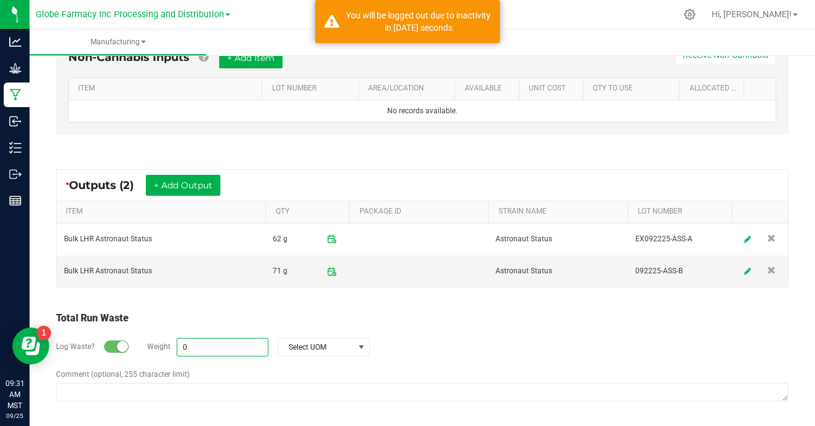
click at [209, 346] on input "0" at bounding box center [222, 346] width 90 height 17
type input "5377"
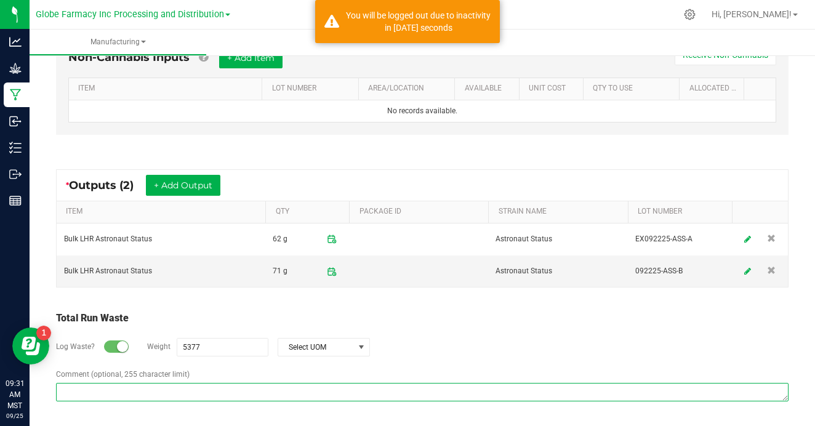
click at [181, 393] on textarea "Comment (optional, 255 character limit)" at bounding box center [422, 392] width 732 height 18
paste textarea "Waste disposed with ISO/ coffee grounds"
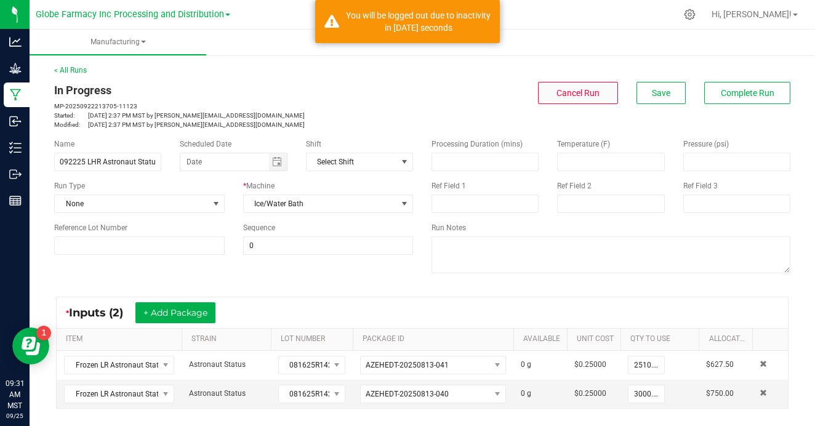
scroll to position [0, 0]
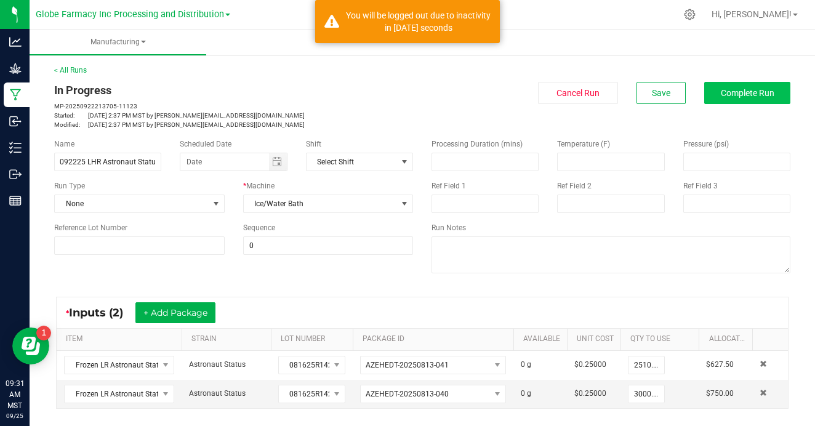
type textarea "Waste disposed with ISO/ coffee grounds"
click at [724, 90] on span "Complete Run" at bounding box center [748, 93] width 54 height 10
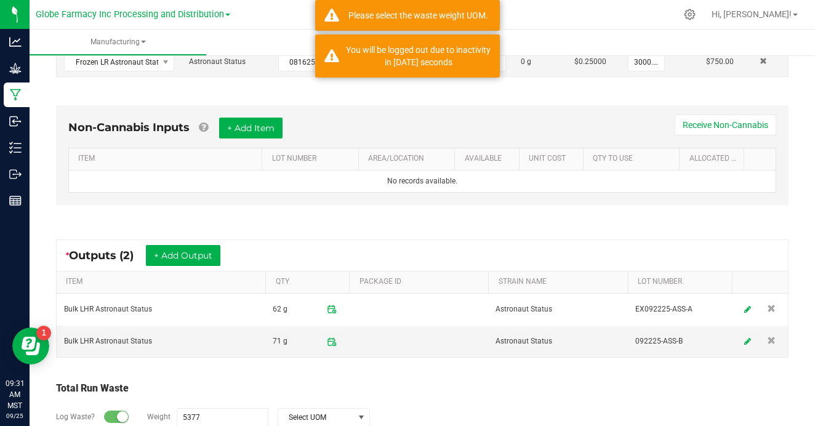
scroll to position [343, 0]
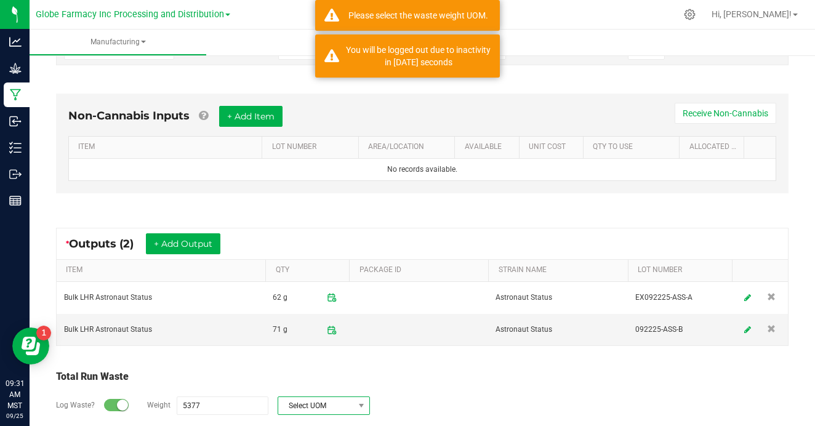
click at [332, 403] on span "Select UOM" at bounding box center [316, 405] width 76 height 17
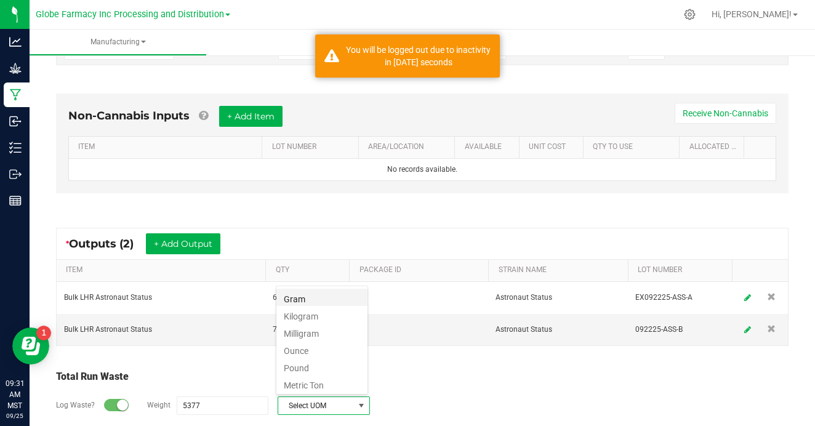
click at [334, 304] on li "Gram" at bounding box center [321, 297] width 91 height 17
type input "5377 g"
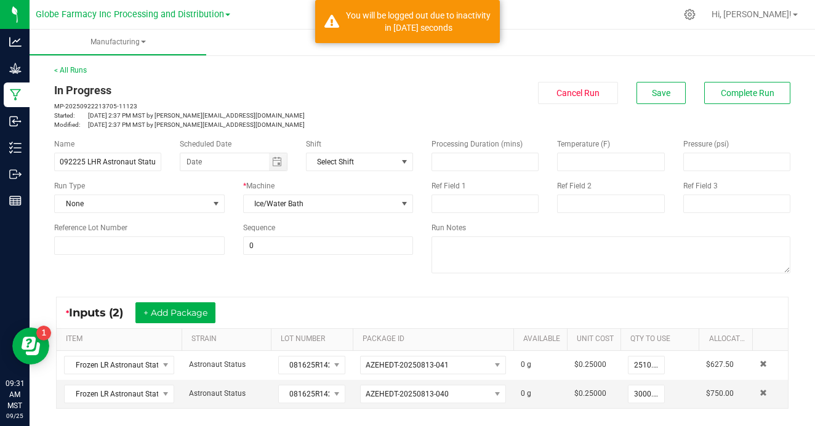
scroll to position [0, 0]
click at [729, 95] on span "Complete Run" at bounding box center [748, 93] width 54 height 10
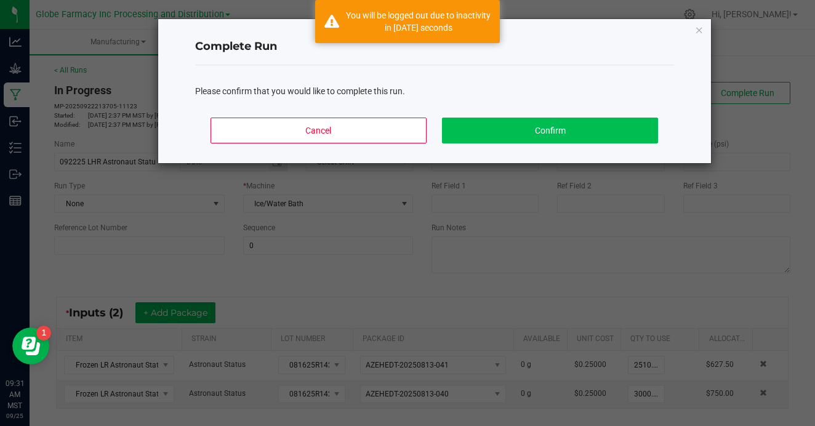
click at [594, 122] on button "Confirm" at bounding box center [549, 131] width 215 height 26
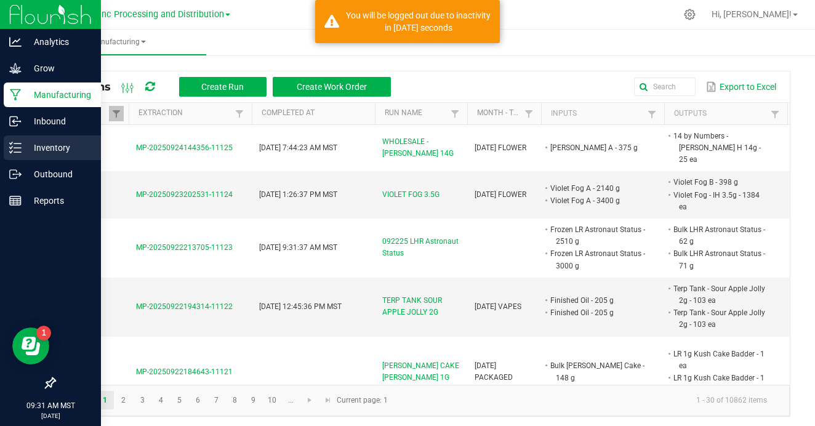
click at [64, 142] on p "Inventory" at bounding box center [59, 147] width 74 height 15
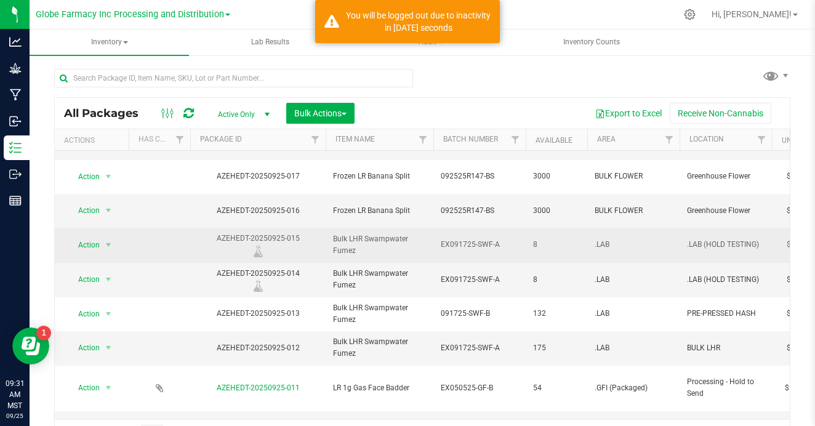
scroll to position [0, 1]
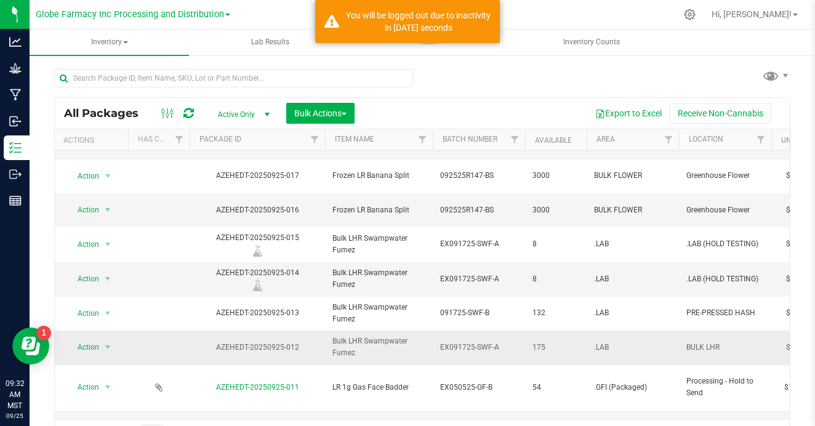
click at [485, 342] on span "EX091725-SWF-A" at bounding box center [479, 348] width 78 height 12
click at [485, 338] on input "EX091725-SWF-A" at bounding box center [476, 347] width 88 height 19
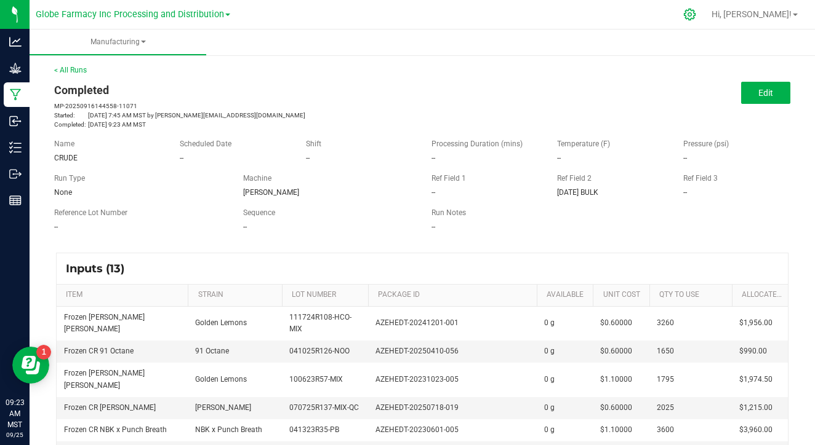
click at [686, 18] on icon at bounding box center [689, 14] width 13 height 13
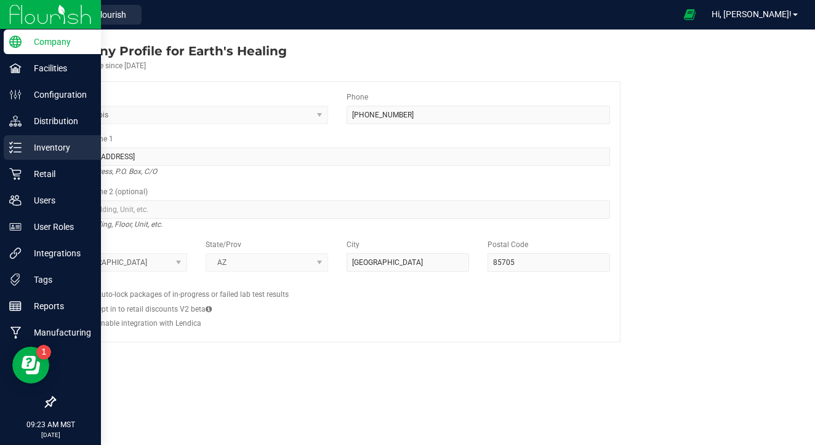
click at [65, 151] on p "Inventory" at bounding box center [59, 147] width 74 height 15
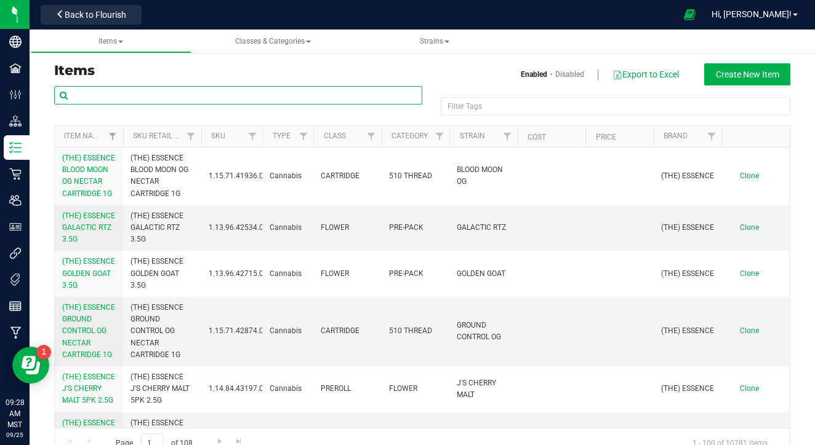
click at [85, 102] on input "text" at bounding box center [238, 95] width 368 height 18
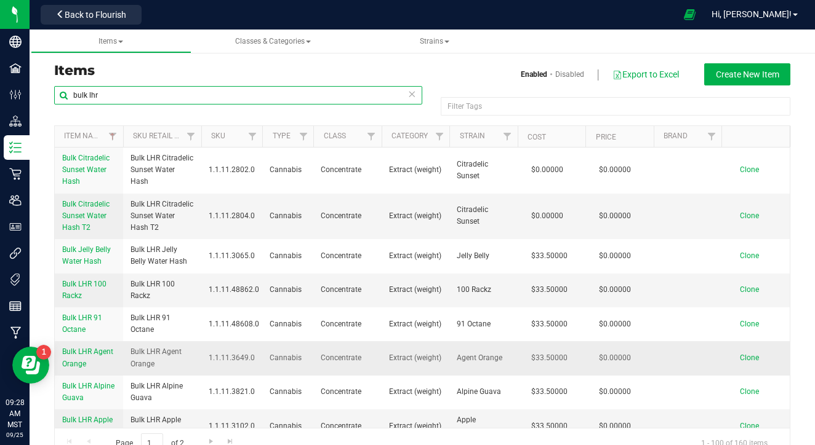
type input "bulk lhr"
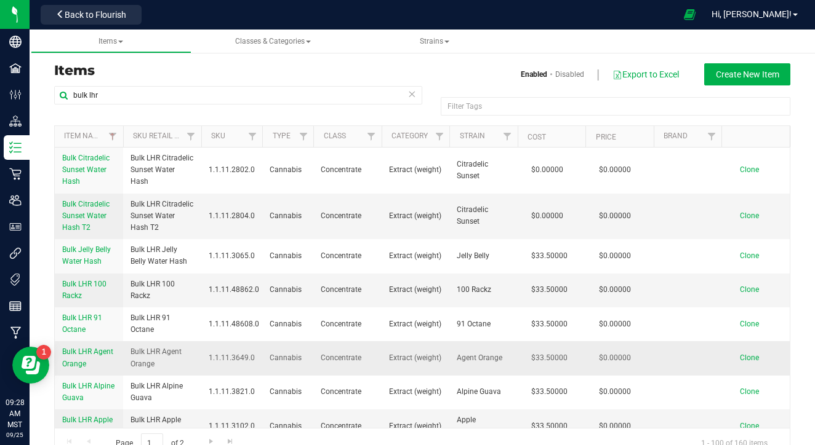
click at [756, 359] on span "Clone" at bounding box center [749, 358] width 19 height 9
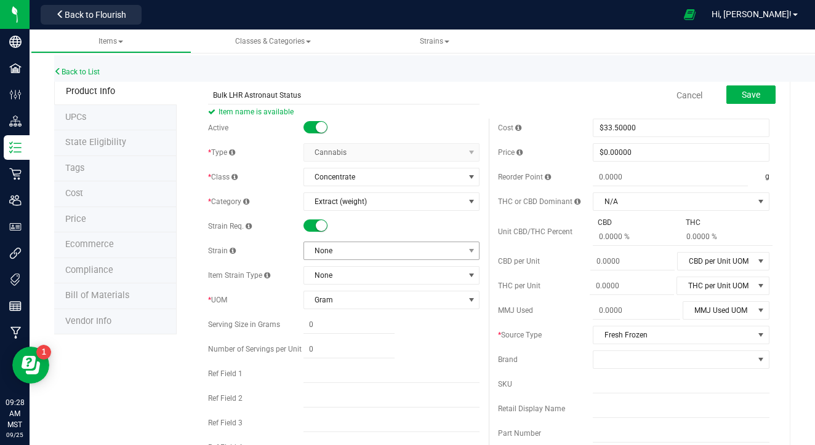
type input "Bulk LHR Astronaut Status"
click at [388, 257] on span "None" at bounding box center [384, 250] width 160 height 17
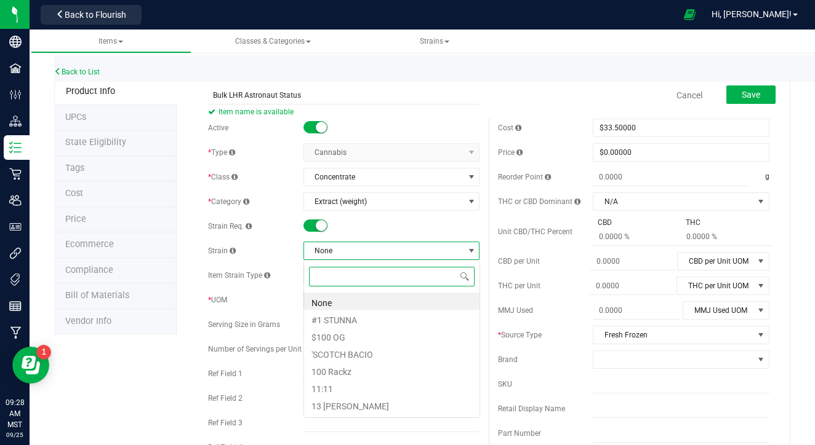
scroll to position [18, 176]
type input "astronaut"
drag, startPoint x: 346, startPoint y: 298, endPoint x: 359, endPoint y: 306, distance: 15.2
click at [359, 306] on li "Astronaut Status" at bounding box center [391, 301] width 175 height 17
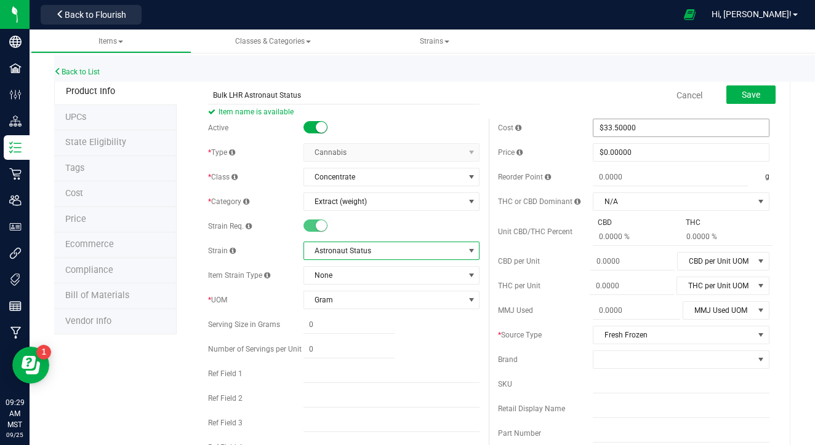
scroll to position [0, 0]
click at [767, 97] on button "Save" at bounding box center [750, 95] width 49 height 18
